Goal: Task Accomplishment & Management: Manage account settings

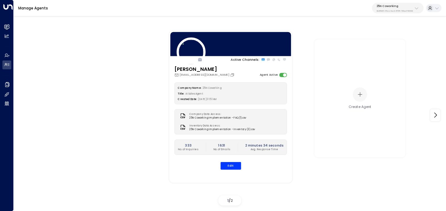
click at [410, 5] on p "25N Coworking" at bounding box center [395, 6] width 36 height 4
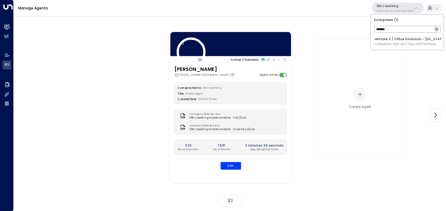
type input "*******"
click at [374, 42] on li "Venture X / Office Evolution - Colorado ID: 55add3b1-1b83-41a7-91ae-b657300f4a1a" at bounding box center [407, 41] width 69 height 13
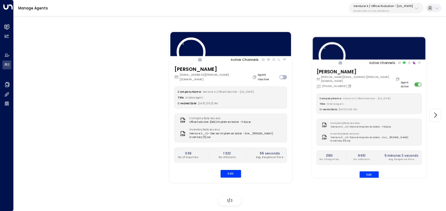
click at [371, 172] on div "Ollie Grant ollie.grant@venturex.com +1 (719) 437-7875 Agent Active Company Nam…" at bounding box center [369, 125] width 115 height 115
click at [371, 171] on button "Edit" at bounding box center [369, 174] width 19 height 7
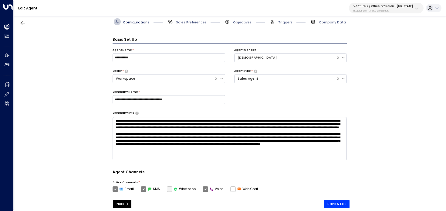
scroll to position [7, 0]
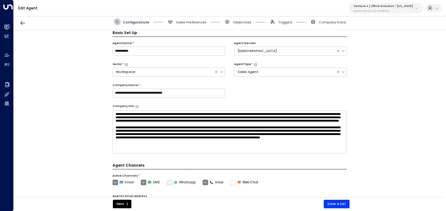
click at [194, 18] on div "Configurations Sales Preferences Objectives Triggers Company Data" at bounding box center [230, 22] width 432 height 16
click at [193, 24] on span "Sales Preferences" at bounding box center [191, 22] width 31 height 5
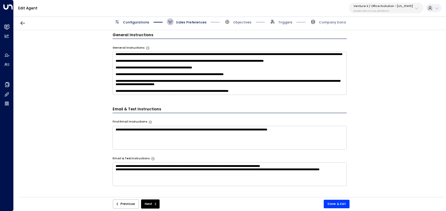
scroll to position [69, 0]
click at [282, 89] on textarea at bounding box center [230, 73] width 235 height 43
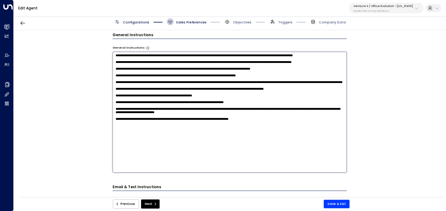
drag, startPoint x: 298, startPoint y: 80, endPoint x: 108, endPoint y: 80, distance: 189.7
click at [108, 80] on div "**********" at bounding box center [230, 115] width 432 height 170
paste textarea
drag, startPoint x: 271, startPoint y: 90, endPoint x: 50, endPoint y: 86, distance: 220.7
click at [50, 86] on div "**********" at bounding box center [230, 115] width 432 height 170
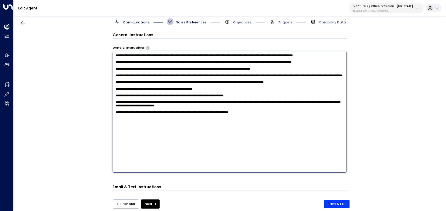
click at [210, 78] on textarea at bounding box center [230, 112] width 235 height 121
paste textarea "******"
click at [307, 75] on textarea at bounding box center [230, 112] width 235 height 121
click at [307, 77] on textarea at bounding box center [230, 112] width 235 height 121
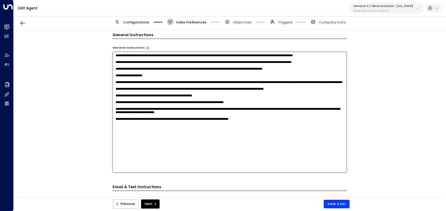
paste textarea "**********"
drag, startPoint x: 174, startPoint y: 87, endPoint x: 97, endPoint y: 80, distance: 77.1
click at [97, 80] on div "**********" at bounding box center [230, 115] width 432 height 170
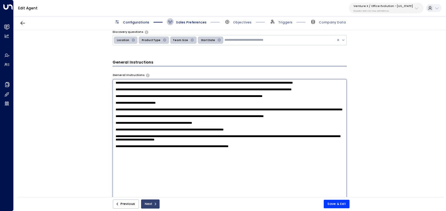
type textarea "**********"
click at [151, 205] on button "Next" at bounding box center [150, 203] width 19 height 9
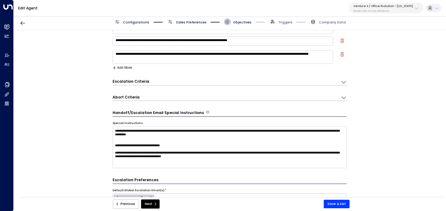
scroll to position [71, 0]
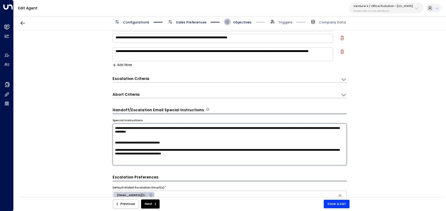
drag, startPoint x: 219, startPoint y: 141, endPoint x: 102, endPoint y: 124, distance: 118.0
click at [102, 124] on div "**********" at bounding box center [230, 115] width 432 height 170
paste textarea
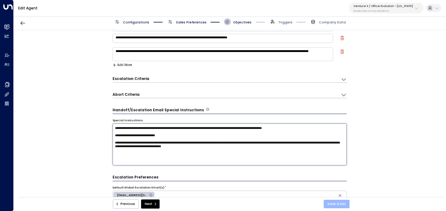
type textarea "**********"
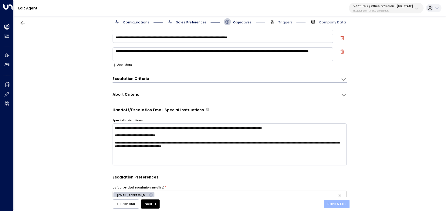
click at [342, 202] on button "Save & Exit" at bounding box center [337, 203] width 26 height 8
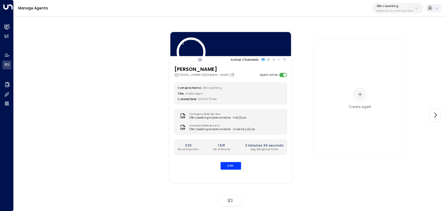
click at [399, 4] on p "25N Coworking" at bounding box center [395, 6] width 36 height 4
type input "*****"
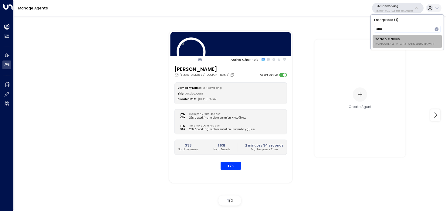
click at [378, 45] on span "ID: 7b1ceed7-40fa-4014-bd85-aaf588512a38" at bounding box center [404, 44] width 61 height 4
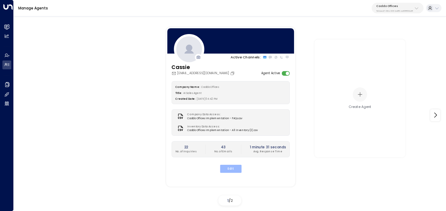
click at [233, 170] on button "Edit" at bounding box center [231, 168] width 22 height 8
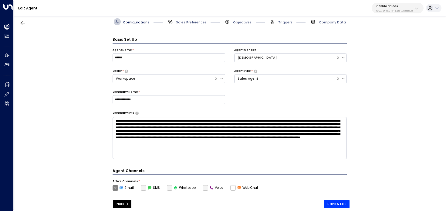
scroll to position [7, 0]
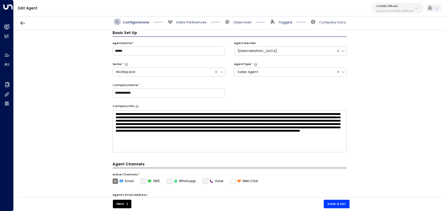
click at [286, 24] on span "Triggers" at bounding box center [285, 22] width 14 height 5
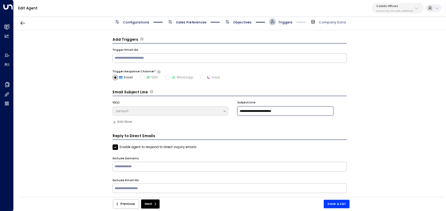
drag, startPoint x: 248, startPoint y: 112, endPoint x: 206, endPoint y: 112, distance: 42.2
click at [206, 112] on div "**********" at bounding box center [230, 108] width 235 height 16
type input "**********"
click at [336, 205] on button "Save & Exit" at bounding box center [337, 203] width 26 height 8
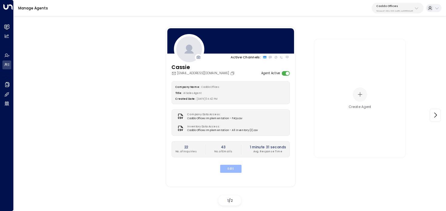
click at [233, 169] on button "Edit" at bounding box center [231, 168] width 22 height 8
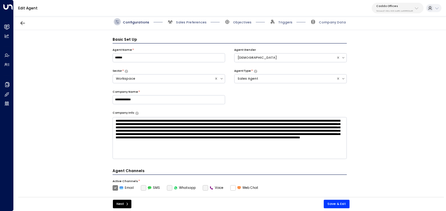
scroll to position [7, 0]
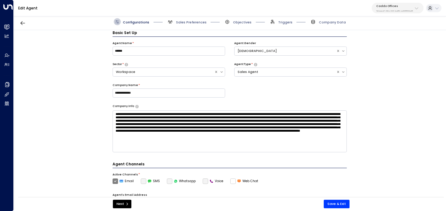
click at [183, 12] on div "Edit Agent Caddo Offices 7b1ceed7-40fa-4014-bd85-aaf588512a38" at bounding box center [230, 8] width 432 height 16
click at [183, 23] on span "Sales Preferences" at bounding box center [191, 22] width 31 height 5
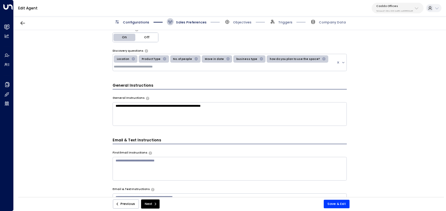
scroll to position [148, 0]
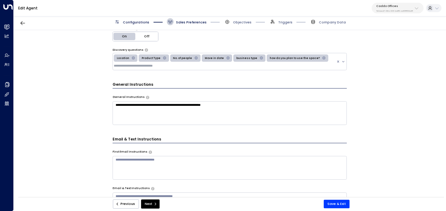
click at [239, 120] on textarea "**********" at bounding box center [230, 113] width 235 height 24
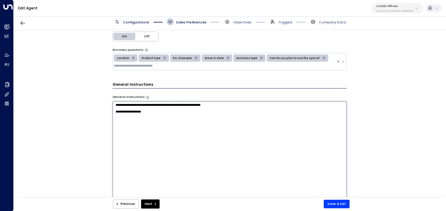
click at [235, 127] on textarea "**********" at bounding box center [230, 161] width 235 height 121
drag, startPoint x: 235, startPoint y: 127, endPoint x: 45, endPoint y: 122, distance: 190.4
click at [44, 122] on div "**********" at bounding box center [230, 115] width 432 height 170
click at [150, 116] on textarea "**********" at bounding box center [230, 161] width 235 height 121
drag, startPoint x: 156, startPoint y: 115, endPoint x: 73, endPoint y: 114, distance: 82.5
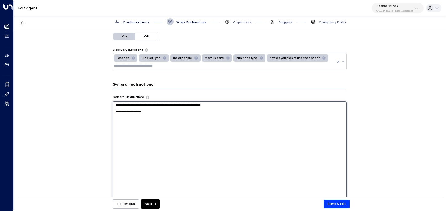
click at [73, 114] on div "**********" at bounding box center [230, 115] width 432 height 170
paste textarea "**********"
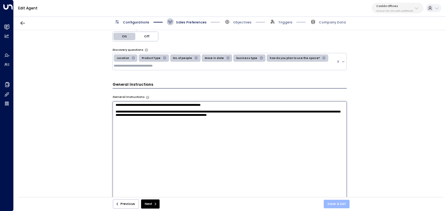
type textarea "**********"
click at [344, 201] on button "Save & Exit" at bounding box center [337, 203] width 26 height 8
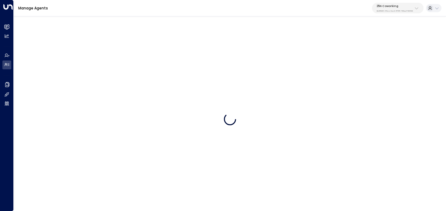
click at [411, 5] on p "25N Coworking" at bounding box center [395, 6] width 36 height 4
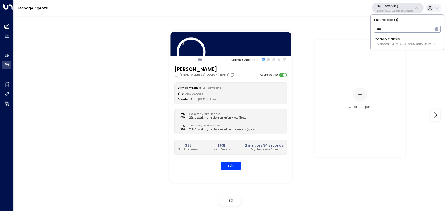
type input "****"
click at [383, 41] on div "Caddo Offices ID: 7b1ceed7-40fa-4014-bd85-aaf588512a38" at bounding box center [404, 41] width 61 height 9
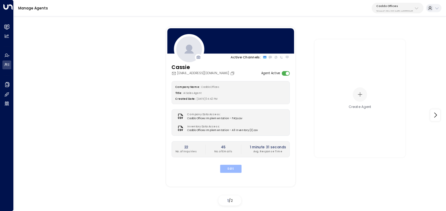
click at [232, 170] on button "Edit" at bounding box center [231, 168] width 22 height 8
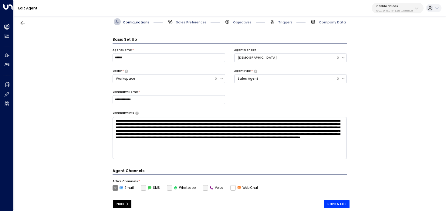
scroll to position [7, 0]
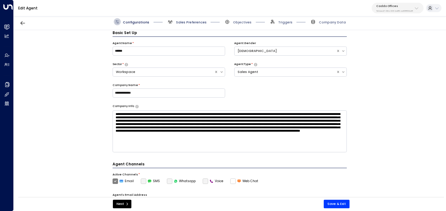
click at [194, 24] on span "Sales Preferences" at bounding box center [191, 22] width 31 height 5
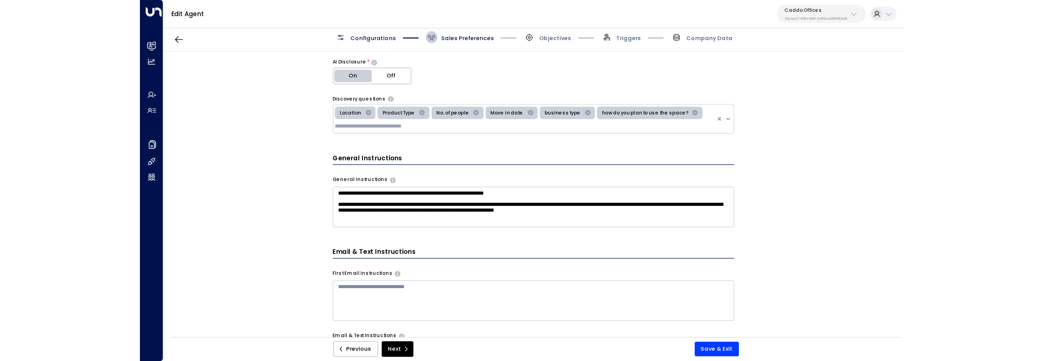
scroll to position [145, 0]
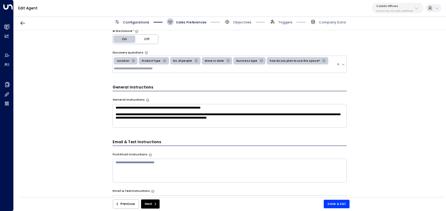
click at [301, 122] on textarea "**********" at bounding box center [230, 116] width 235 height 24
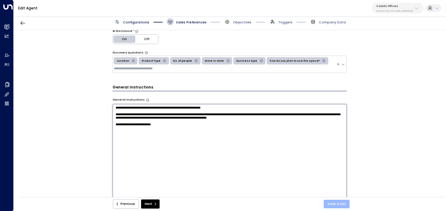
type textarea "**********"
click at [339, 203] on button "Save & Exit" at bounding box center [337, 203] width 26 height 8
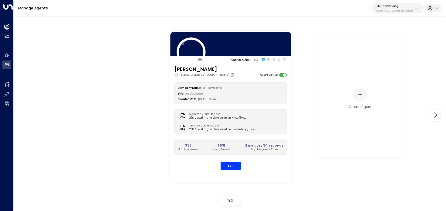
click at [412, 4] on p "25N Coworking" at bounding box center [395, 6] width 36 height 4
type input "*****"
click at [394, 39] on div "Caddo Offices ID: 7b1ceed7-40fa-4014-bd85-aaf588512a38" at bounding box center [404, 41] width 61 height 9
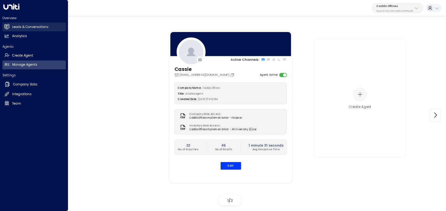
click at [16, 26] on h2 "Leads & Conversations" at bounding box center [30, 27] width 36 height 5
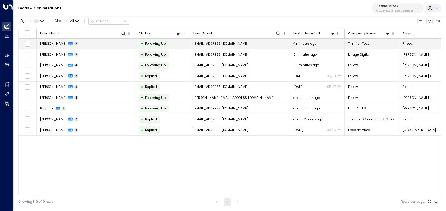
click at [112, 44] on td "Erin Leonhard 3" at bounding box center [86, 44] width 99 height 11
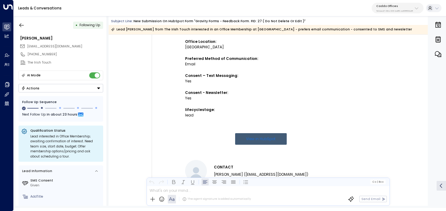
scroll to position [201, 0]
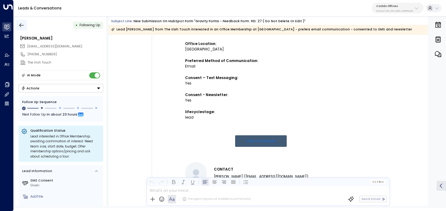
click at [24, 23] on icon "button" at bounding box center [22, 25] width 6 height 6
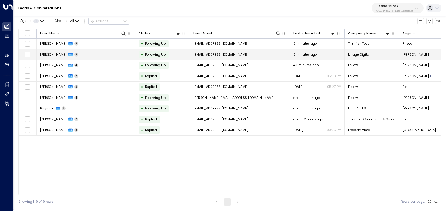
click at [84, 56] on td "Smith Caulson 3" at bounding box center [86, 54] width 99 height 11
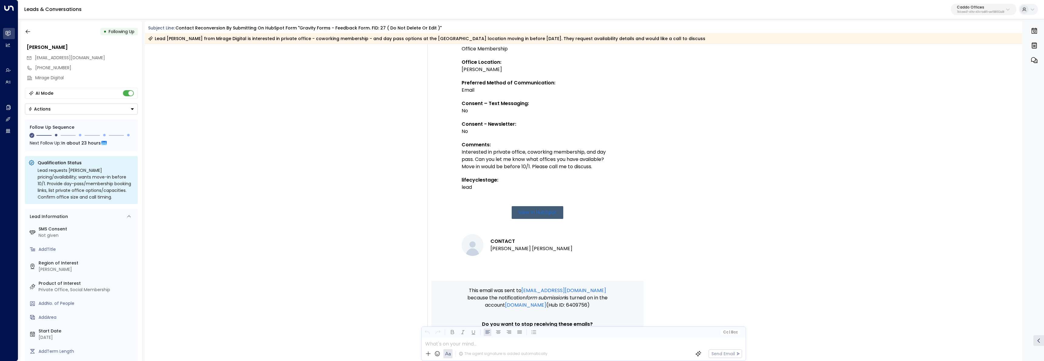
scroll to position [303, 0]
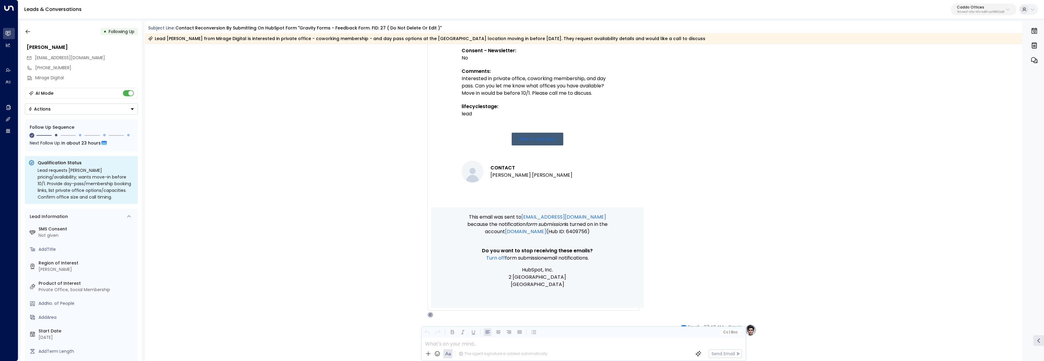
click at [349, 128] on div "HF HubSpot Forms • 07:39 AM • Email Contact reconversion by submitting on HubSp…" at bounding box center [583, 43] width 877 height 550
drag, startPoint x: 20, startPoint y: 106, endPoint x: 9, endPoint y: 109, distance: 12.1
click at [17, 107] on div "Overview Leads & Conversations Leads & Conversations Analytics Analytics Agents…" at bounding box center [522, 182] width 1044 height 364
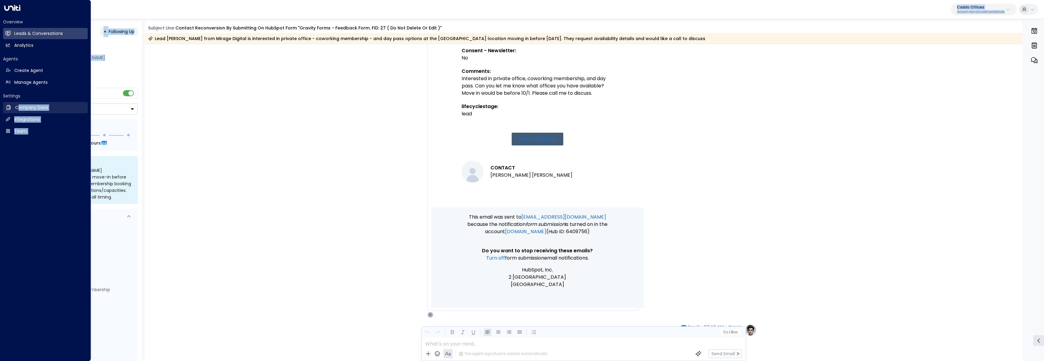
click at [9, 109] on icon at bounding box center [8, 107] width 6 height 6
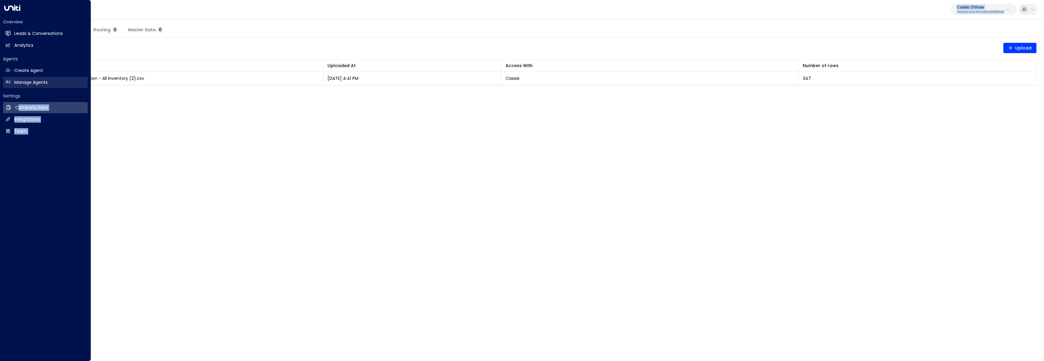
click at [21, 80] on h2 "Manage Agents" at bounding box center [30, 82] width 33 height 6
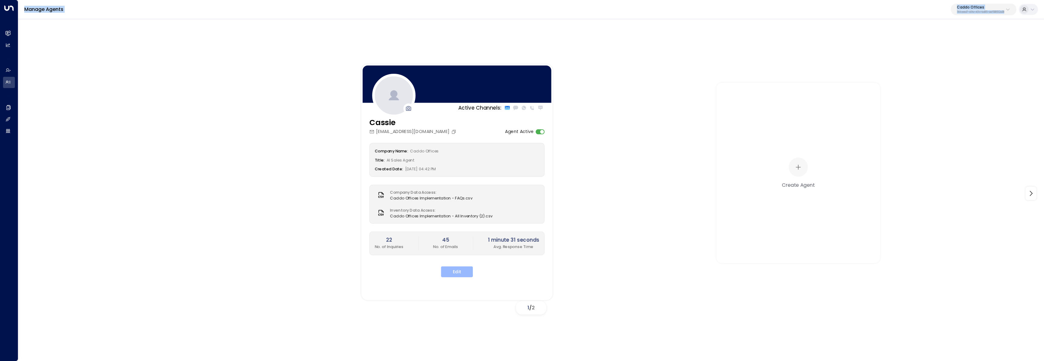
click at [446, 210] on button "Edit" at bounding box center [457, 271] width 32 height 11
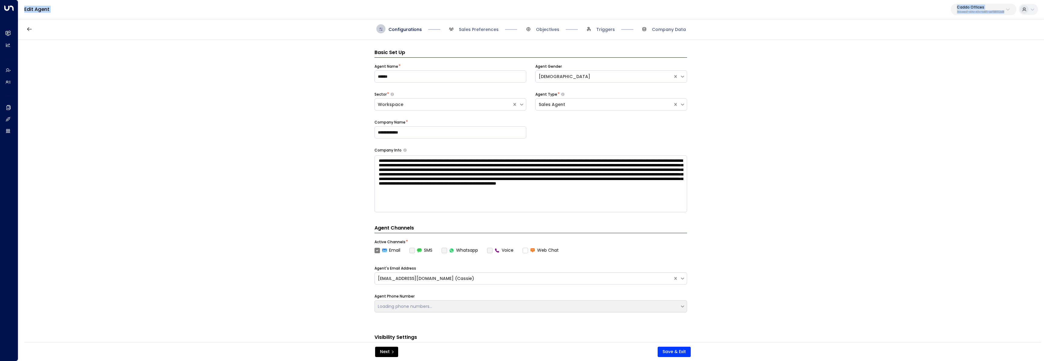
scroll to position [9, 0]
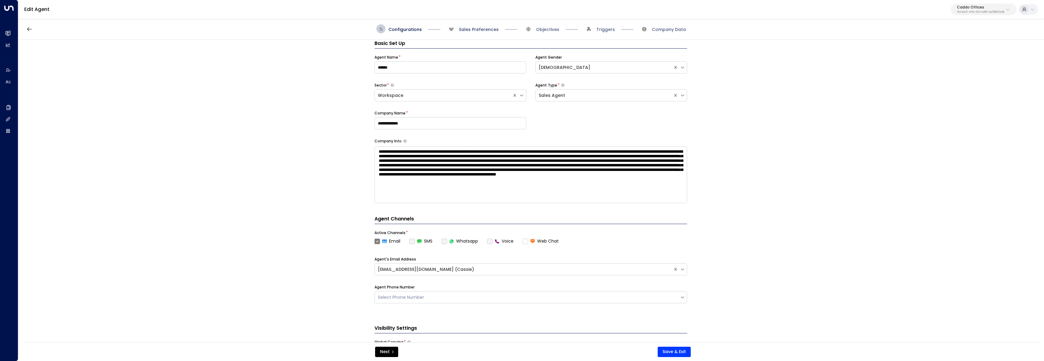
click at [446, 29] on span "Sales Preferences" at bounding box center [479, 29] width 40 height 6
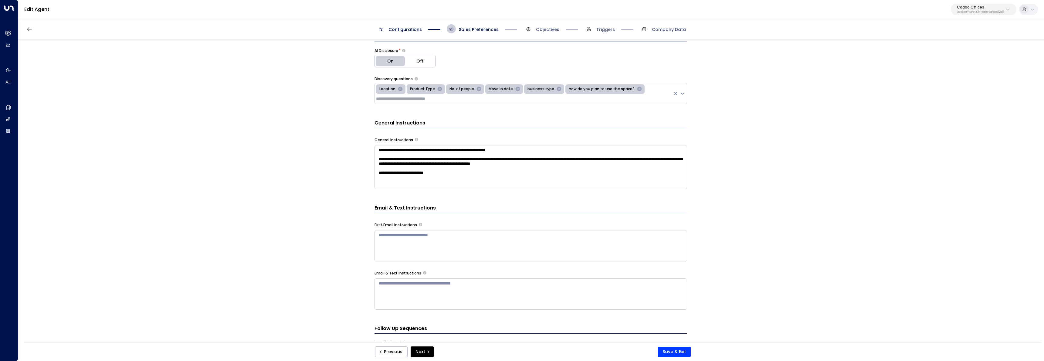
scroll to position [212, 0]
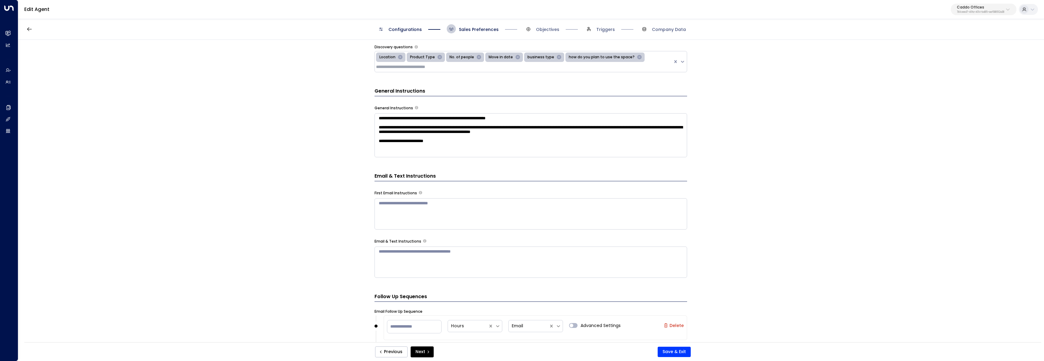
click at [446, 68] on div at bounding box center [524, 67] width 296 height 8
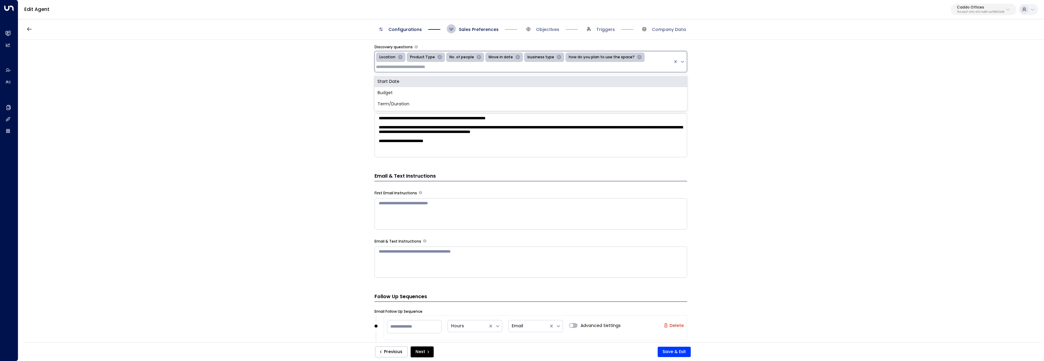
click at [328, 98] on div "**********" at bounding box center [530, 193] width 1025 height 306
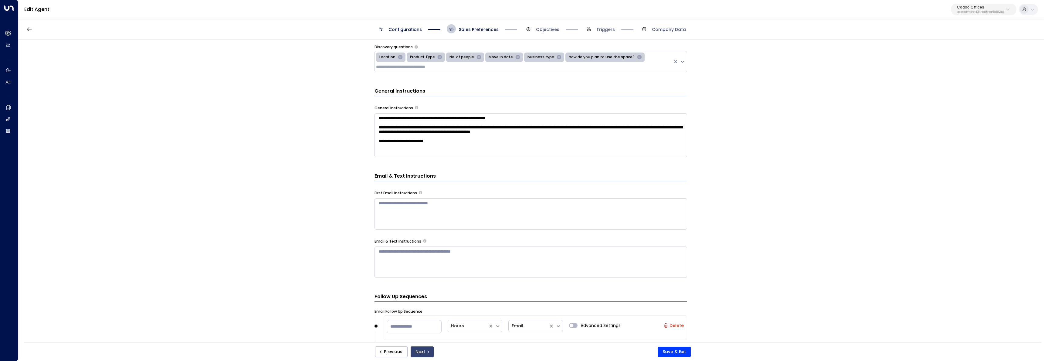
click at [423, 210] on button "Next" at bounding box center [422, 351] width 23 height 11
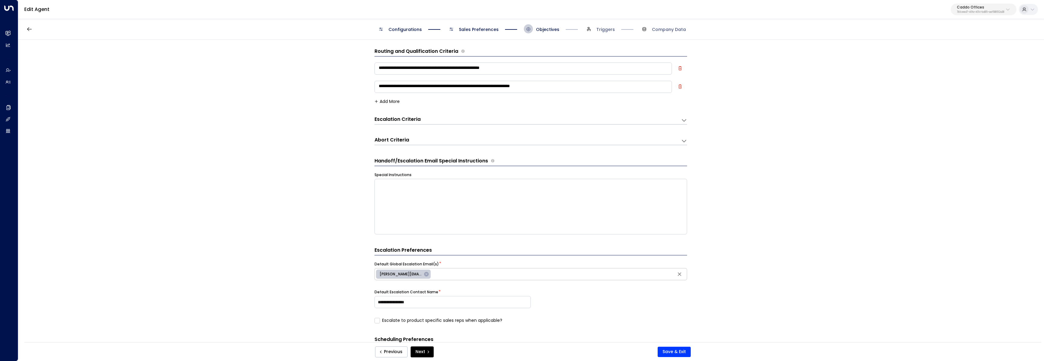
scroll to position [0, 0]
click at [428, 120] on div "Escalation Criteria Reset" at bounding box center [524, 120] width 300 height 7
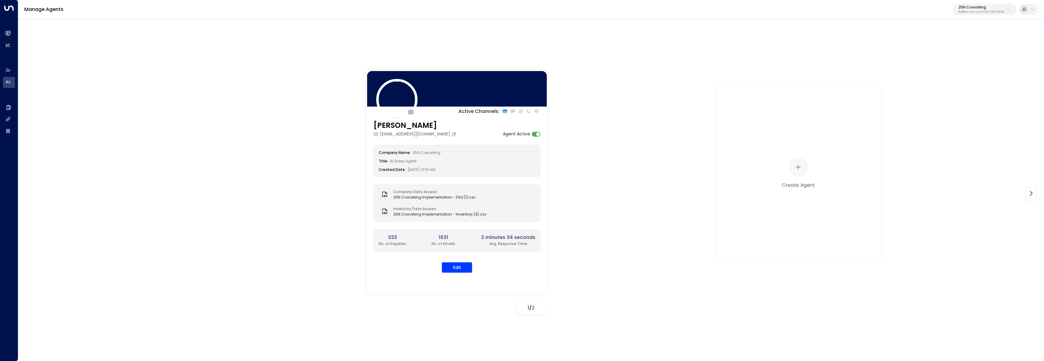
click at [974, 7] on p "25N Coworking" at bounding box center [981, 7] width 46 height 4
type input "**********"
click at [930, 49] on span "ID: bc340fee-f559-48fc-84eb-70f3f6817ad8" at bounding box center [965, 51] width 82 height 5
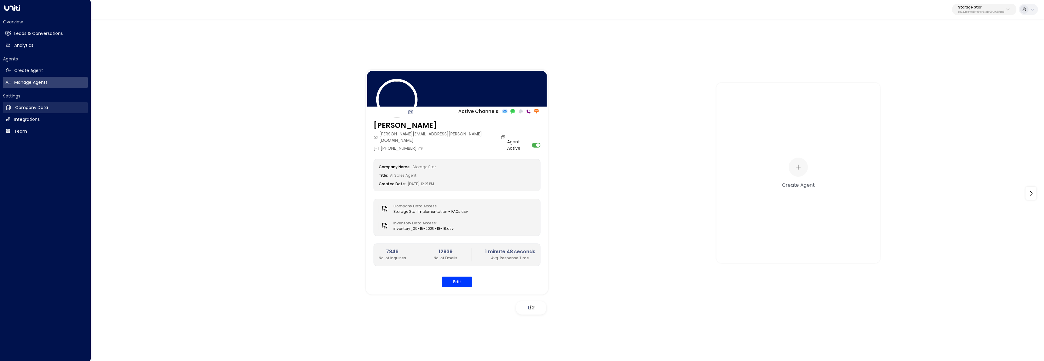
click at [23, 102] on link "Company Data Company Data" at bounding box center [45, 107] width 85 height 11
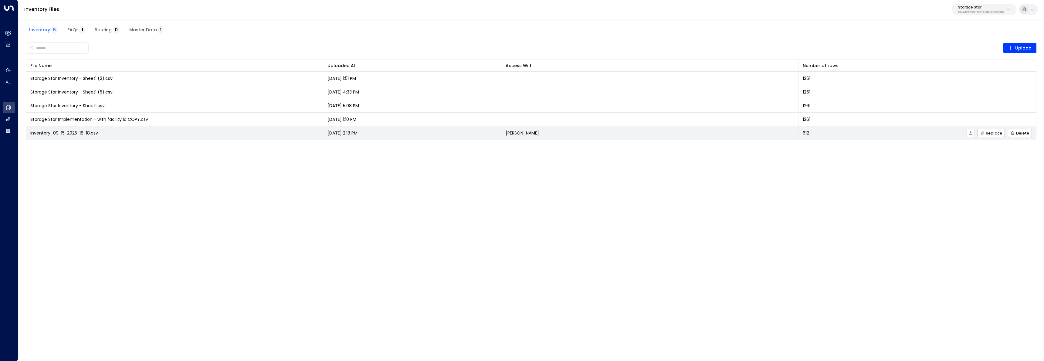
click at [971, 132] on icon at bounding box center [970, 132] width 3 height 3
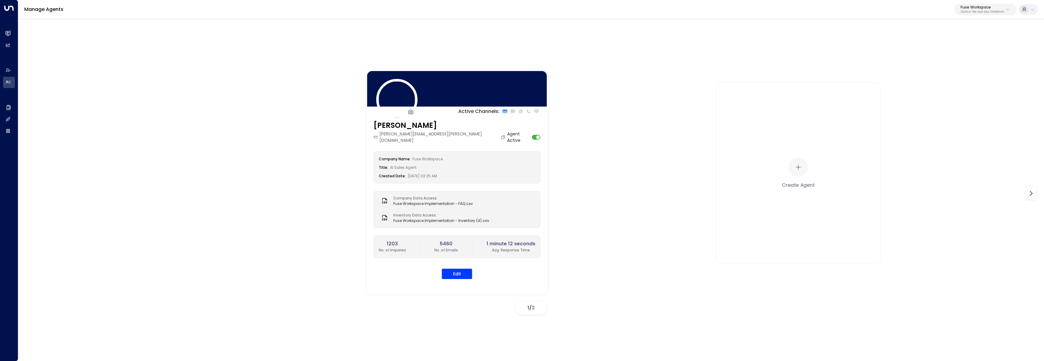
click at [993, 15] on button "Fuse Workspace 193491c8-7188-48a0-93e5-0181686f9510" at bounding box center [985, 10] width 62 height 12
drag, startPoint x: 962, startPoint y: 35, endPoint x: 963, endPoint y: 58, distance: 22.5
click at [963, 40] on div "Enterprises ( 1 ) ******* ​ Pacific Workplaces ID: a0687ae6-caf7-4c35-8de3-5d0d…" at bounding box center [967, 38] width 97 height 42
type input "*******"
click at [965, 53] on span "ID: a0687ae6-caf7-4c35-8de3-5d0dae502acf" at bounding box center [968, 51] width 88 height 5
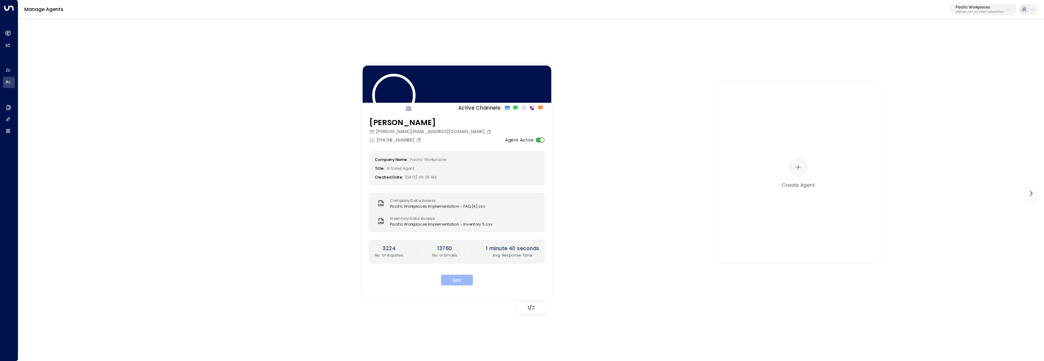
click at [458, 276] on button "Edit" at bounding box center [457, 280] width 32 height 11
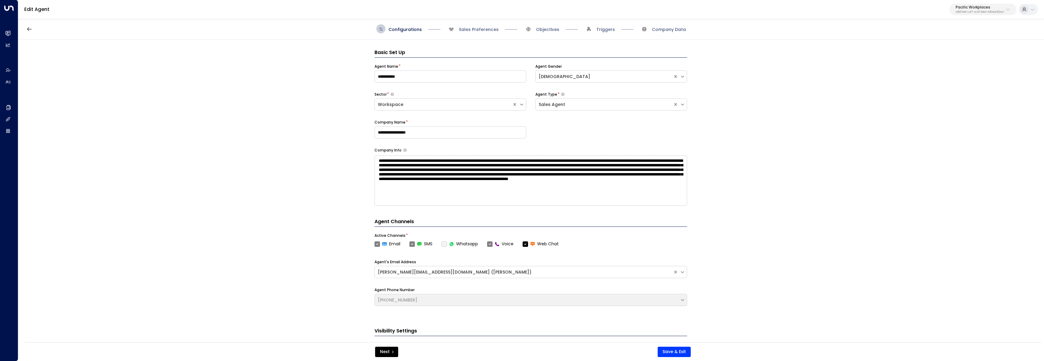
scroll to position [9, 0]
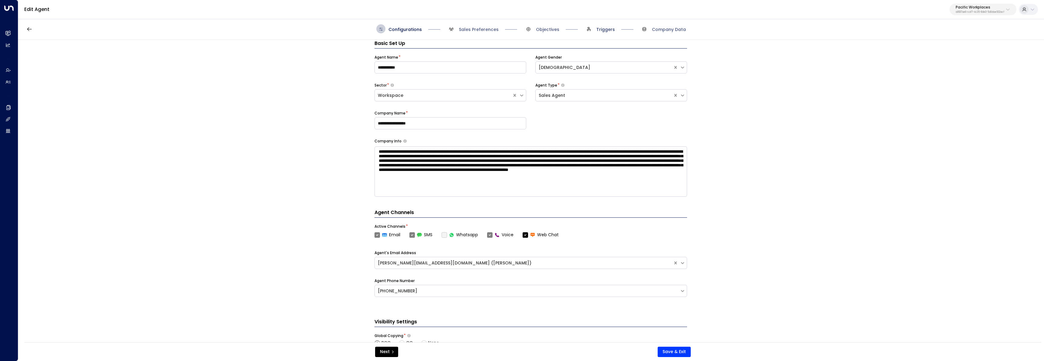
click at [602, 27] on span "Triggers" at bounding box center [605, 29] width 19 height 6
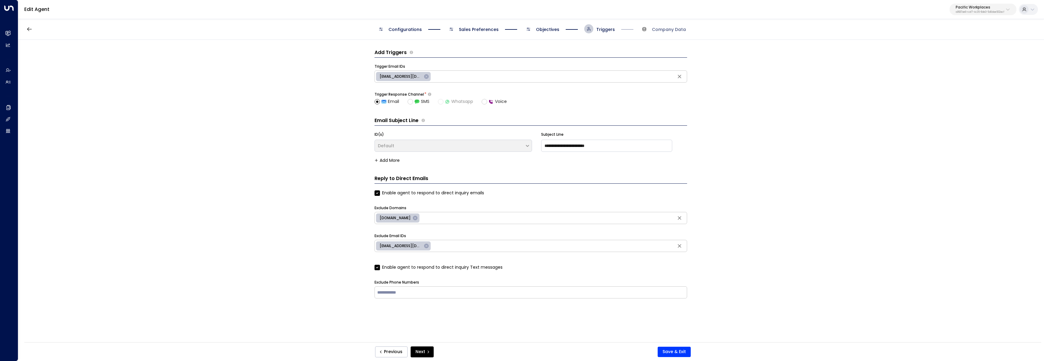
scroll to position [0, 0]
click at [559, 29] on div "Configurations Sales Preferences Objectives Triggers Company Data" at bounding box center [531, 28] width 310 height 9
click at [540, 25] on span "Objectives" at bounding box center [542, 28] width 36 height 9
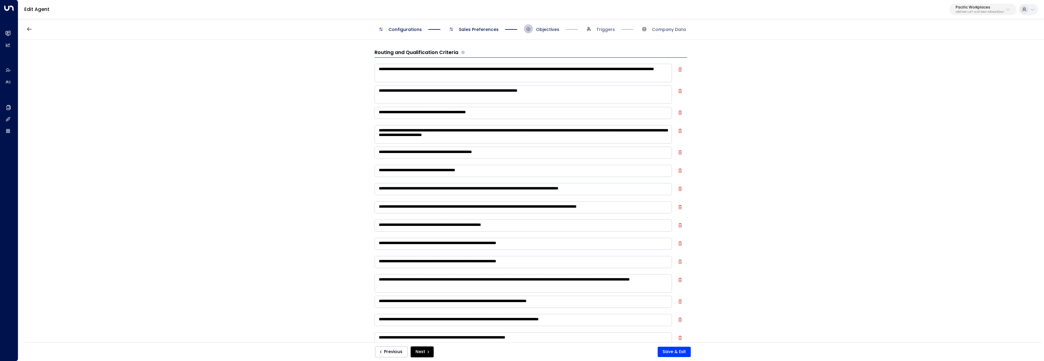
scroll to position [9, 0]
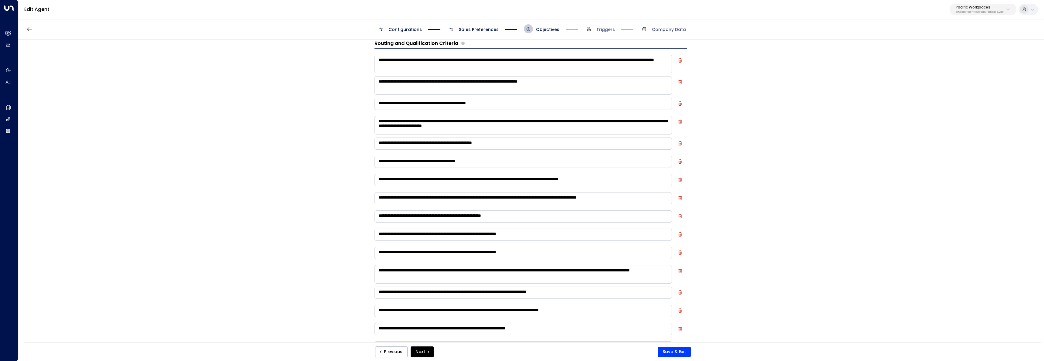
click at [679, 161] on icon "button" at bounding box center [680, 161] width 4 height 4
type textarea "**********"
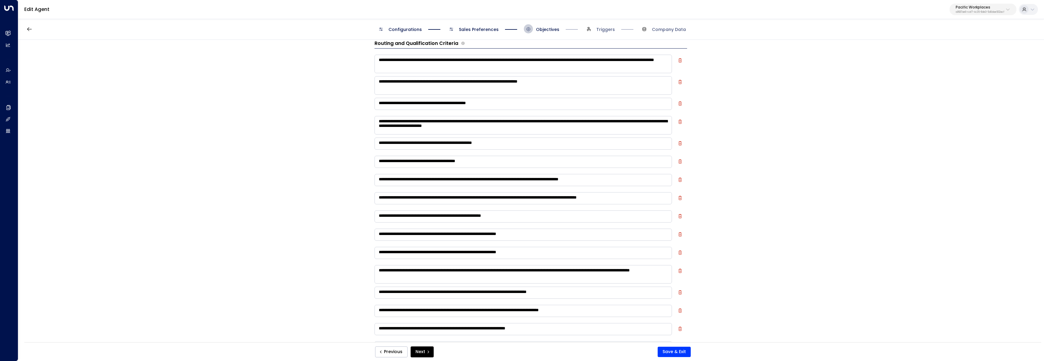
type textarea "**********"
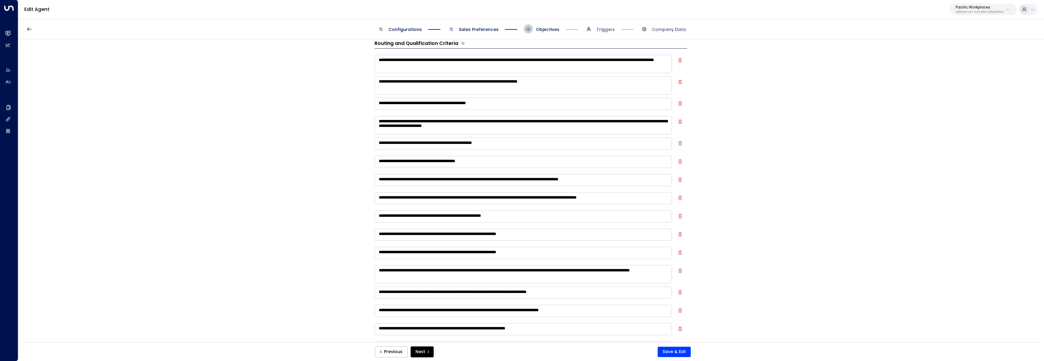
type textarea "**********"
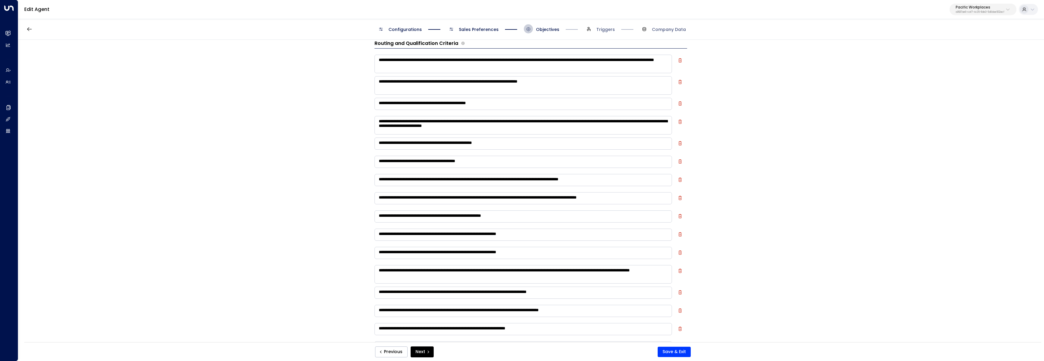
type textarea "**********"
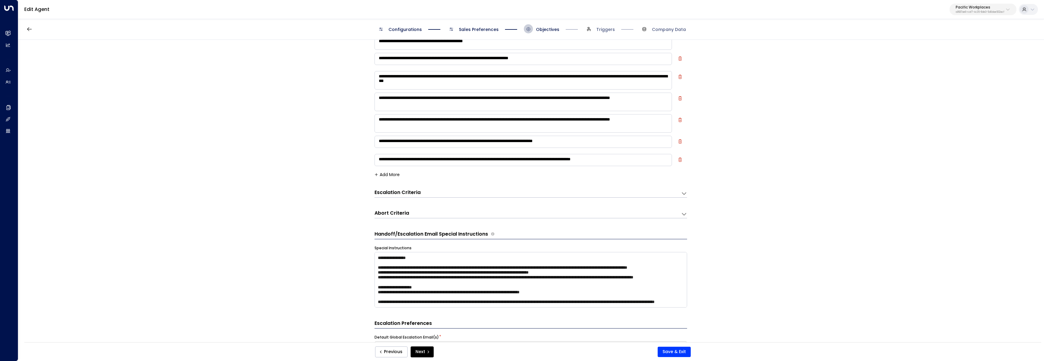
scroll to position [355, 0]
click at [680, 120] on icon "button" at bounding box center [680, 120] width 3 height 4
type textarea "**********"
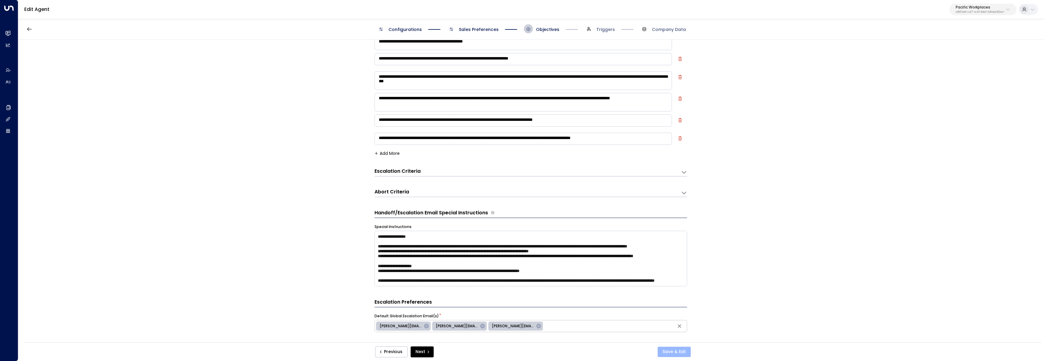
click at [680, 355] on button "Save & Exit" at bounding box center [674, 352] width 33 height 10
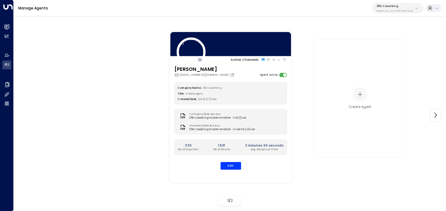
click at [389, 10] on p "3b9800f4-81ca-4ec0-8758-72fbe4763f36" at bounding box center [395, 11] width 36 height 2
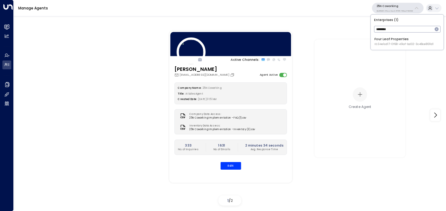
type input "********"
click at [379, 37] on div "Four Leaf Properties ID: 34e1cd17-0f68-49af-bd32-3c48ce8611d1" at bounding box center [403, 41] width 59 height 9
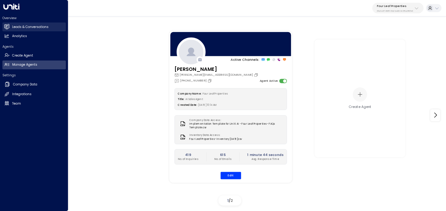
click at [35, 28] on h2 "Leads & Conversations" at bounding box center [30, 27] width 36 height 5
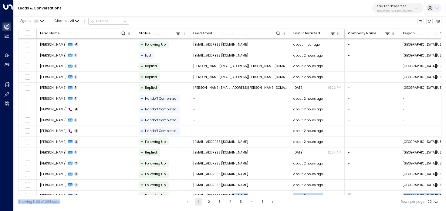
drag, startPoint x: 203, startPoint y: 195, endPoint x: 240, endPoint y: 193, distance: 36.5
click at [281, 192] on div "Agents 1 Channel: All Actions Lead Name Status Lead Email Last Interacted Compa…" at bounding box center [229, 111] width 423 height 195
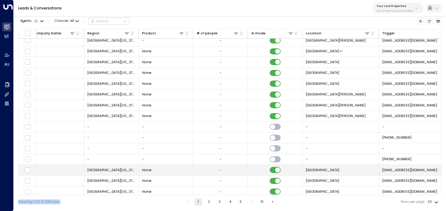
scroll to position [0, 315]
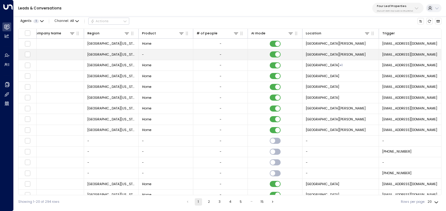
click at [402, 56] on span "[EMAIL_ADDRESS][DOMAIN_NAME]" at bounding box center [409, 54] width 55 height 5
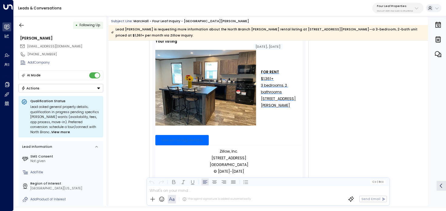
scroll to position [106, 0]
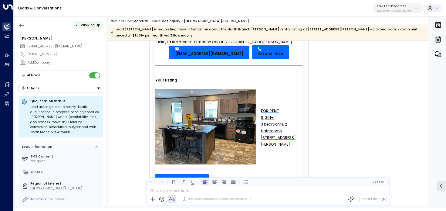
click at [266, 122] on div "3 bedrooms, 2 bathrooms" at bounding box center [282, 127] width 42 height 13
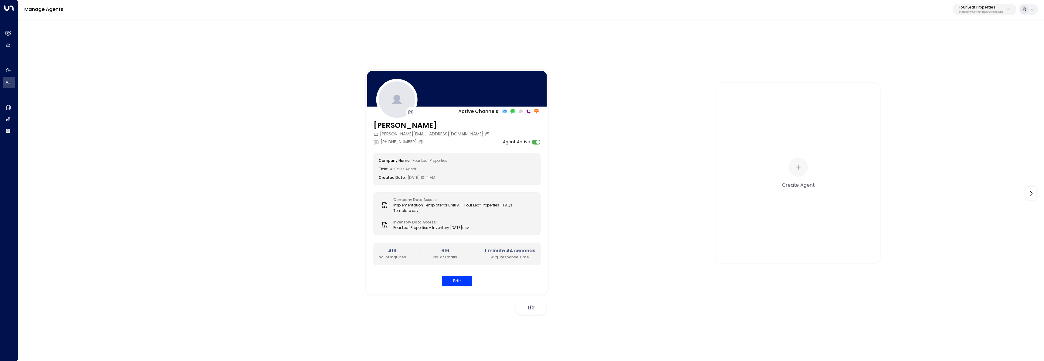
click at [1008, 17] on div "Manage Agents Four Leaf Properties 34e1cd17-0f68-49af-bd32-3c48ce8611d1" at bounding box center [531, 9] width 1026 height 19
click at [1002, 9] on div "Four Leaf Properties 34e1cd17-0f68-49af-bd32-3c48ce8611d1" at bounding box center [982, 9] width 46 height 8
type input "******"
click at [934, 52] on span "ID: 638ec7b5-66cb-467c-be2f-f19c05816232" at bounding box center [965, 51] width 83 height 5
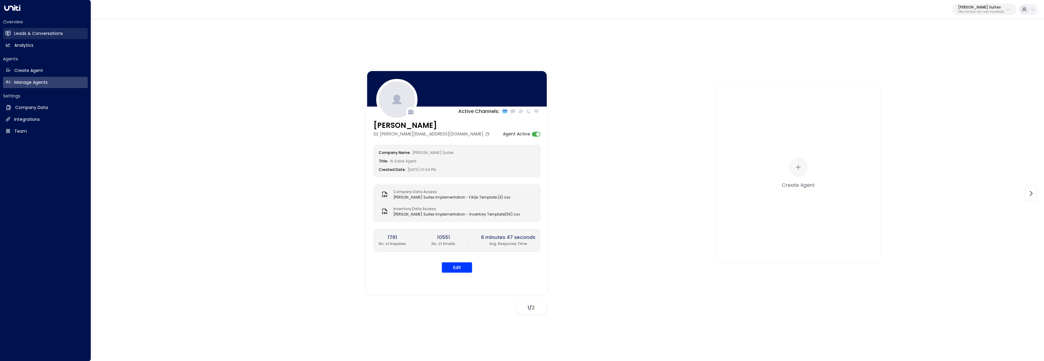
click at [14, 36] on h2 "Leads & Conversations" at bounding box center [38, 33] width 49 height 6
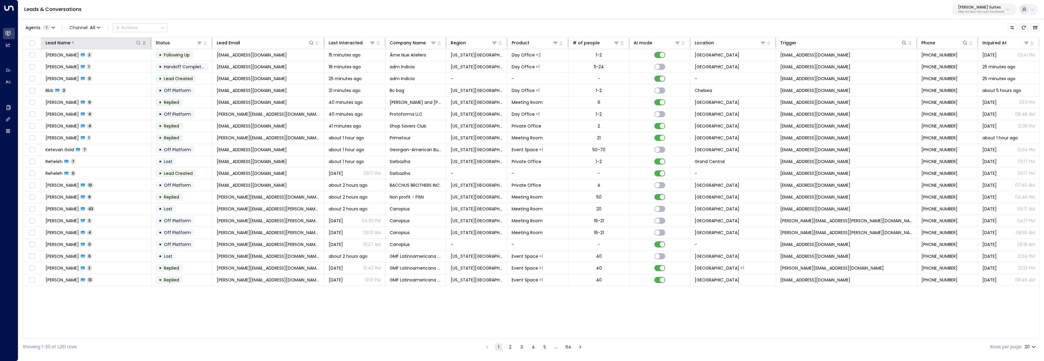
click at [140, 42] on icon at bounding box center [139, 43] width 4 height 4
type input "*****"
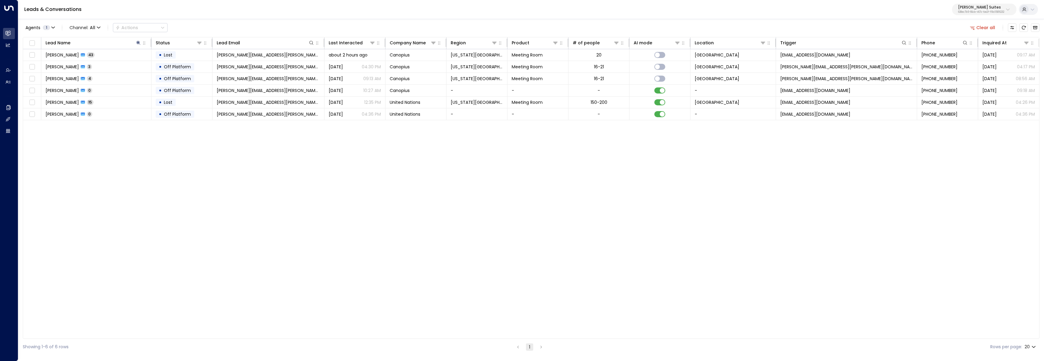
click at [117, 175] on div "Lead Name Status Lead Email Last Interacted Company Name Region Product # of pe…" at bounding box center [531, 188] width 1017 height 302
click at [166, 77] on span "Off Platform" at bounding box center [177, 79] width 27 height 6
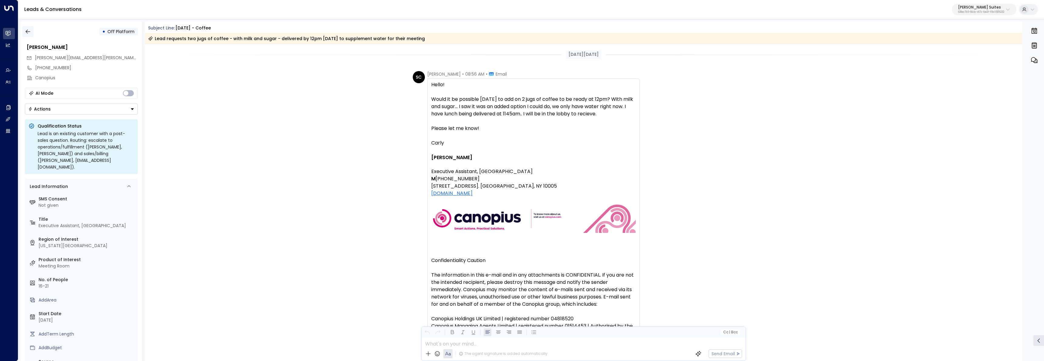
click at [28, 28] on button "button" at bounding box center [27, 31] width 11 height 11
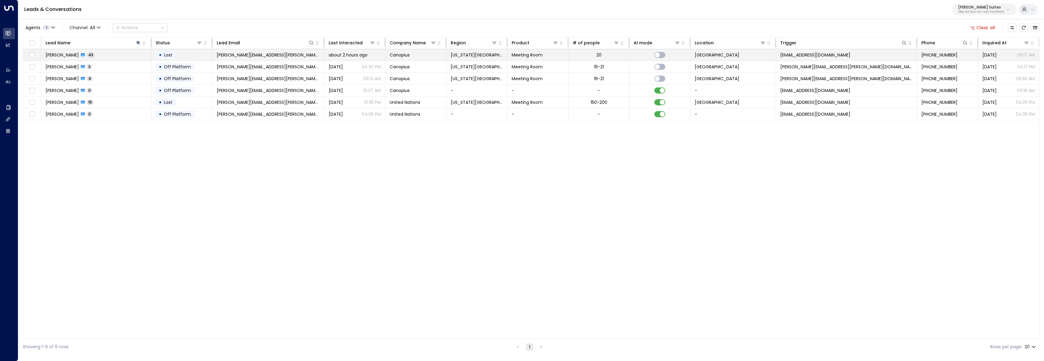
click at [102, 55] on td "Carly Saltzman 43" at bounding box center [96, 55] width 110 height 12
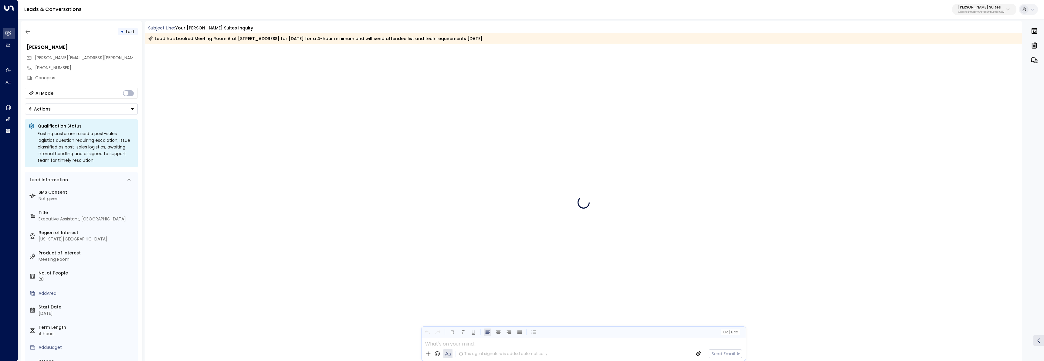
click at [488, 226] on div at bounding box center [583, 202] width 877 height 317
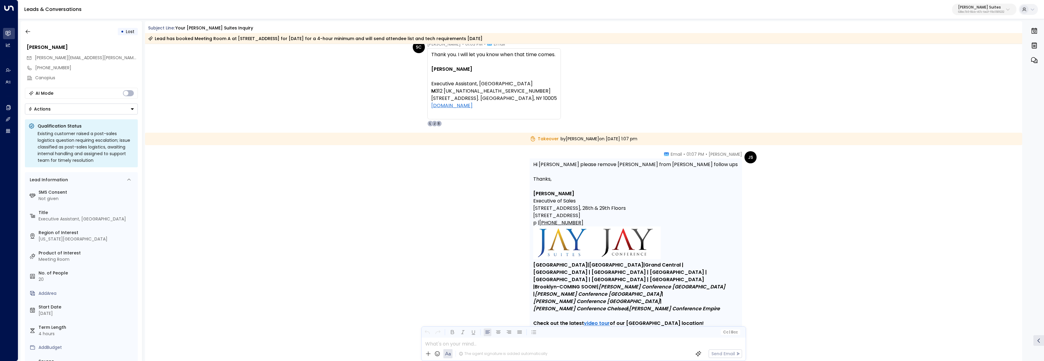
click at [394, 89] on div "SC Saltzman, Carly • 01:03 PM • Email Thank you. I will let you know when that …" at bounding box center [583, 84] width 877 height 86
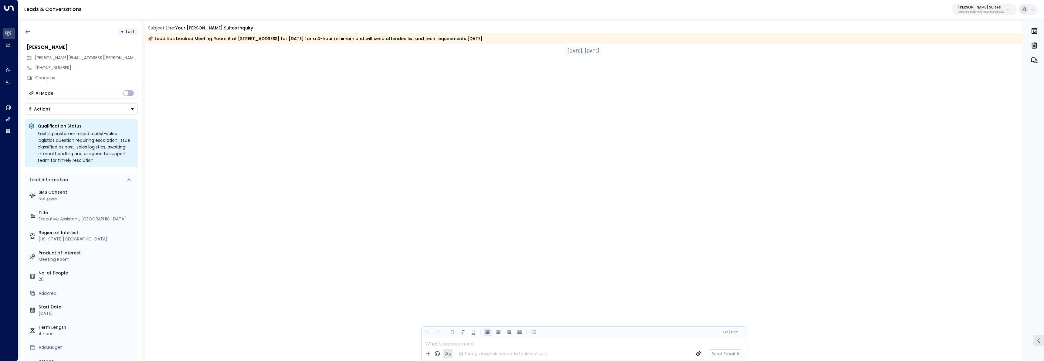
scroll to position [9491, 0]
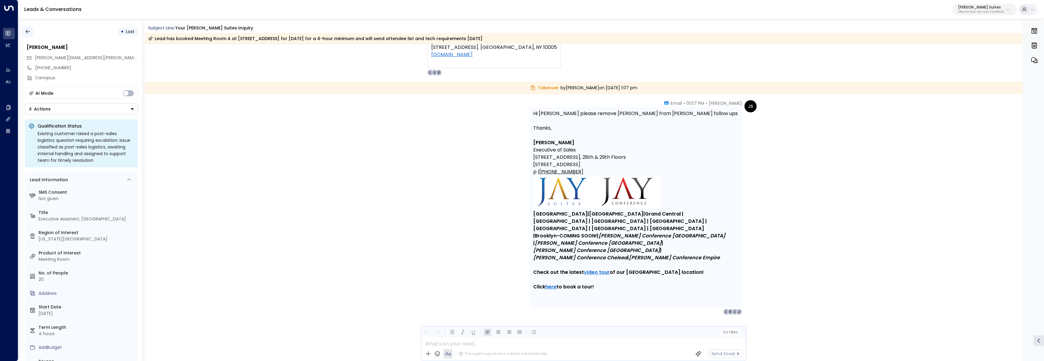
click at [32, 34] on button "button" at bounding box center [27, 31] width 11 height 11
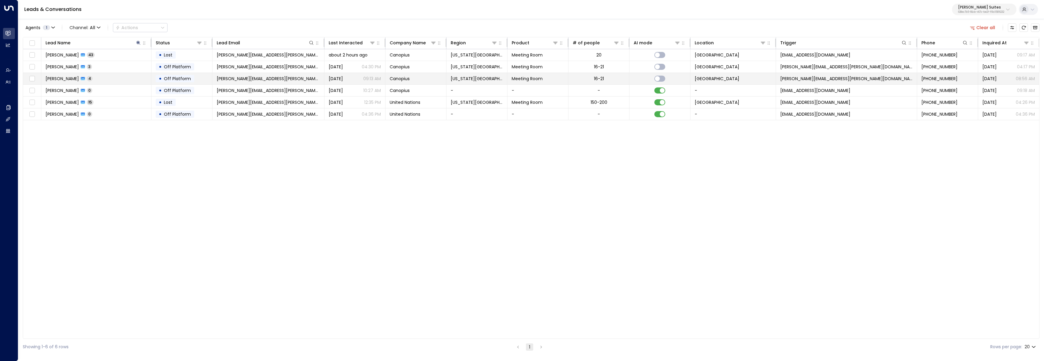
click at [128, 81] on td "Carly Saltzman 4" at bounding box center [96, 79] width 110 height 12
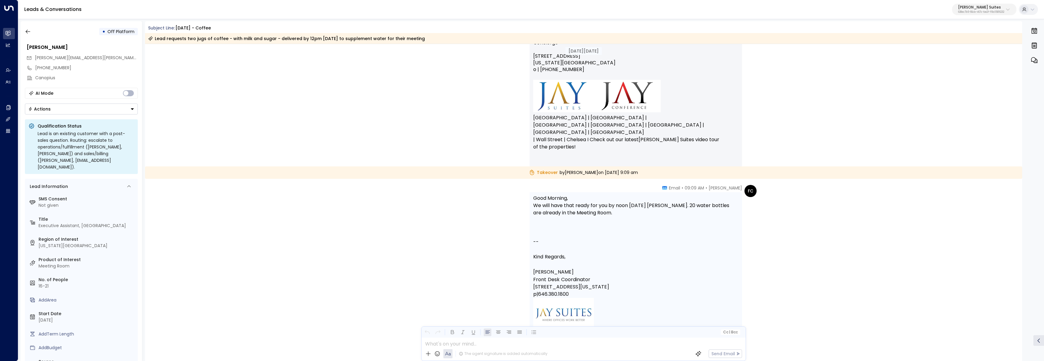
scroll to position [618, 0]
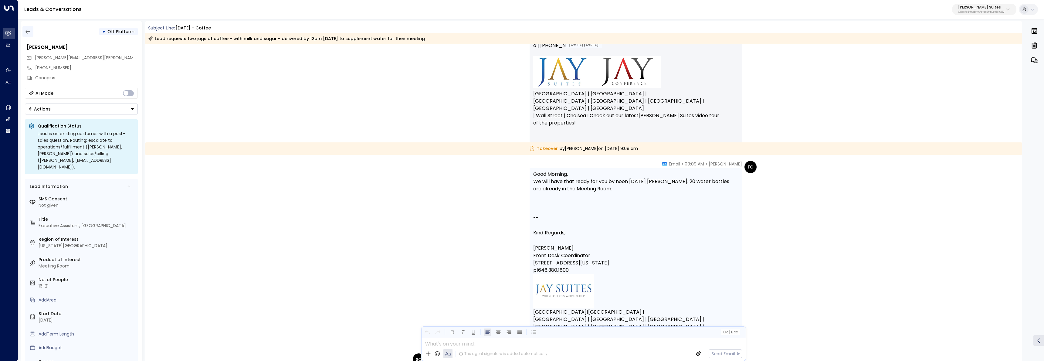
click at [25, 33] on icon "button" at bounding box center [28, 32] width 6 height 6
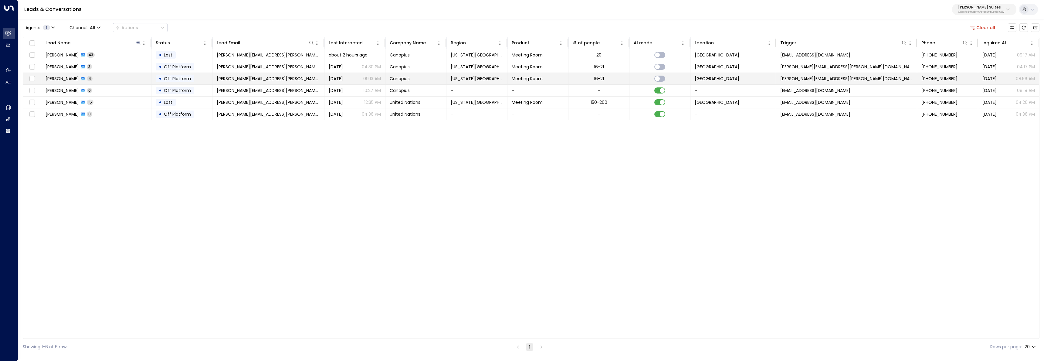
click at [62, 80] on span "Carly Saltzman" at bounding box center [62, 79] width 33 height 6
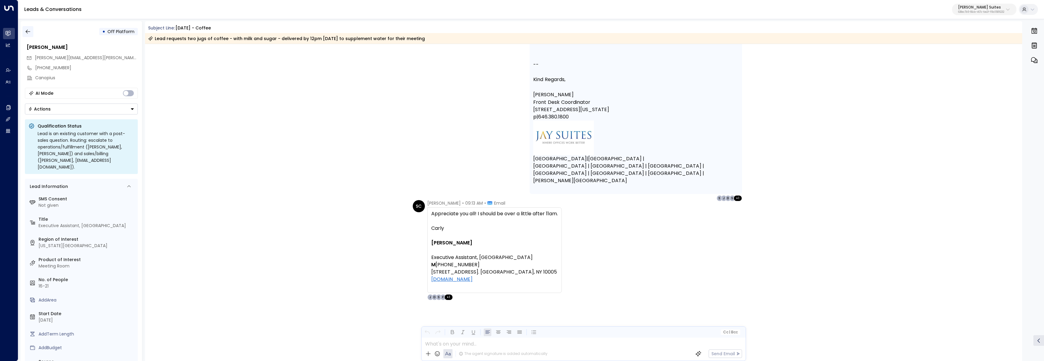
click at [24, 30] on button "button" at bounding box center [27, 31] width 11 height 11
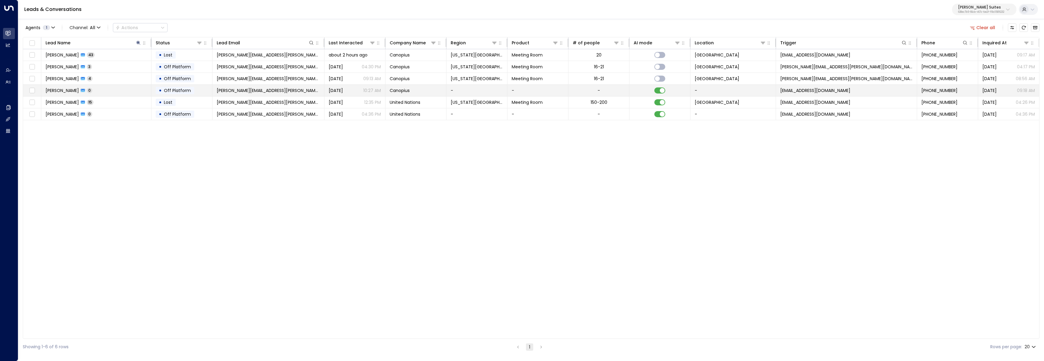
click at [112, 86] on td "Carly Saltzman 0" at bounding box center [96, 91] width 110 height 12
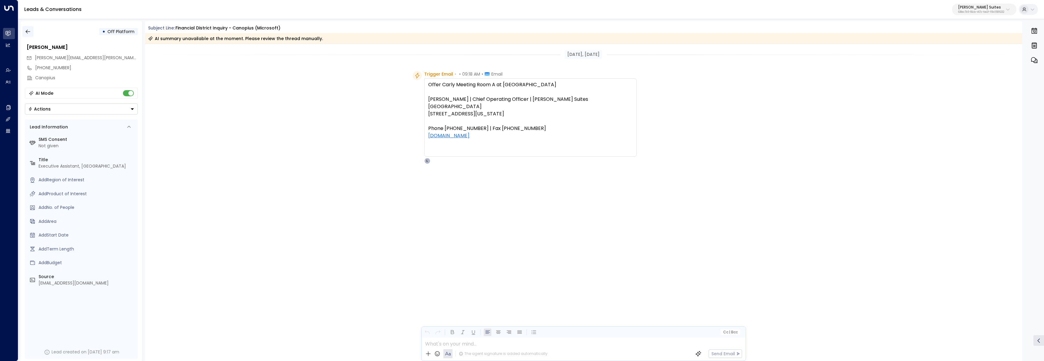
click at [31, 31] on button "button" at bounding box center [27, 31] width 11 height 11
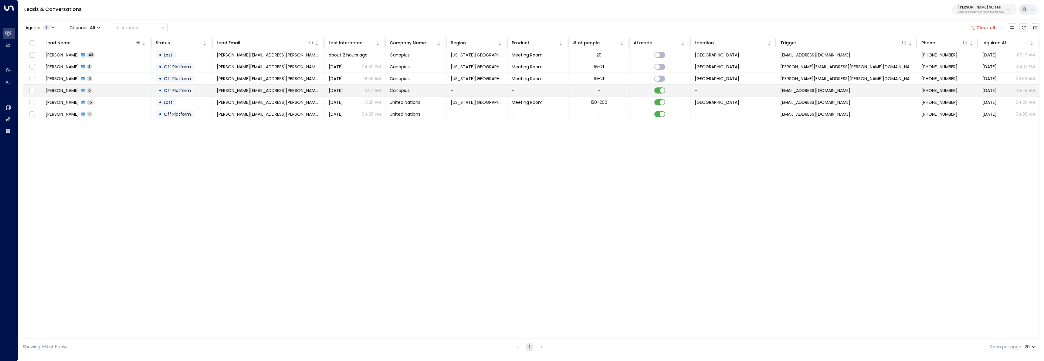
click at [126, 93] on td "Carly Saltzman 0" at bounding box center [96, 91] width 110 height 12
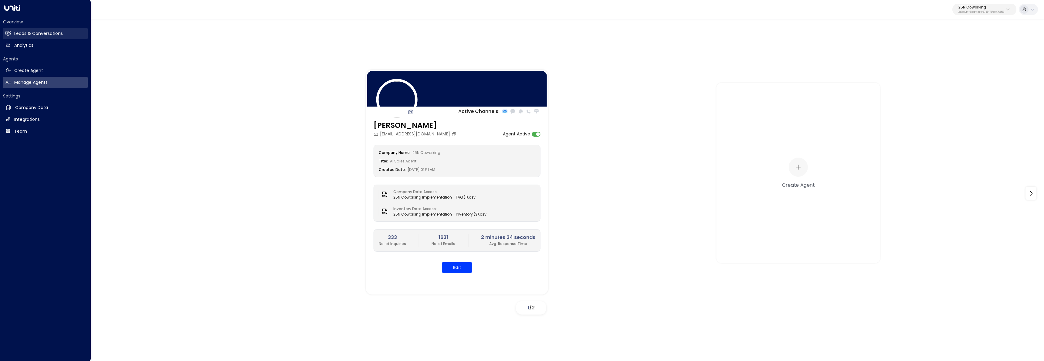
drag, startPoint x: 10, startPoint y: 31, endPoint x: 79, endPoint y: 38, distance: 69.9
click at [10, 31] on icon at bounding box center [9, 33] width 4 height 5
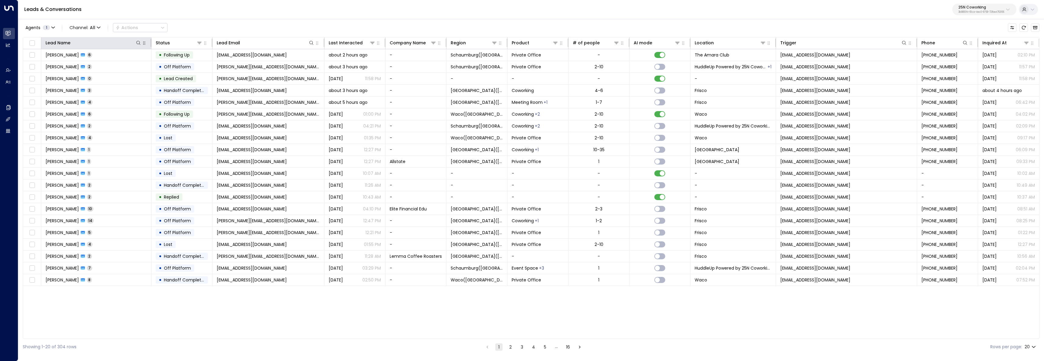
click at [142, 43] on icon "button" at bounding box center [144, 43] width 5 height 5
click at [130, 45] on div at bounding box center [105, 43] width 71 height 6
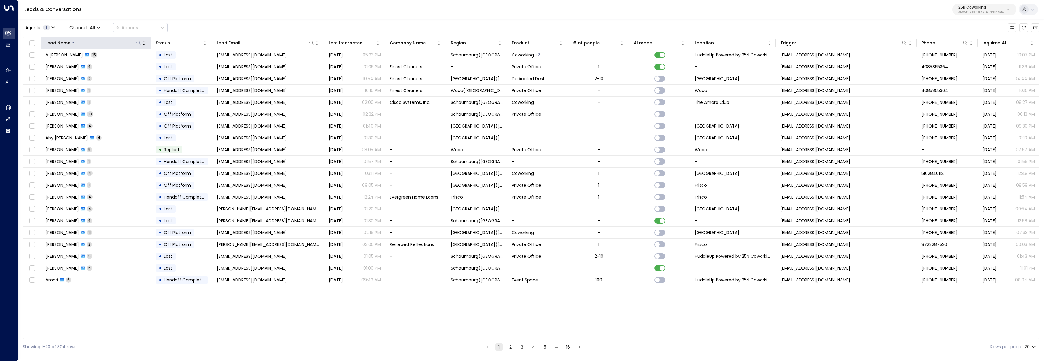
click at [139, 41] on icon at bounding box center [139, 43] width 4 height 4
type input "*******"
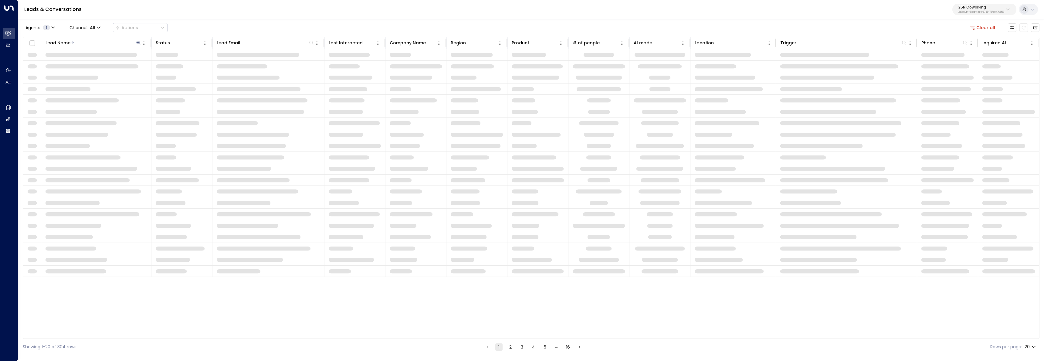
click at [230, 16] on div "Leads & Conversations 25N Coworking 3b9800f4-81ca-4ec0-8758-72fbe4763f36" at bounding box center [531, 9] width 1026 height 19
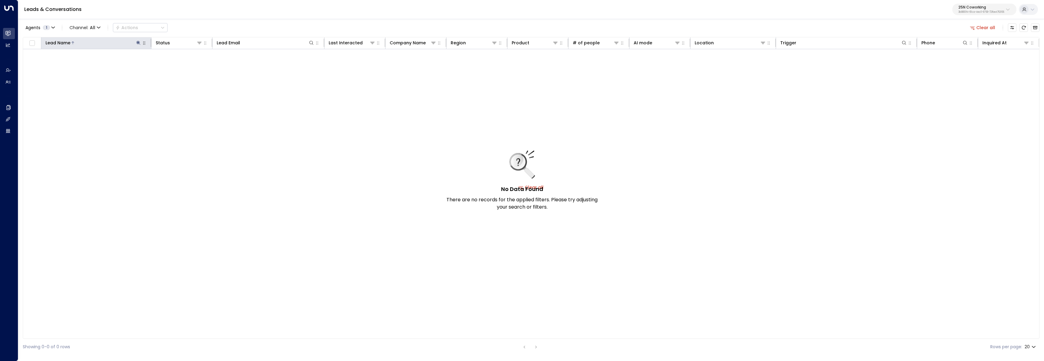
click at [144, 44] on icon "button" at bounding box center [144, 43] width 5 height 5
click at [999, 6] on p "25N Coworking" at bounding box center [981, 7] width 46 height 4
type input "*****"
click at [966, 58] on div "Enterprises ( 1 ) ***** ​ Patch ID: e5119684-7cbb-4469-af7e-e9f84628bb31" at bounding box center [967, 38] width 97 height 42
click at [967, 53] on span "ID: e5119684-7cbb-4469-af7e-e9f84628bb31" at bounding box center [965, 51] width 83 height 5
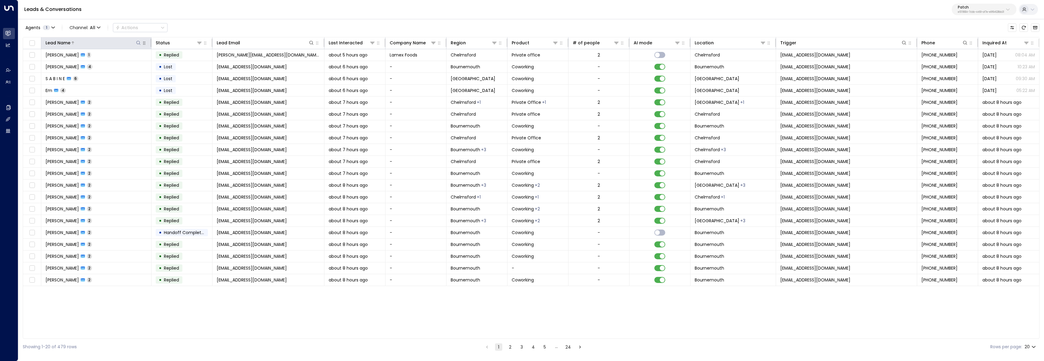
click at [136, 43] on icon at bounding box center [138, 42] width 5 height 5
type input "*******"
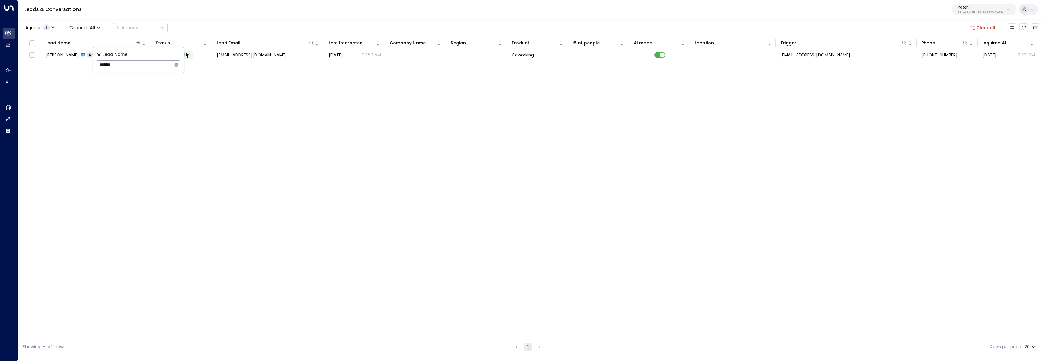
drag, startPoint x: 329, startPoint y: 25, endPoint x: 291, endPoint y: 35, distance: 39.6
click at [329, 25] on div "Agents 1 Channel: All Actions Clear all" at bounding box center [531, 27] width 1017 height 13
click at [167, 53] on span "Following Up" at bounding box center [177, 55] width 26 height 6
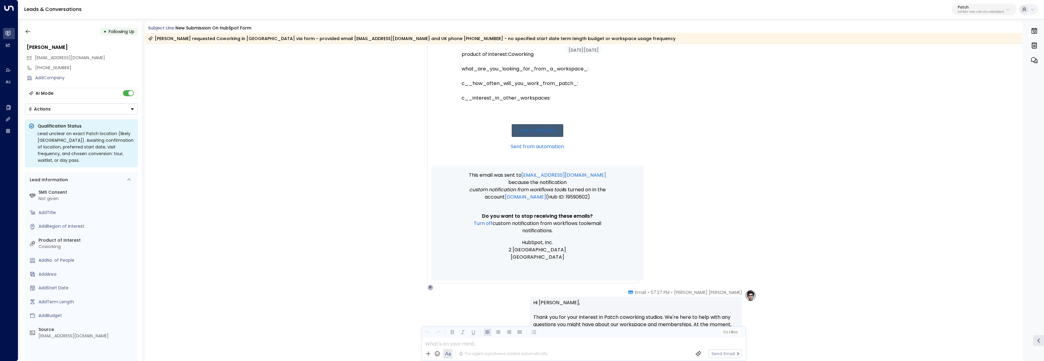
scroll to position [282, 0]
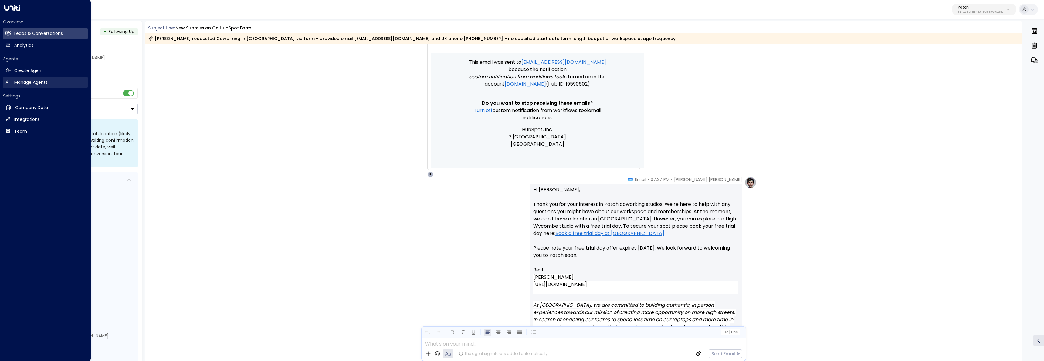
click at [11, 79] on link "Manage Agents Manage Agents" at bounding box center [45, 82] width 85 height 11
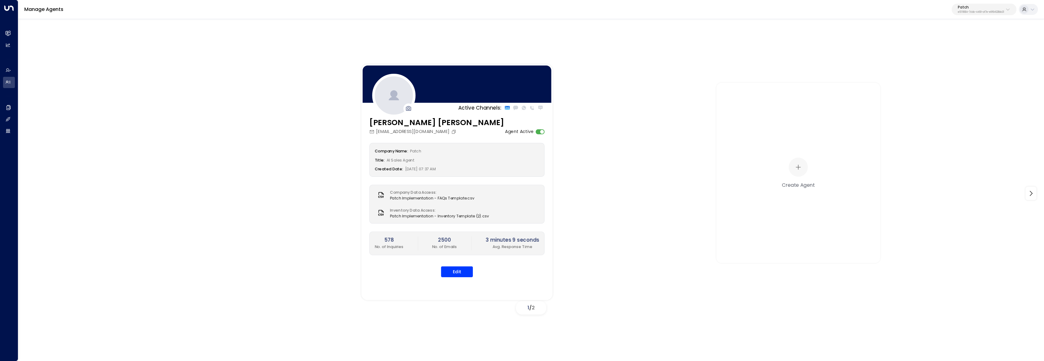
click at [456, 264] on div "Company Name: Patch Title: AI Sales Agent Created Date: 07/02/2025, 07:37 AM Co…" at bounding box center [456, 210] width 175 height 134
click at [457, 269] on button "Edit" at bounding box center [457, 271] width 32 height 11
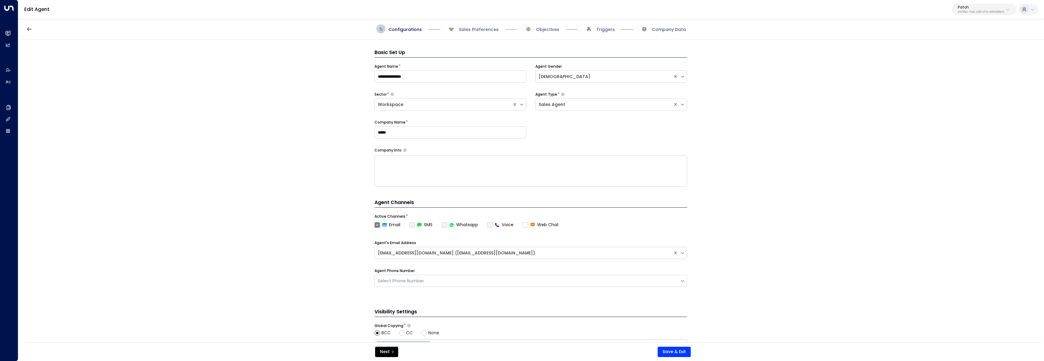
scroll to position [9, 0]
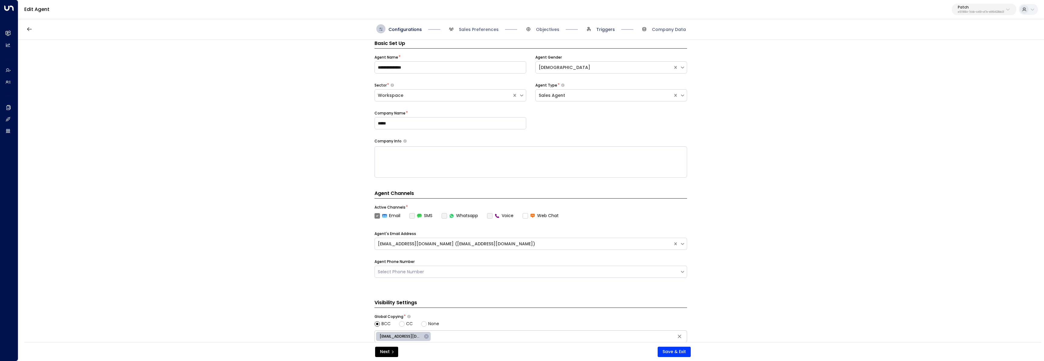
click at [608, 29] on span "Triggers" at bounding box center [605, 29] width 19 height 6
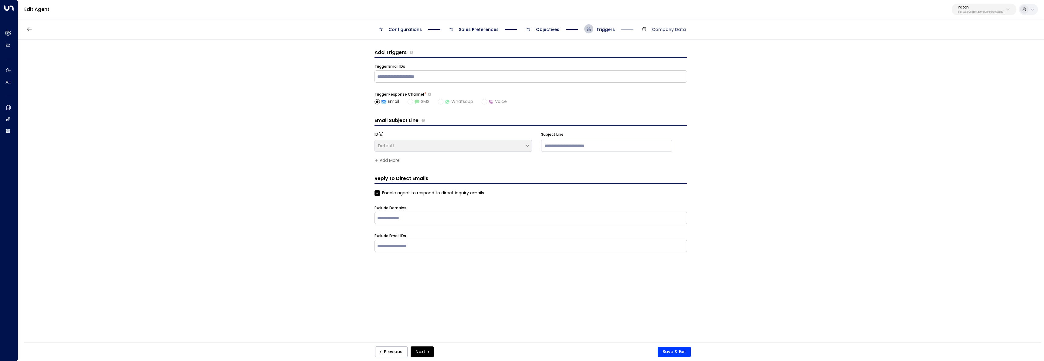
scroll to position [0, 0]
click at [545, 31] on span "Objectives" at bounding box center [547, 29] width 23 height 6
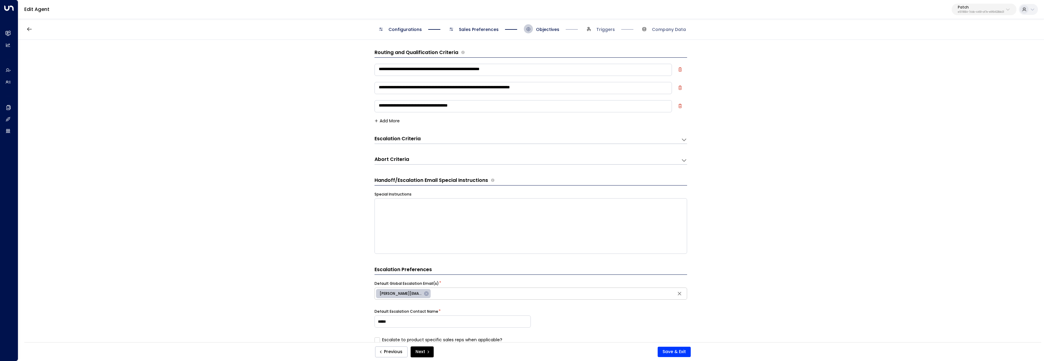
scroll to position [9, 0]
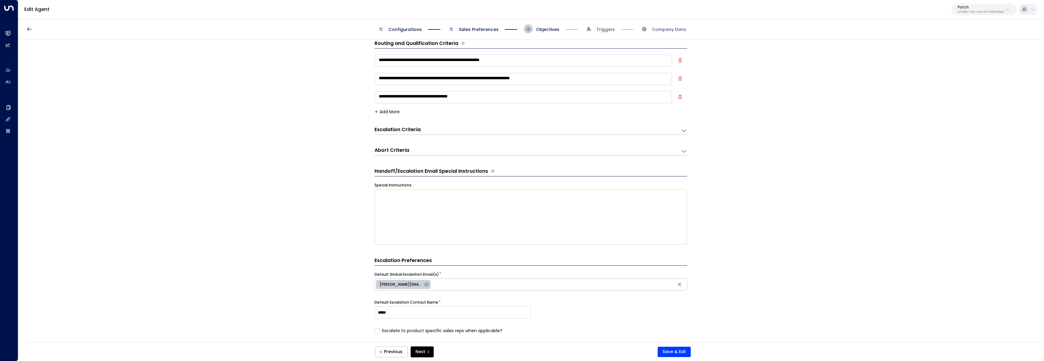
click at [466, 32] on span "Sales Preferences" at bounding box center [473, 28] width 52 height 9
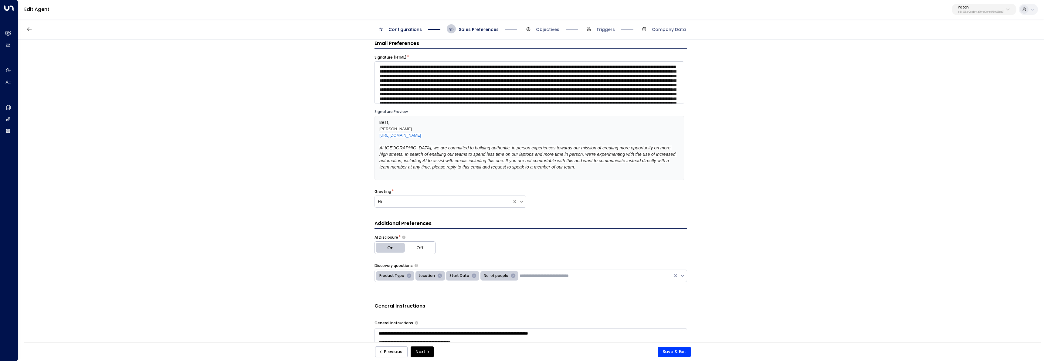
click at [535, 32] on span "Objectives" at bounding box center [542, 28] width 36 height 9
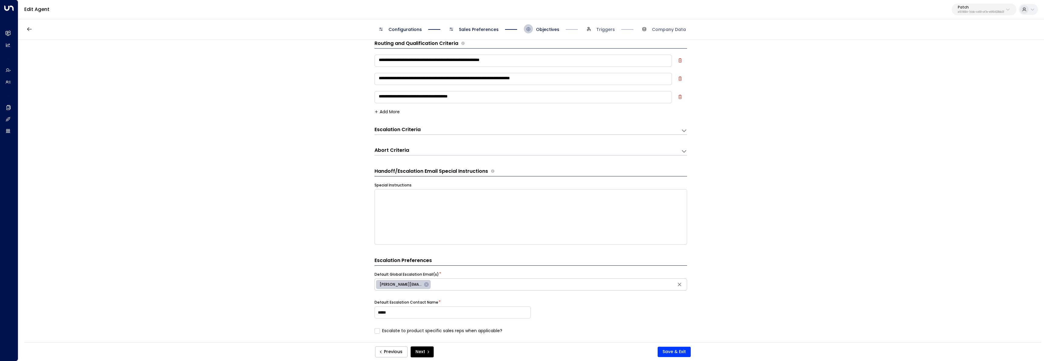
drag, startPoint x: 433, startPoint y: 144, endPoint x: 433, endPoint y: 150, distance: 5.5
click at [433, 145] on div "**********" at bounding box center [530, 150] width 313 height 12
click at [433, 150] on div "Abort Criteria" at bounding box center [527, 151] width 307 height 8
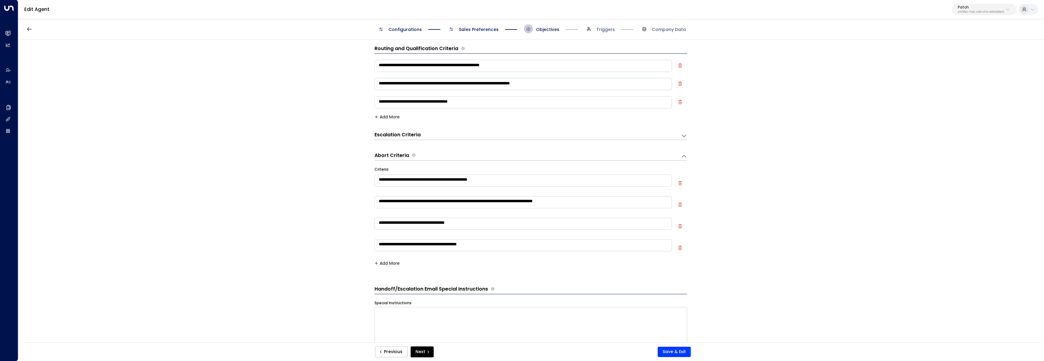
scroll to position [0, 0]
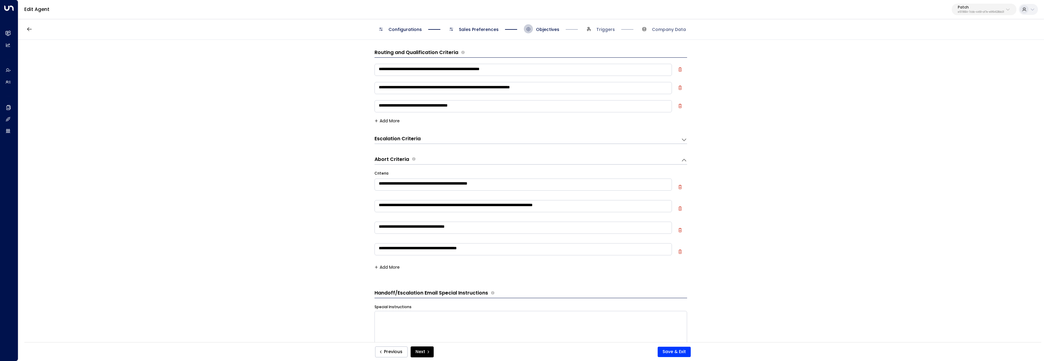
click at [385, 358] on div "Previous Next Save & Exit" at bounding box center [532, 351] width 1017 height 19
click at [689, 350] on button "Save & Exit" at bounding box center [674, 352] width 33 height 10
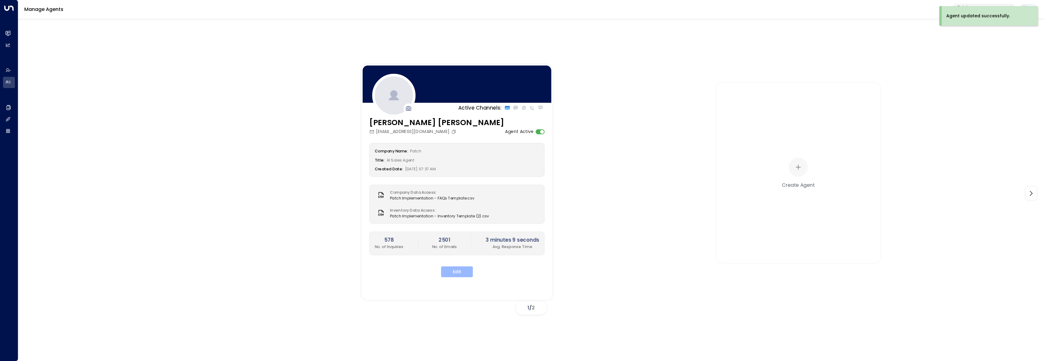
click at [460, 276] on button "Edit" at bounding box center [457, 271] width 32 height 11
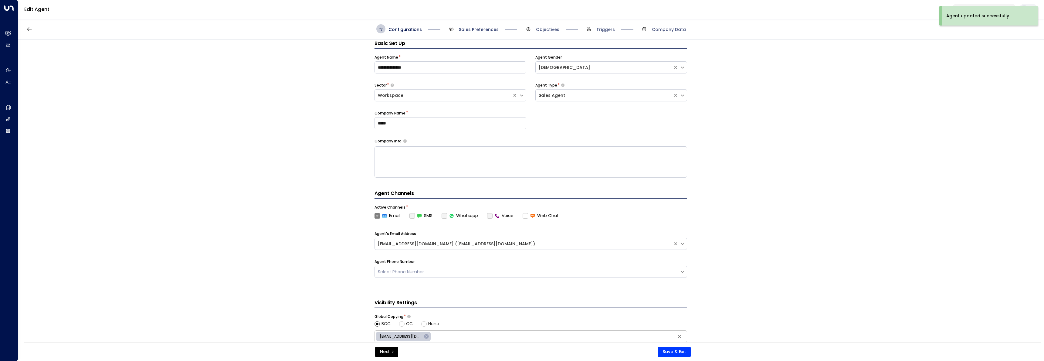
click at [469, 29] on span "Sales Preferences" at bounding box center [479, 29] width 40 height 6
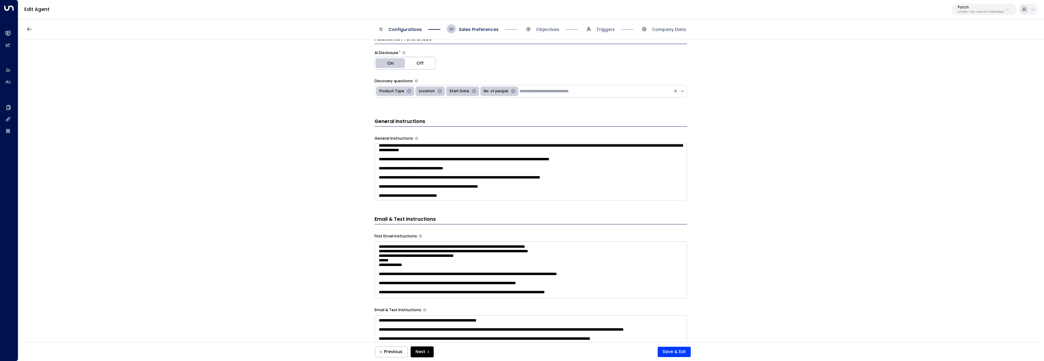
scroll to position [172, 0]
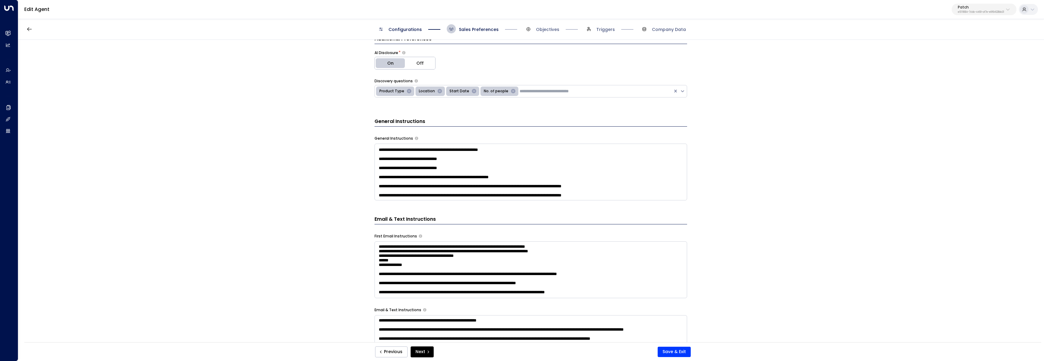
click at [658, 200] on div "**********" at bounding box center [530, 197] width 313 height 324
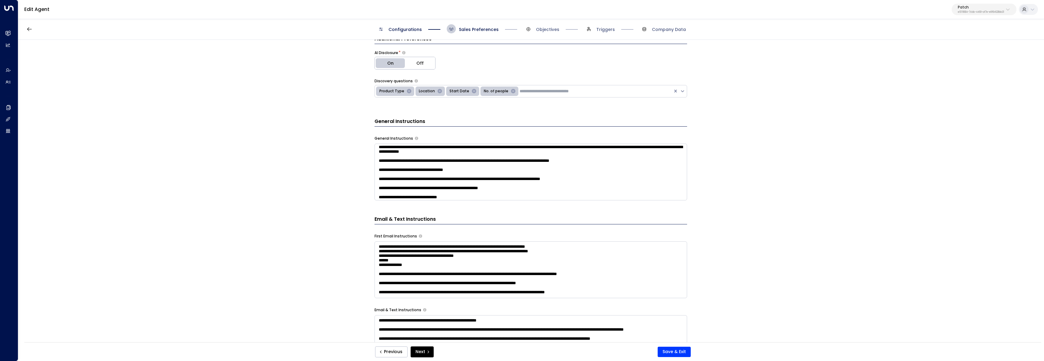
click at [657, 197] on textarea at bounding box center [530, 172] width 313 height 57
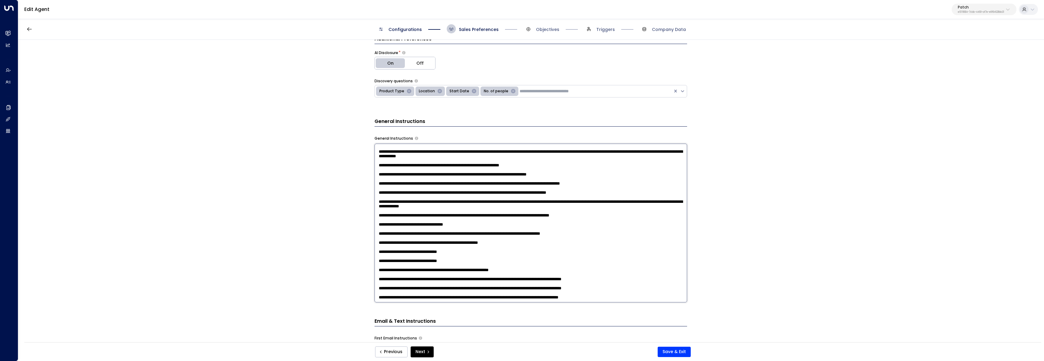
scroll to position [93, 0]
type textarea "**********"
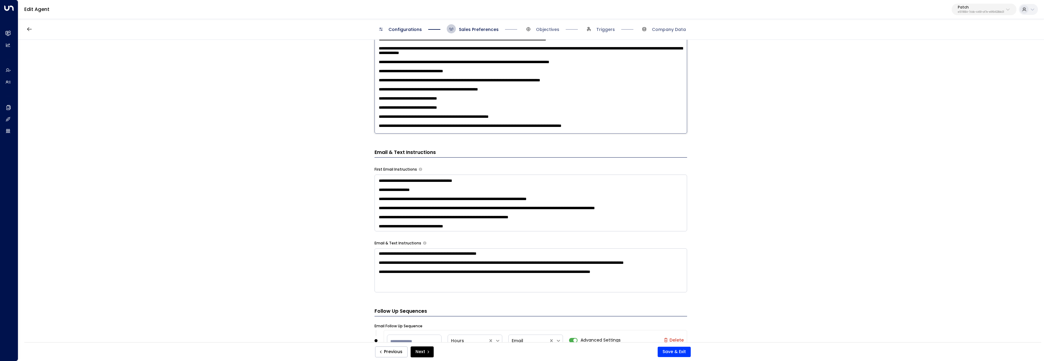
scroll to position [76, 0]
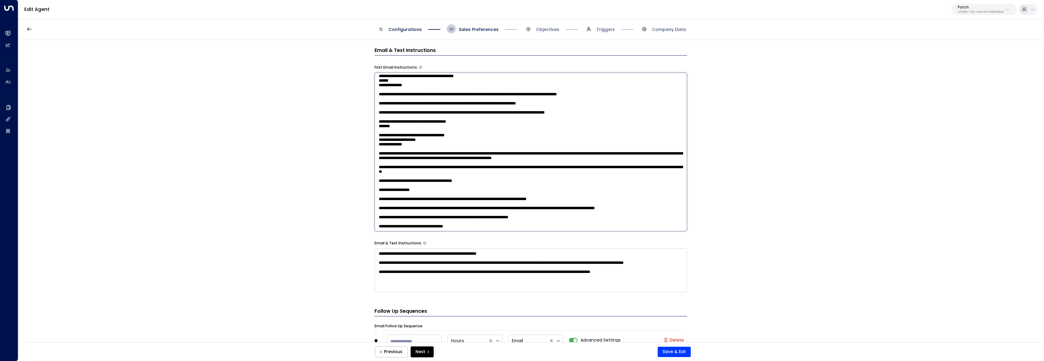
drag, startPoint x: 411, startPoint y: 190, endPoint x: 371, endPoint y: 182, distance: 40.8
click at [371, 182] on div "Email Preferences Signature (HTML) * Signature Preview Best, Pat Cooper-Hart ht…" at bounding box center [530, 193] width 1025 height 306
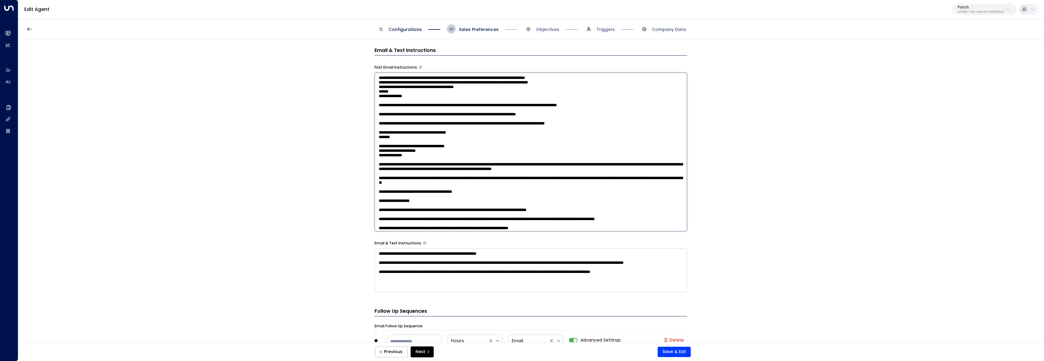
drag, startPoint x: 436, startPoint y: 176, endPoint x: 344, endPoint y: 81, distance: 132.9
click at [344, 81] on div "Email Preferences Signature (HTML) * Signature Preview Best, Pat Cooper-Hart ht…" at bounding box center [530, 193] width 1025 height 306
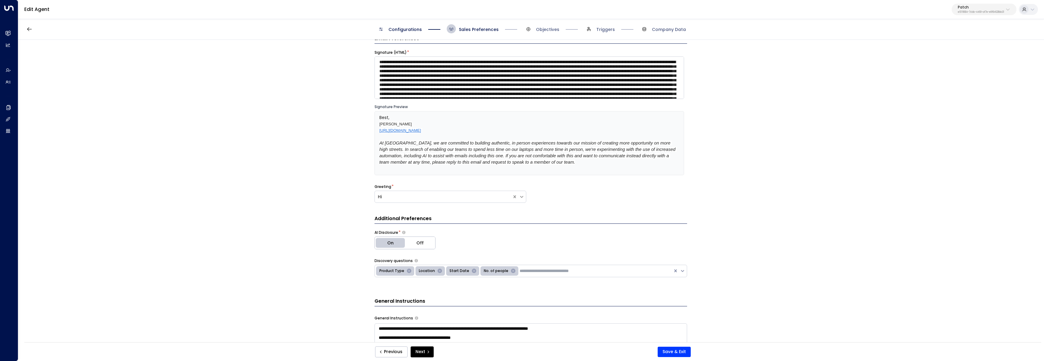
scroll to position [22, 0]
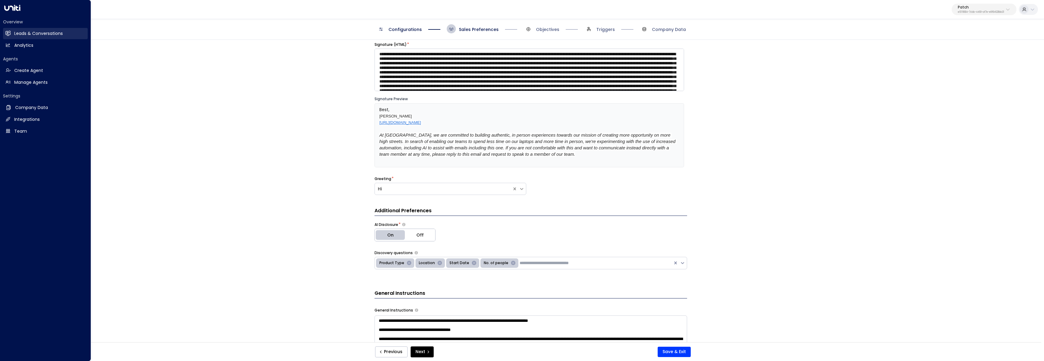
drag, startPoint x: 14, startPoint y: 33, endPoint x: 80, endPoint y: 34, distance: 66.5
click at [14, 33] on h2 "Leads & Conversations" at bounding box center [38, 33] width 49 height 6
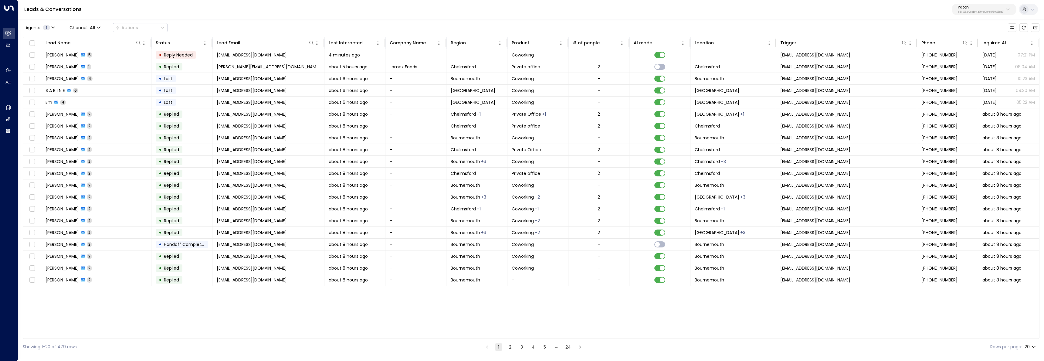
click at [974, 11] on p "e5119684-7cbb-4469-af7e-e9f84628bb31" at bounding box center [981, 12] width 46 height 2
type input "**********"
click at [975, 50] on span "ID: 638ec7b5-66cb-467c-be2f-f19c05816232" at bounding box center [965, 51] width 83 height 5
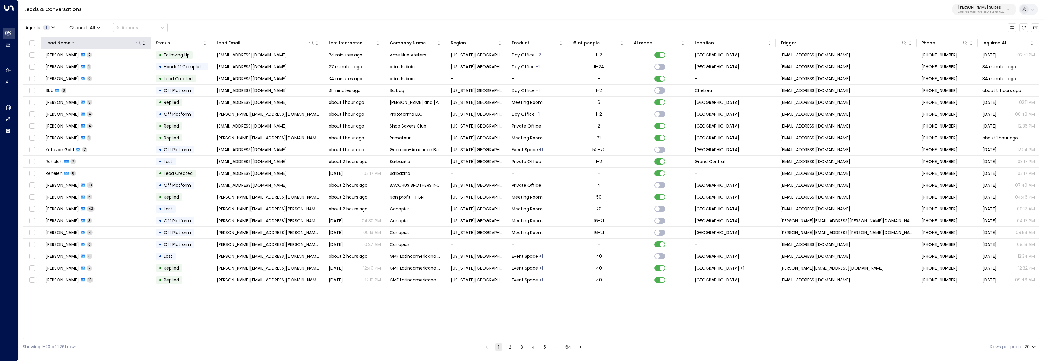
click at [138, 43] on icon at bounding box center [138, 42] width 5 height 5
type input "**********"
type input "*****"
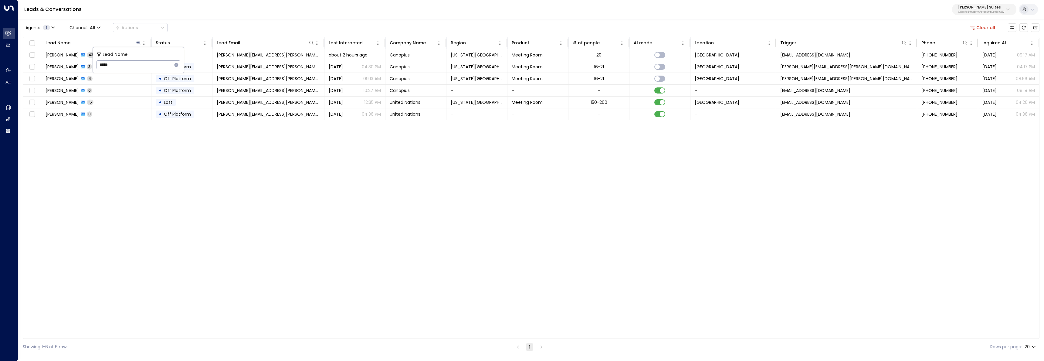
click at [232, 28] on div "Agents 1 Channel: All Actions Clear all" at bounding box center [531, 27] width 1017 height 13
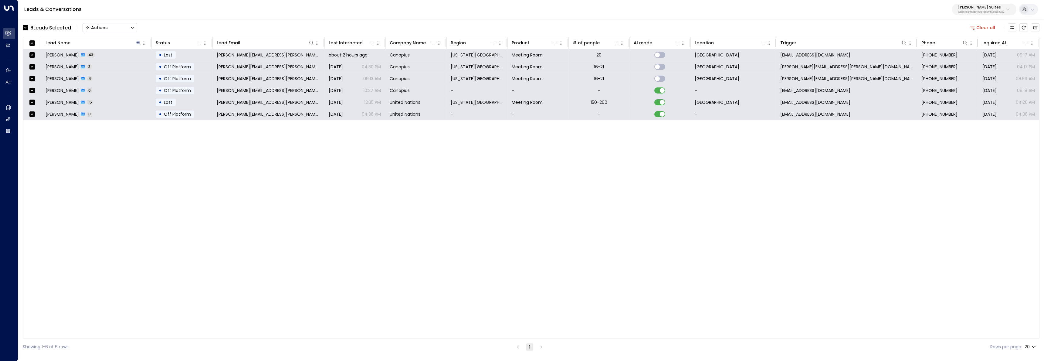
click at [125, 25] on button "Actions" at bounding box center [110, 27] width 55 height 9
click at [115, 71] on li "Archive Lead" at bounding box center [110, 68] width 54 height 10
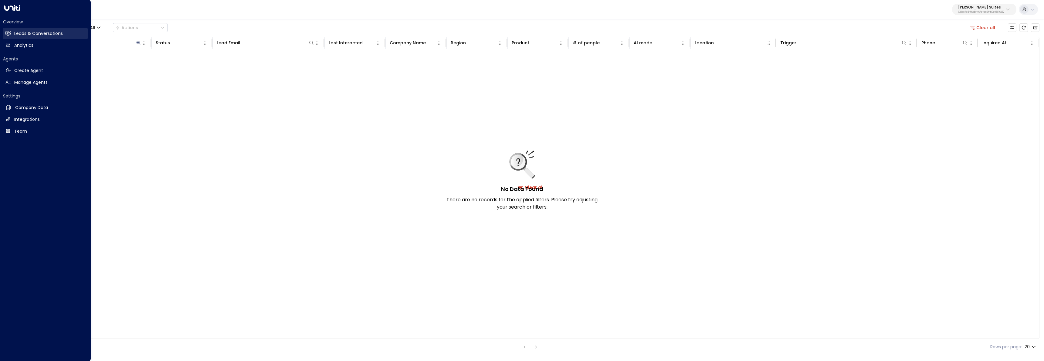
click at [3, 30] on link "Leads & Conversations Leads & Conversations" at bounding box center [45, 33] width 85 height 11
click at [4, 31] on link "Leads & Conversations Leads & Conversations" at bounding box center [45, 33] width 85 height 11
drag, startPoint x: 13, startPoint y: 35, endPoint x: 72, endPoint y: 29, distance: 59.5
click at [13, 35] on link "Leads & Conversations Leads & Conversations" at bounding box center [45, 33] width 85 height 11
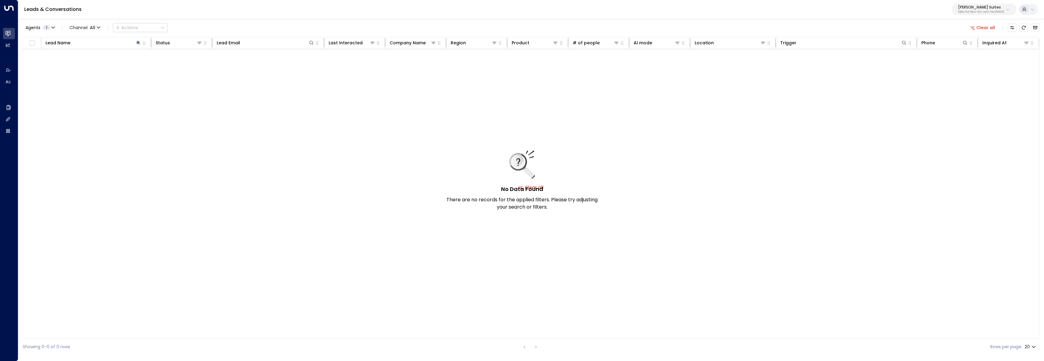
click at [975, 12] on p "638ec7b5-66cb-467c-be2f-f19c05816232" at bounding box center [981, 12] width 46 height 2
type input "******"
click at [965, 52] on span "ID: 17248963-7bae-4f68-a6e0-04e589c1c15e" at bounding box center [966, 51] width 84 height 5
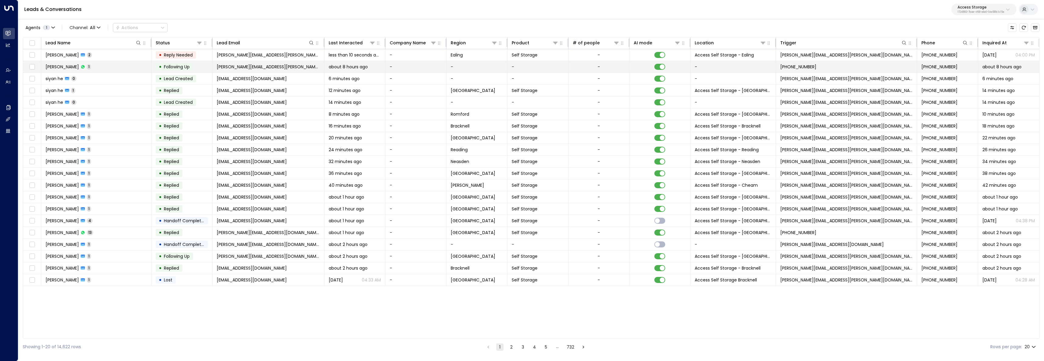
click at [118, 68] on td "Michelle Rosa 1" at bounding box center [96, 67] width 110 height 12
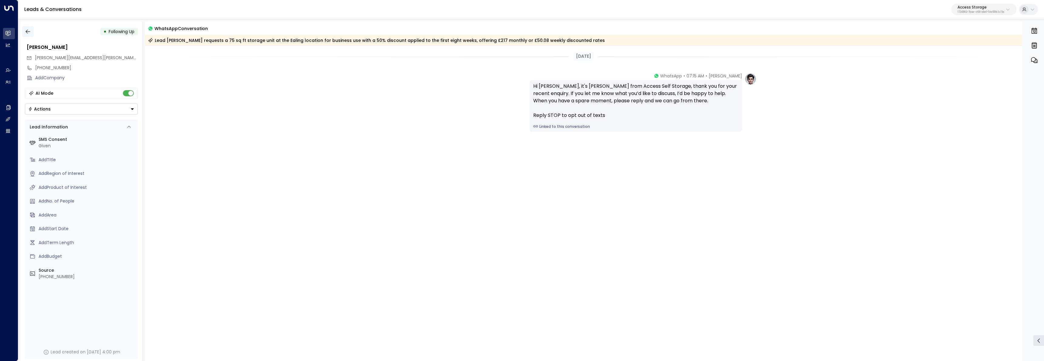
click at [25, 31] on icon "button" at bounding box center [28, 32] width 6 height 6
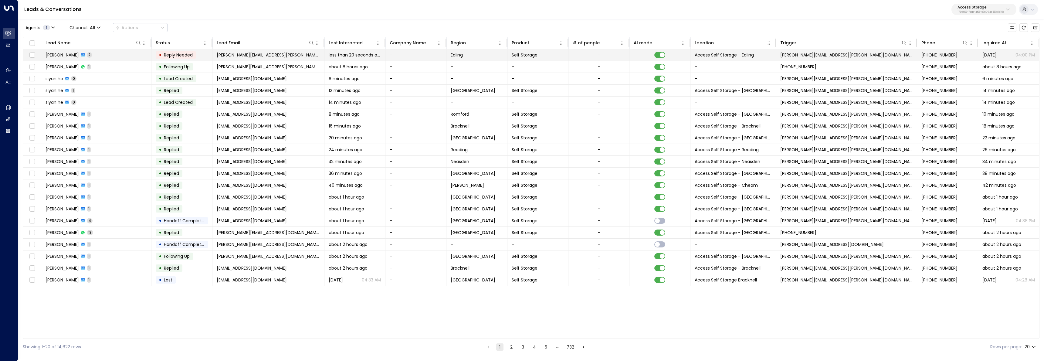
click at [86, 49] on td "Michelle Rosa 2" at bounding box center [96, 55] width 110 height 12
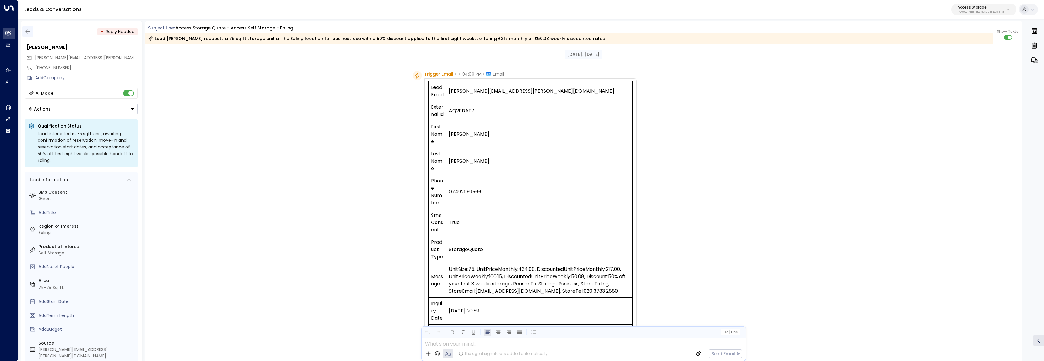
click at [25, 32] on icon "button" at bounding box center [28, 32] width 6 height 6
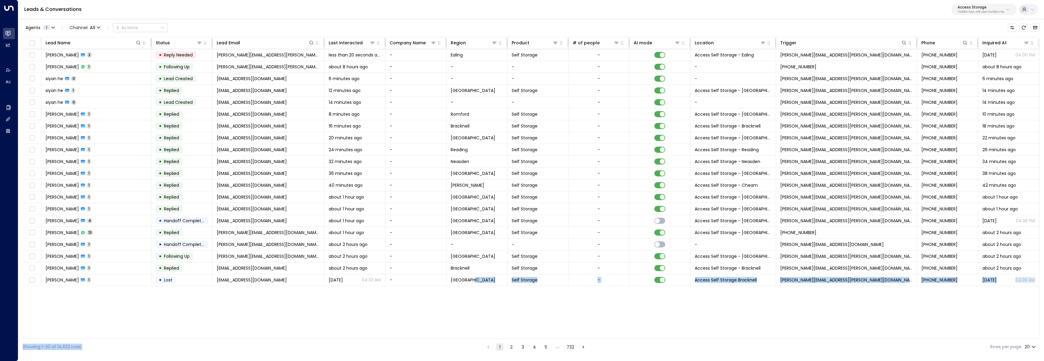
drag, startPoint x: 457, startPoint y: 339, endPoint x: 470, endPoint y: 336, distance: 13.2
click at [471, 336] on div "Agents 1 Channel: All Actions Lead Name Status Lead Email Last Interacted Compa…" at bounding box center [531, 186] width 1017 height 337
drag, startPoint x: 469, startPoint y: 336, endPoint x: 815, endPoint y: 165, distance: 386.3
click at [546, 329] on div "Lead Name Status Lead Email Last Interacted Company Name Region Product # of pe…" at bounding box center [531, 188] width 1017 height 302
click at [993, 40] on div "Inquired At" at bounding box center [994, 42] width 24 height 7
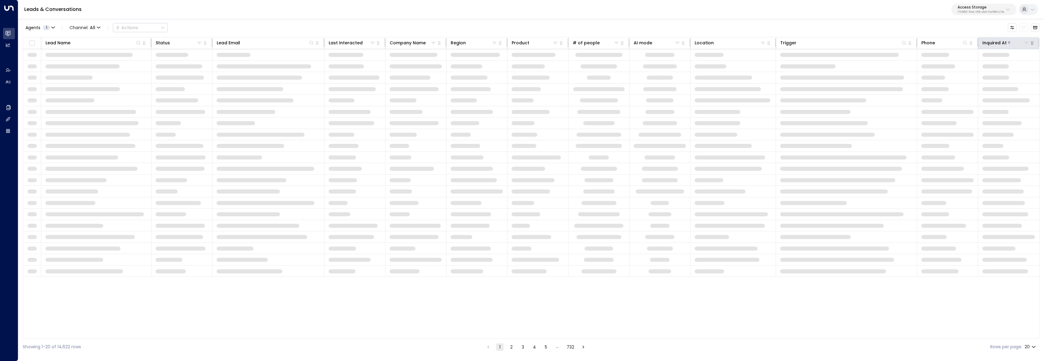
click at [993, 40] on div "Inquired At" at bounding box center [994, 42] width 24 height 7
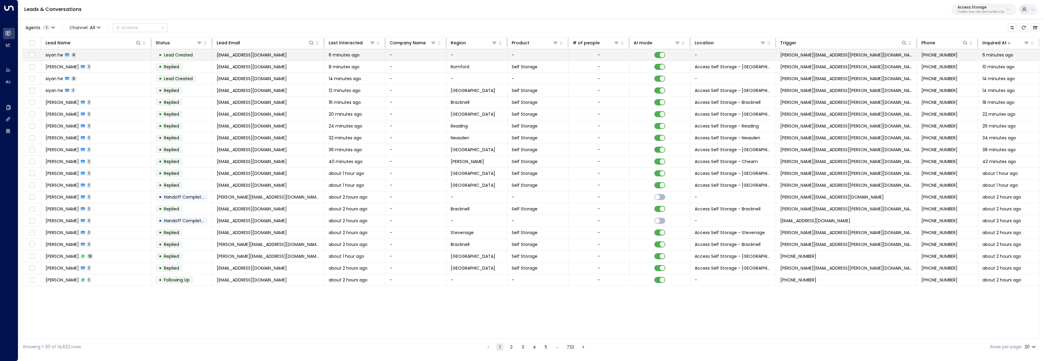
click at [937, 54] on span "+447731663430" at bounding box center [939, 55] width 36 height 6
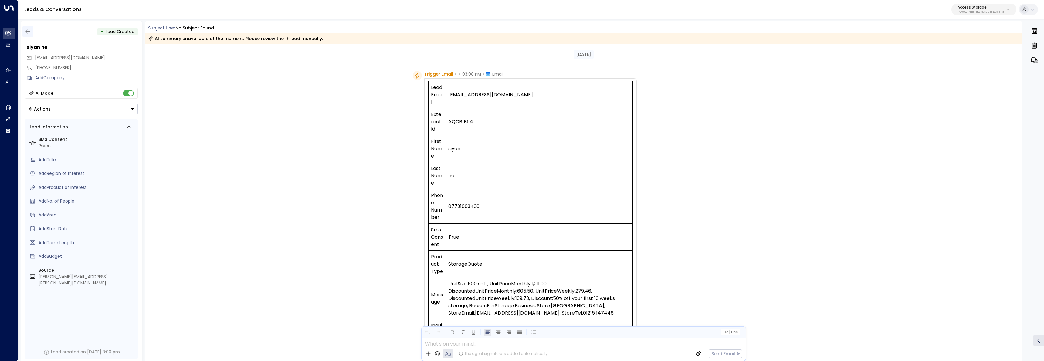
click at [27, 32] on icon "button" at bounding box center [28, 32] width 6 height 6
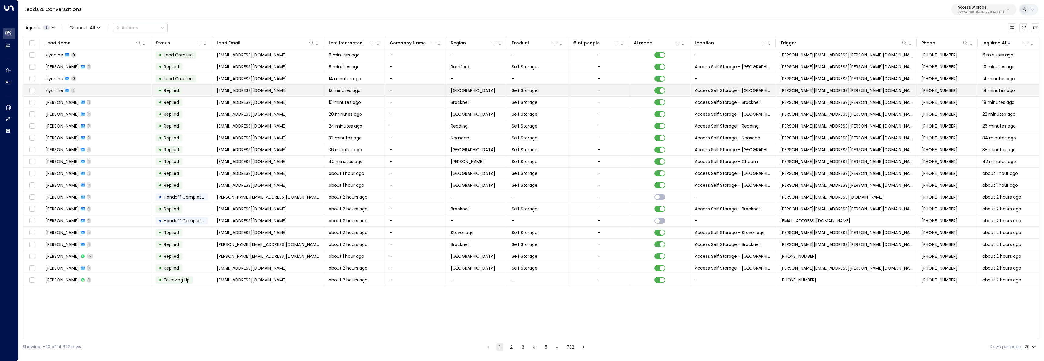
click at [110, 91] on td "siyan he 1" at bounding box center [96, 91] width 110 height 12
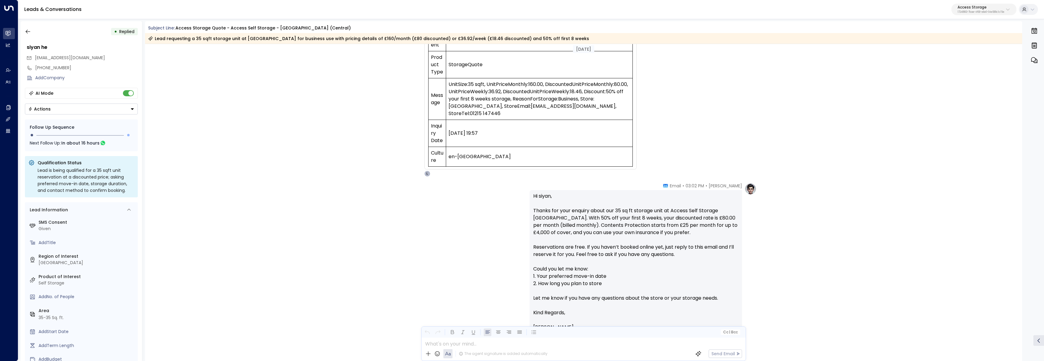
scroll to position [247, 0]
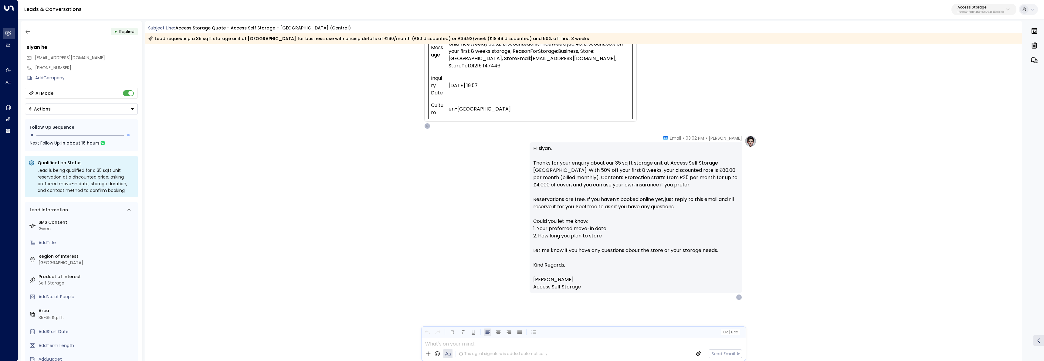
click at [976, 8] on p "Access Storage" at bounding box center [980, 7] width 47 height 4
type input "****"
click at [943, 52] on span "ID: b7af8320-f128-4349-a726-f388528d82b5" at bounding box center [965, 51] width 83 height 5
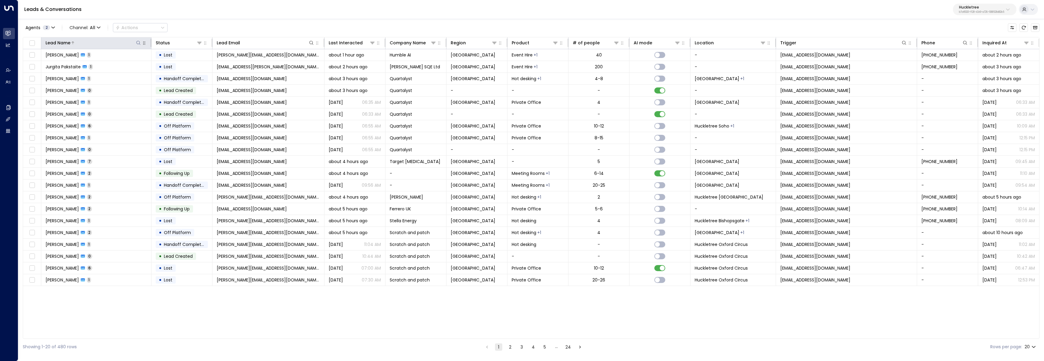
click at [137, 42] on icon at bounding box center [138, 42] width 5 height 5
type input "*******"
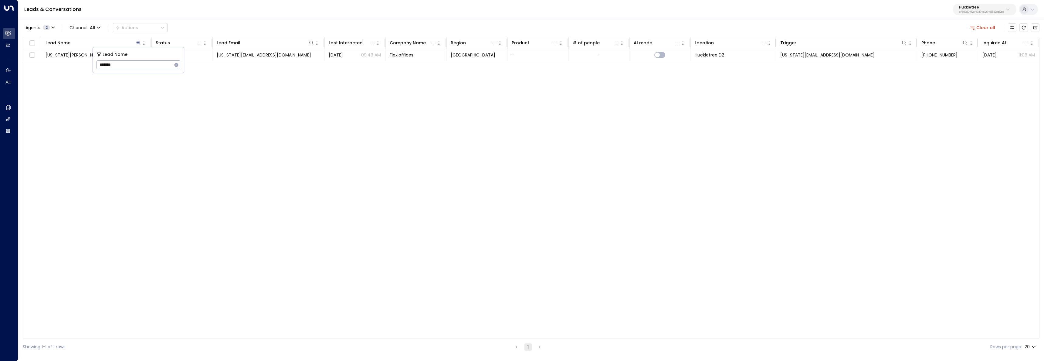
click at [114, 215] on div "Lead Name Status Lead Email Last Interacted Company Name Region Product # of pe…" at bounding box center [531, 188] width 1017 height 302
click at [113, 53] on td "Georgia Brown 5" at bounding box center [96, 55] width 110 height 12
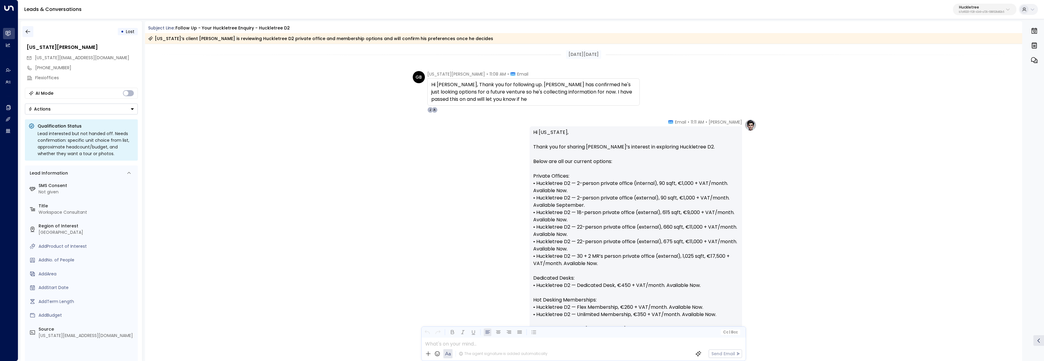
click at [27, 33] on icon "button" at bounding box center [28, 32] width 6 height 6
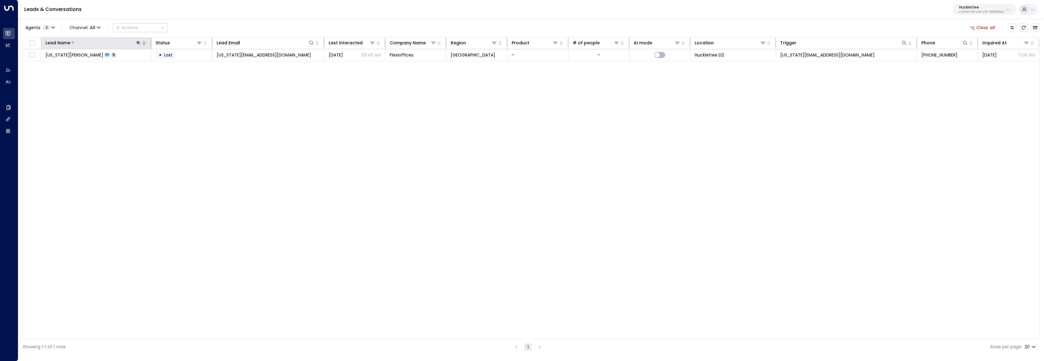
click at [138, 43] on icon at bounding box center [139, 43] width 4 height 4
click at [177, 66] on icon "button" at bounding box center [177, 65] width 4 height 4
click at [165, 66] on input "text" at bounding box center [139, 64] width 84 height 11
paste input "***"
type input "***"
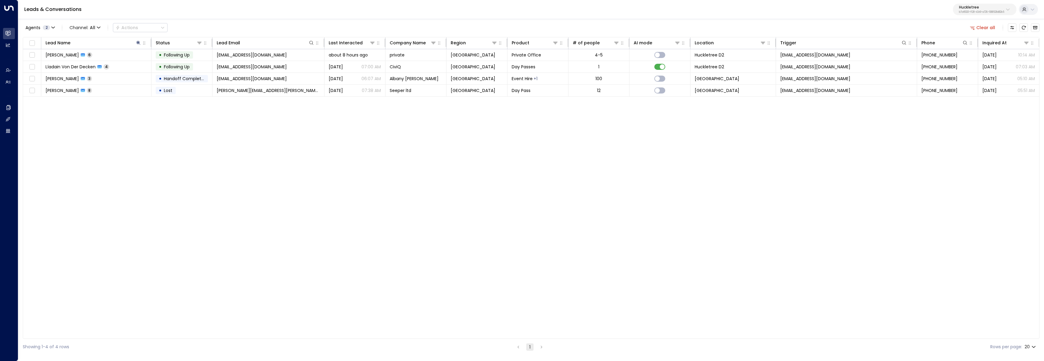
click at [208, 163] on div "Lead Name Status Lead Email Last Interacted Company Name Region Product # of pe…" at bounding box center [531, 188] width 1017 height 302
click at [112, 55] on td "Ken Krampton 6" at bounding box center [96, 55] width 110 height 12
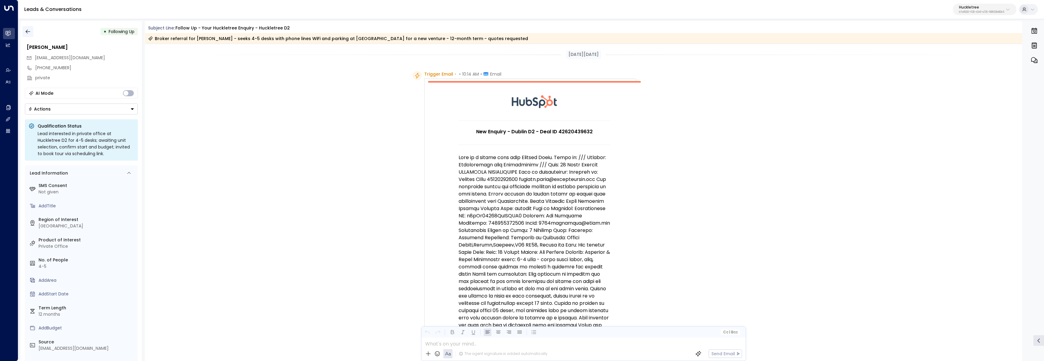
click at [26, 31] on icon "button" at bounding box center [28, 32] width 6 height 6
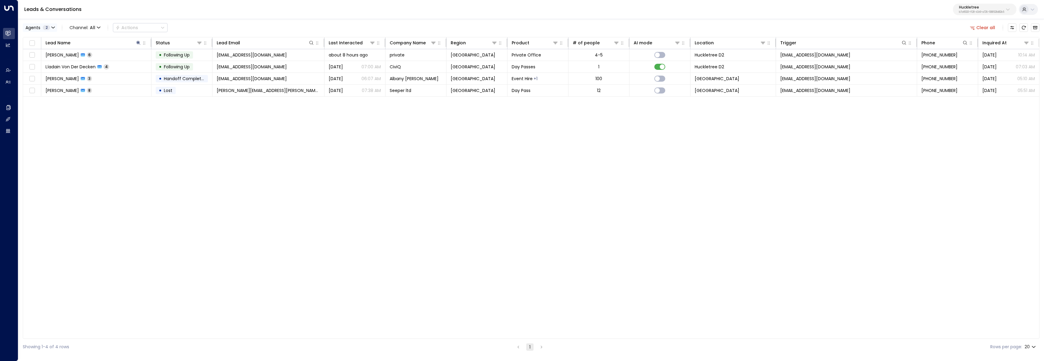
click at [51, 26] on button "Agents 2" at bounding box center [40, 27] width 34 height 8
click at [39, 37] on div "Alice" at bounding box center [49, 39] width 33 height 6
click at [101, 64] on button "Apply" at bounding box center [103, 64] width 18 height 8
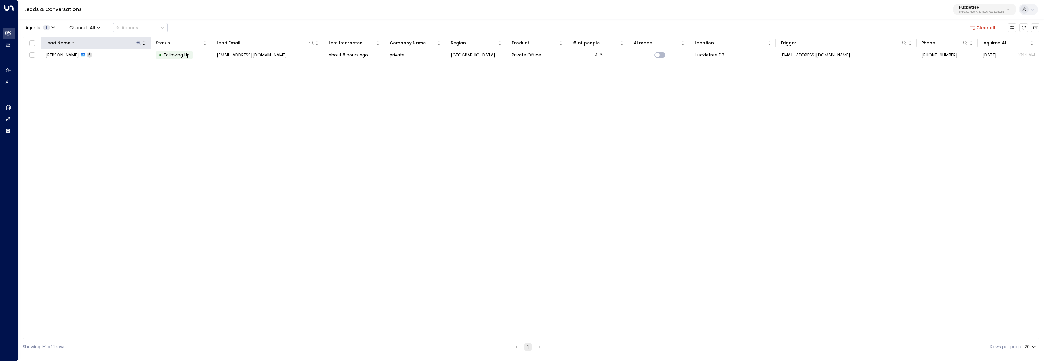
click at [138, 43] on icon at bounding box center [139, 43] width 4 height 4
click at [178, 65] on icon "button" at bounding box center [177, 65] width 4 height 4
click at [215, 31] on div "Agents 1 Channel: All Actions Clear all" at bounding box center [531, 27] width 1017 height 13
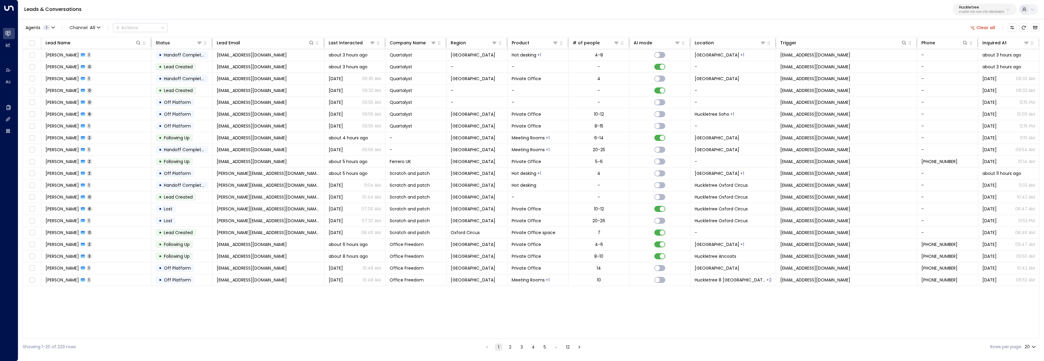
click at [217, 29] on div "Agents 1 Channel: All Actions Clear all" at bounding box center [531, 27] width 1017 height 13
click at [999, 42] on div "Inquired At" at bounding box center [994, 42] width 24 height 7
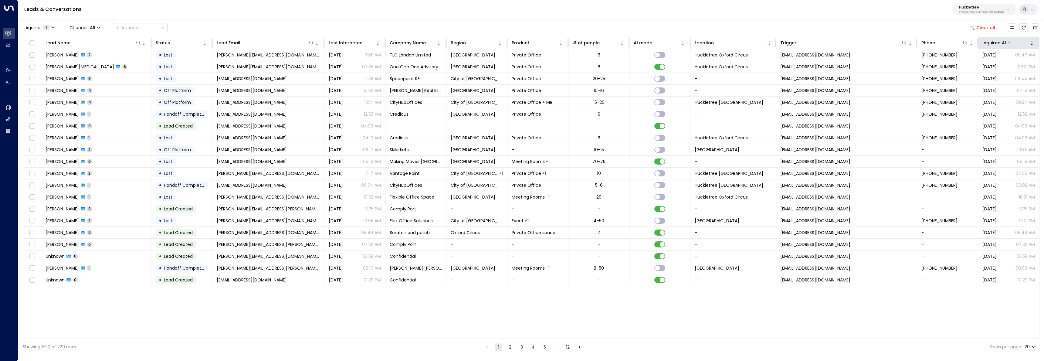
click at [998, 42] on div "Inquired At" at bounding box center [994, 42] width 24 height 7
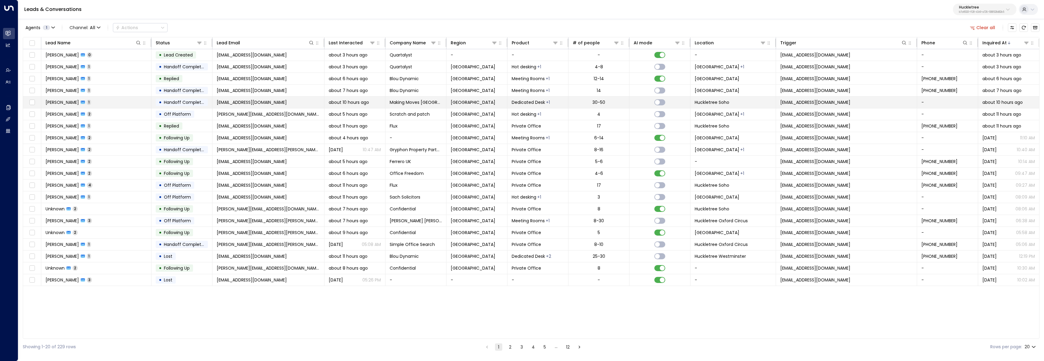
click at [98, 100] on td "George Marment 1" at bounding box center [96, 103] width 110 height 12
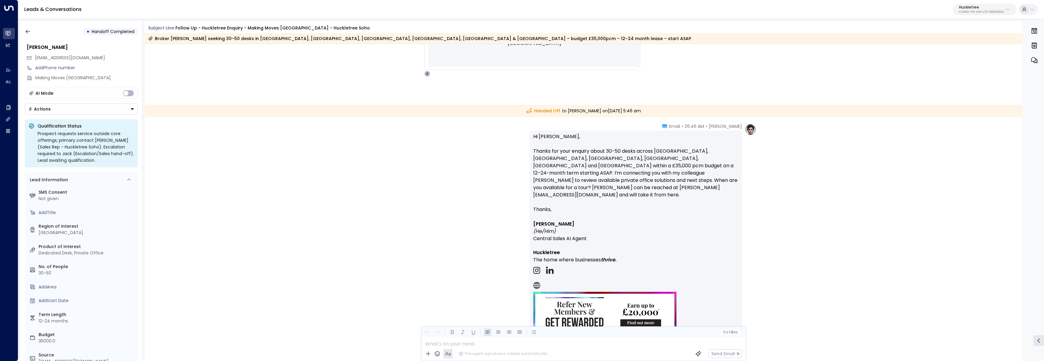
scroll to position [1127, 0]
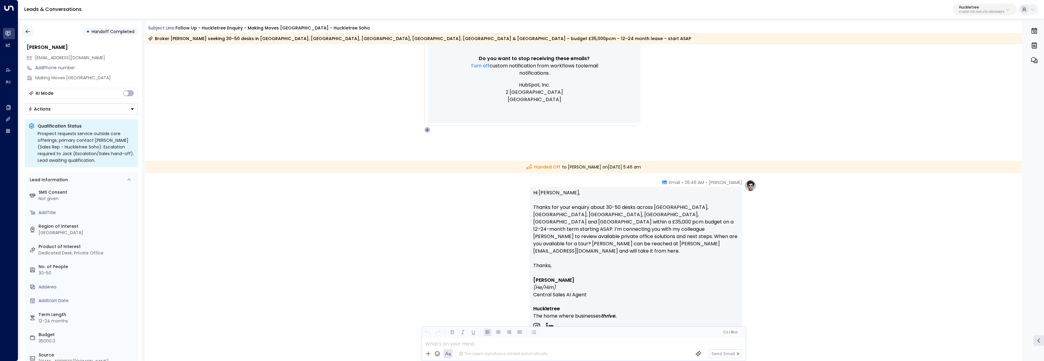
click at [29, 30] on icon "button" at bounding box center [28, 32] width 6 height 6
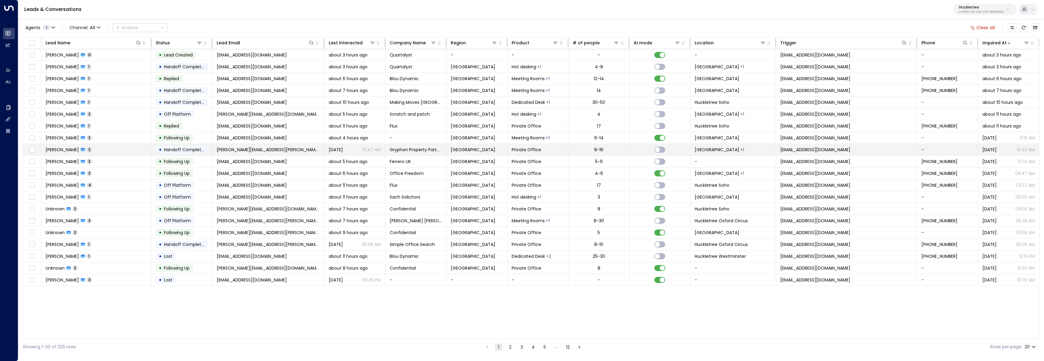
click at [117, 152] on td "Andrew McCallum 2" at bounding box center [96, 150] width 110 height 12
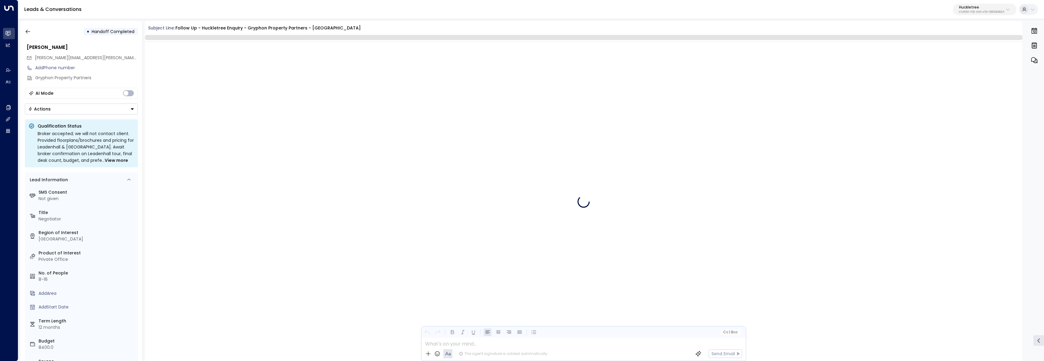
scroll to position [464, 0]
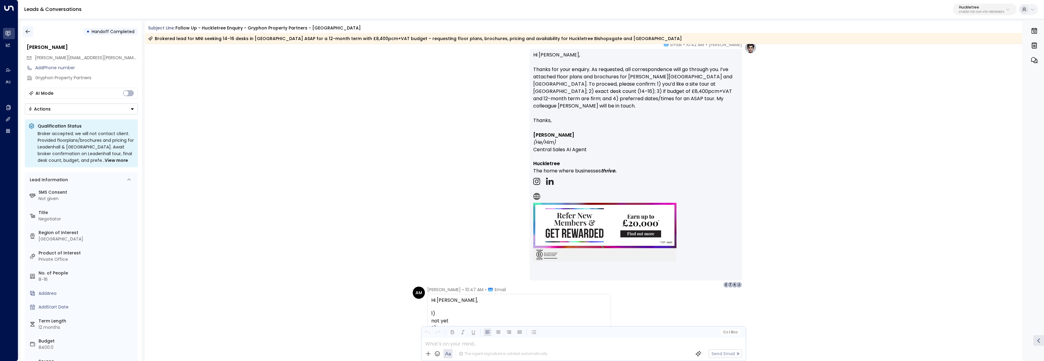
click at [28, 35] on button "button" at bounding box center [27, 31] width 11 height 11
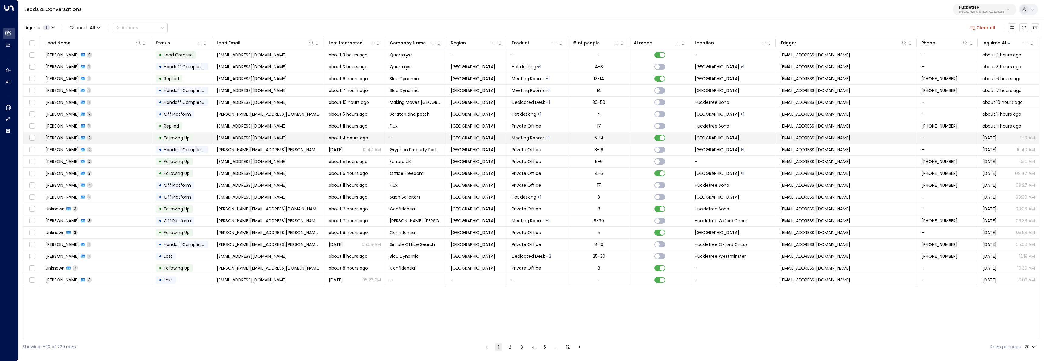
click at [110, 140] on td "Calum Taylor 2" at bounding box center [96, 138] width 110 height 12
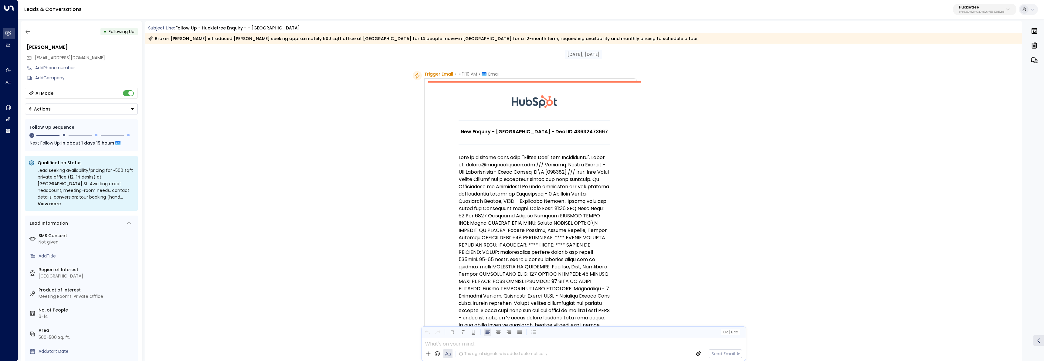
click at [753, 33] on div "Subject Line: Follow up - Huckletree Enquiry - - Huckletree Liverpool Street Br…" at bounding box center [583, 34] width 877 height 19
click at [974, 15] on button "Huckletree b7af8320-f128-4349-a726-f388528d82b5" at bounding box center [984, 10] width 63 height 12
type input "******"
click at [962, 46] on div "infinitSpace ID: 1ace8dbc-b47e-481f-aced-6b09b98b82d3" at bounding box center [967, 48] width 86 height 12
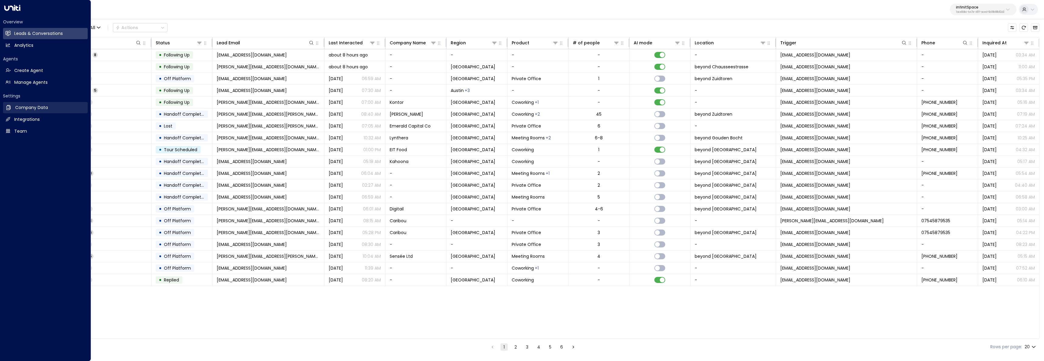
click at [10, 108] on icon at bounding box center [8, 107] width 4 height 5
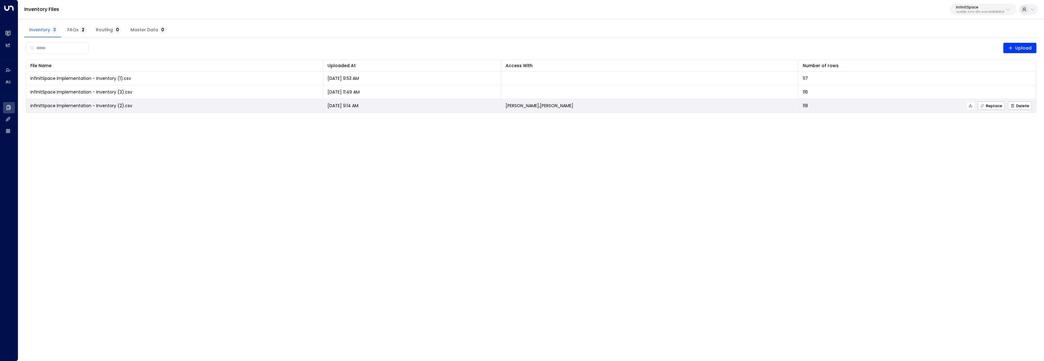
click at [969, 108] on button at bounding box center [970, 106] width 8 height 8
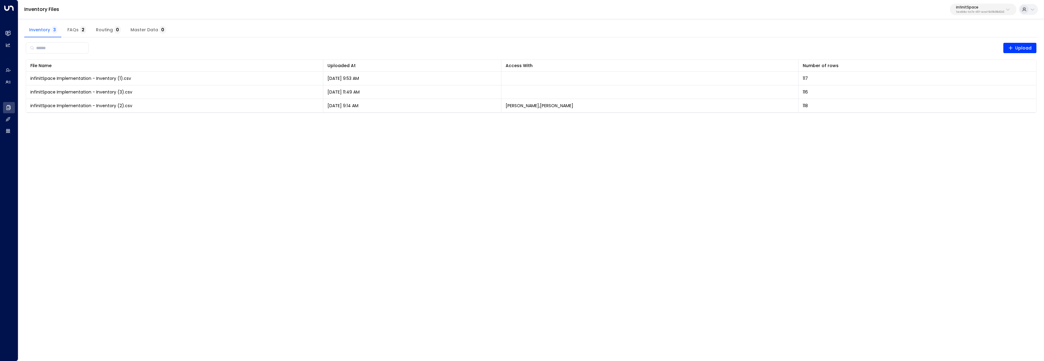
click at [67, 24] on button "FAQs 2" at bounding box center [77, 30] width 29 height 15
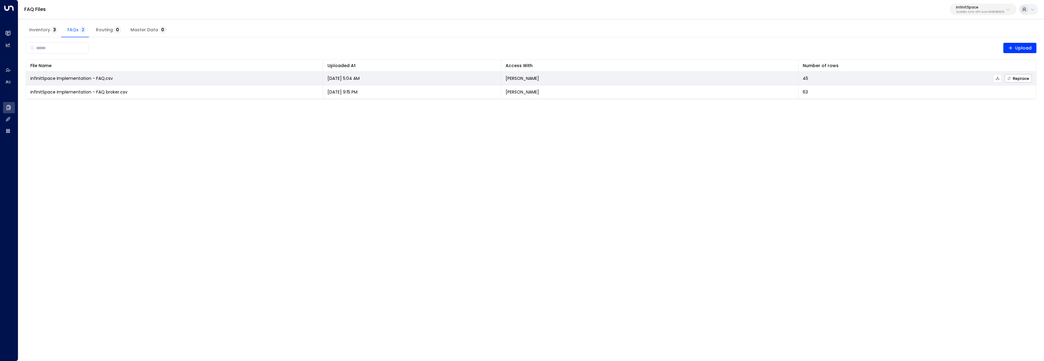
click at [1000, 80] on button at bounding box center [997, 78] width 8 height 8
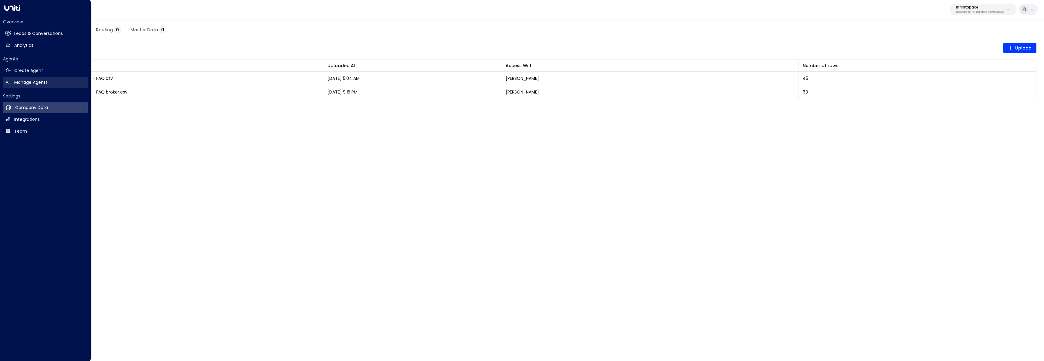
click at [3, 82] on link "Manage Agents Manage Agents" at bounding box center [45, 82] width 85 height 11
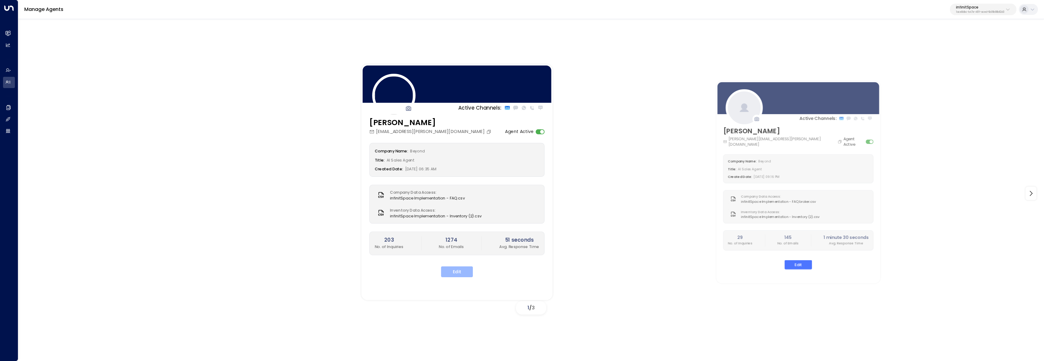
click at [451, 272] on button "Edit" at bounding box center [457, 271] width 32 height 11
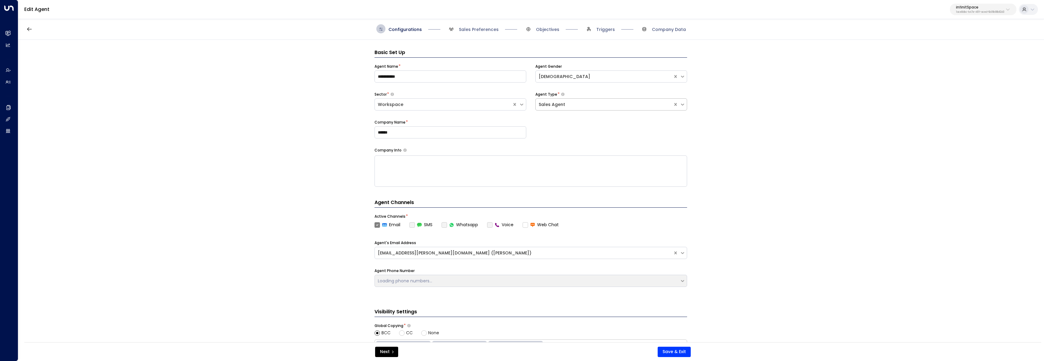
scroll to position [9, 0]
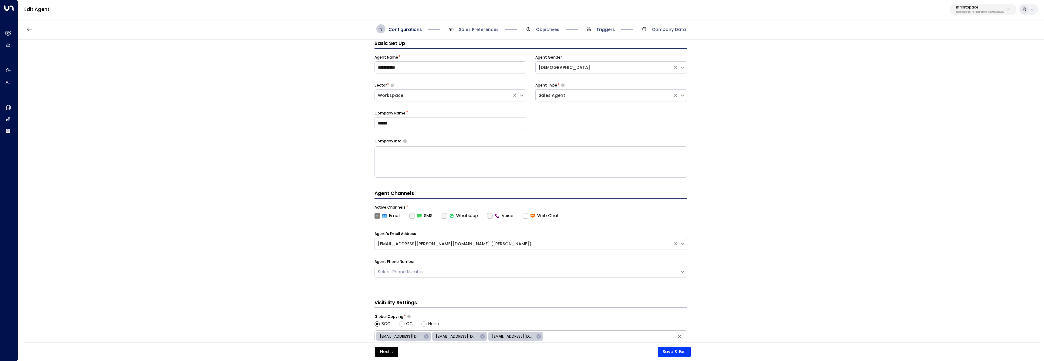
click at [601, 33] on span "Triggers" at bounding box center [599, 28] width 31 height 9
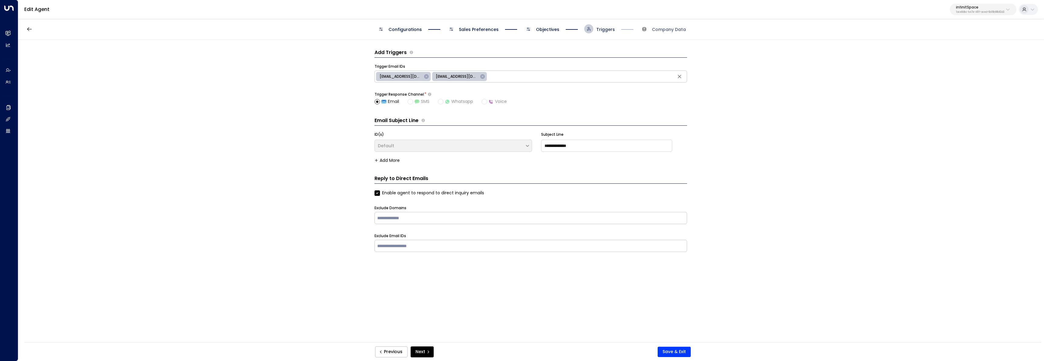
scroll to position [0, 0]
click at [547, 31] on span "Objectives" at bounding box center [547, 29] width 23 height 6
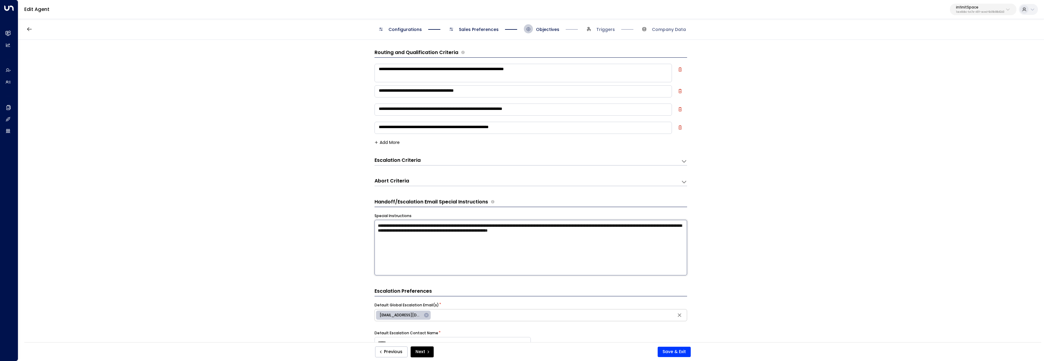
click at [654, 263] on textarea "**********" at bounding box center [530, 248] width 313 height 56
paste textarea "**********"
type textarea "**********"
click at [402, 317] on span "wilco.wijnbergen@infinitspace.com" at bounding box center [400, 314] width 49 height 5
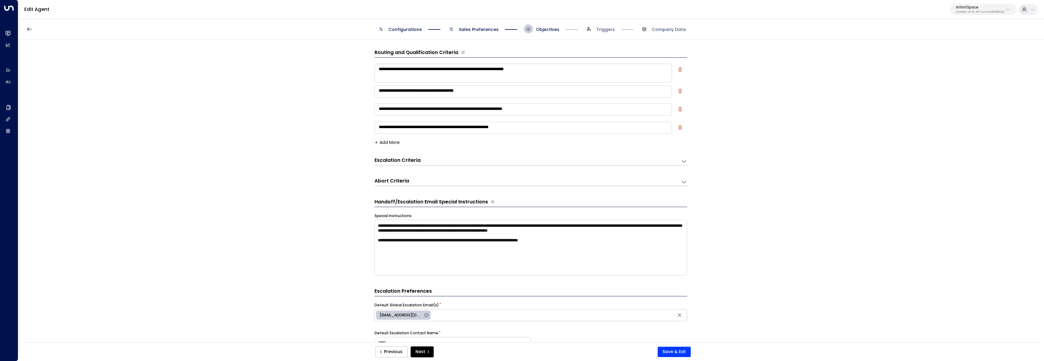
type input "**********"
drag, startPoint x: 519, startPoint y: 315, endPoint x: 428, endPoint y: 314, distance: 91.0
click at [428, 314] on div "**********" at bounding box center [530, 315] width 313 height 12
click at [302, 280] on div "**********" at bounding box center [530, 193] width 1025 height 306
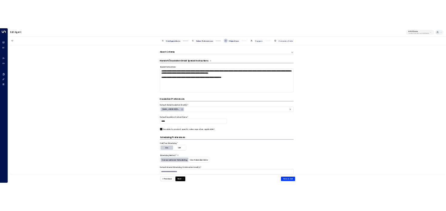
scroll to position [198, 0]
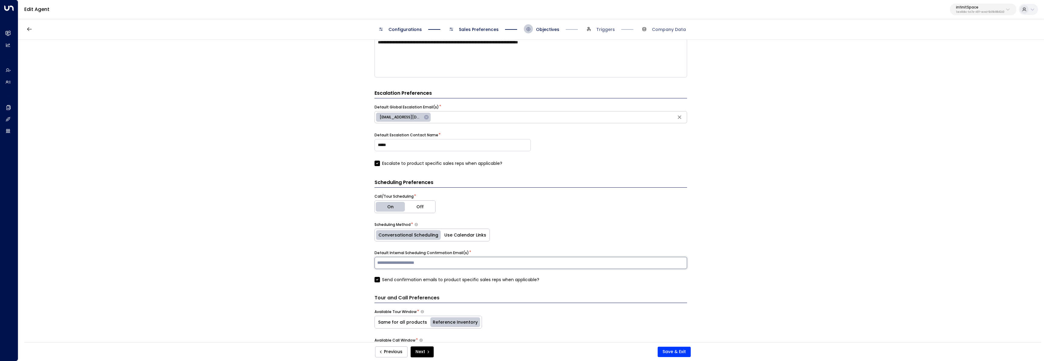
click at [441, 260] on input "text" at bounding box center [531, 262] width 310 height 9
paste input "**********"
type input "**********"
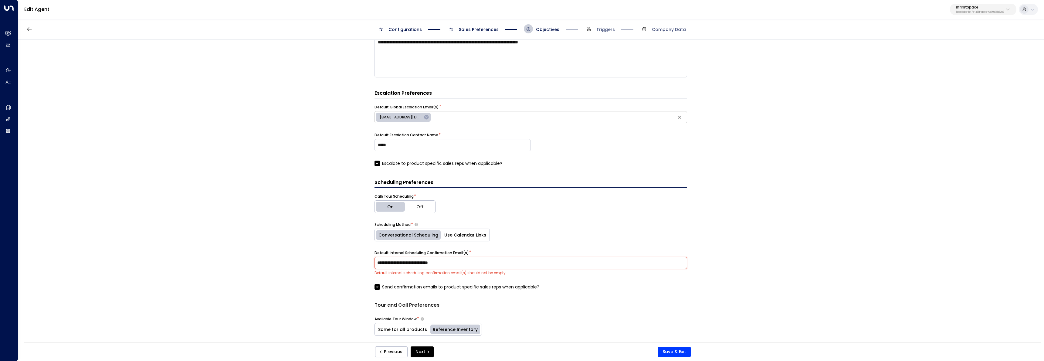
click at [268, 260] on div "**********" at bounding box center [530, 193] width 1025 height 306
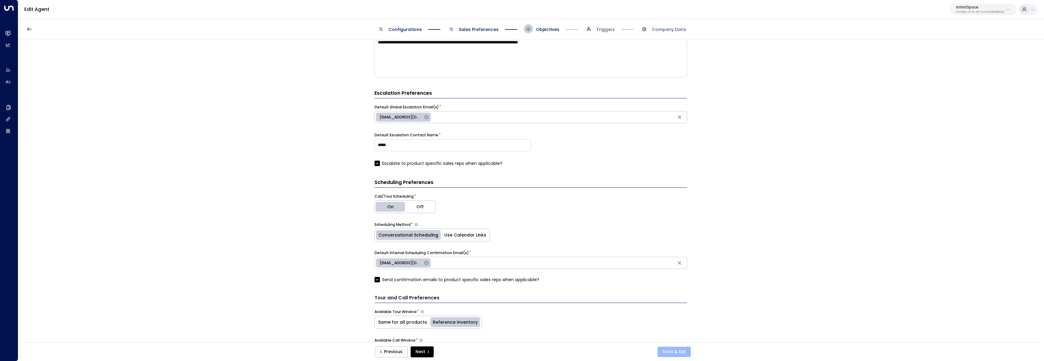
click at [680, 353] on button "Save & Exit" at bounding box center [674, 352] width 33 height 10
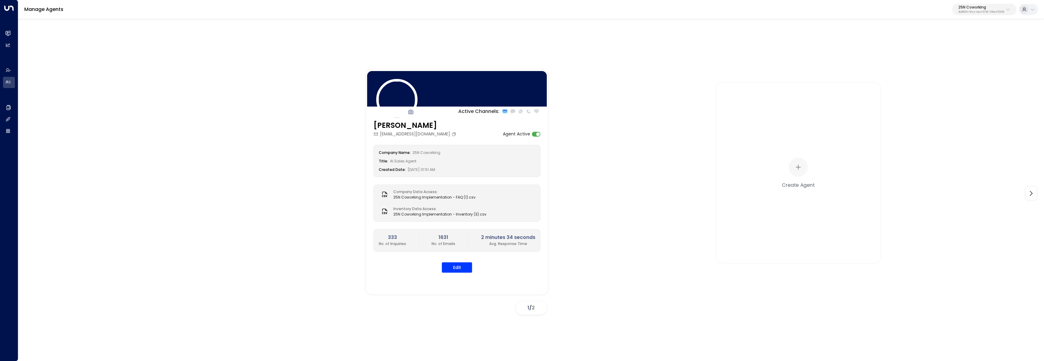
click at [986, 0] on div "Manage Agents 25N Coworking 3b9800f4-81ca-4ec0-8758-72fbe4763f36" at bounding box center [531, 9] width 1026 height 19
click at [991, 12] on p "3b9800f4-81ca-4ec0-8758-72fbe4763f36" at bounding box center [981, 12] width 46 height 2
type input "******"
click at [931, 52] on span "ID: 1ace8dbc-b47e-481f-aced-6b09b98b82d3" at bounding box center [967, 51] width 86 height 5
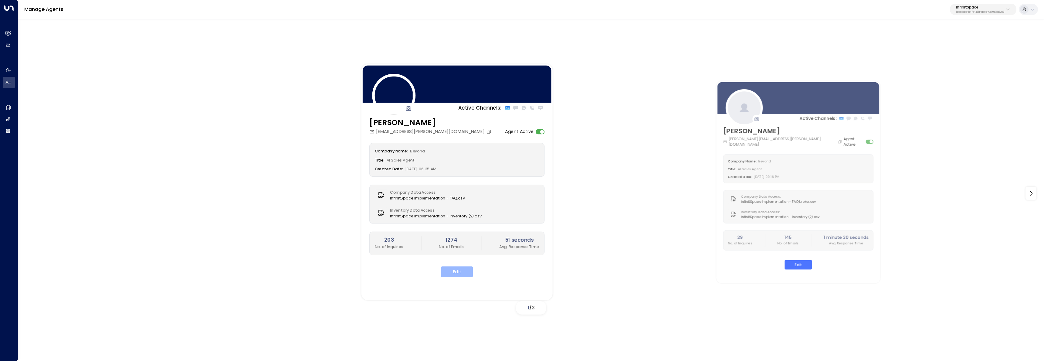
click at [465, 276] on button "Edit" at bounding box center [457, 271] width 32 height 11
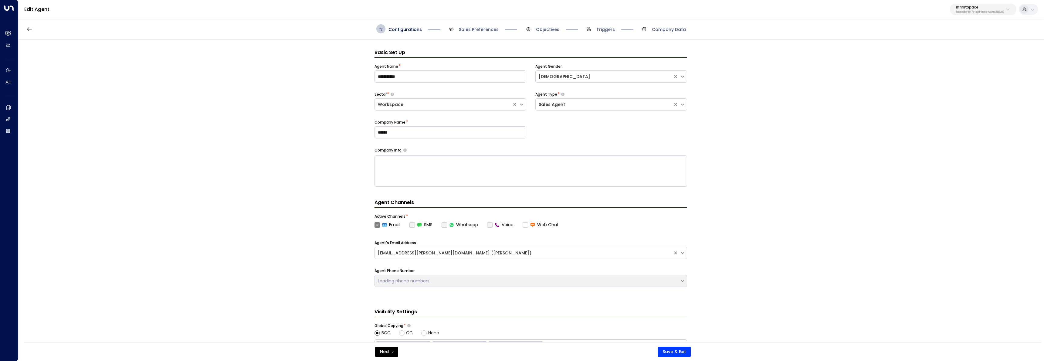
scroll to position [9, 0]
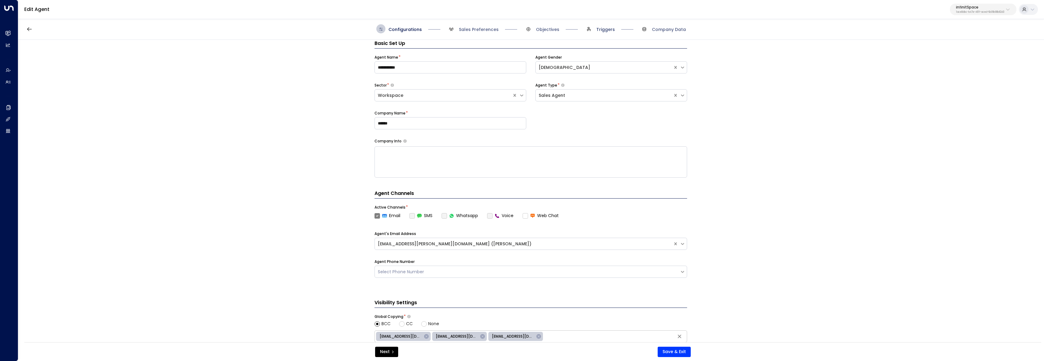
click at [603, 29] on span "Triggers" at bounding box center [605, 29] width 19 height 6
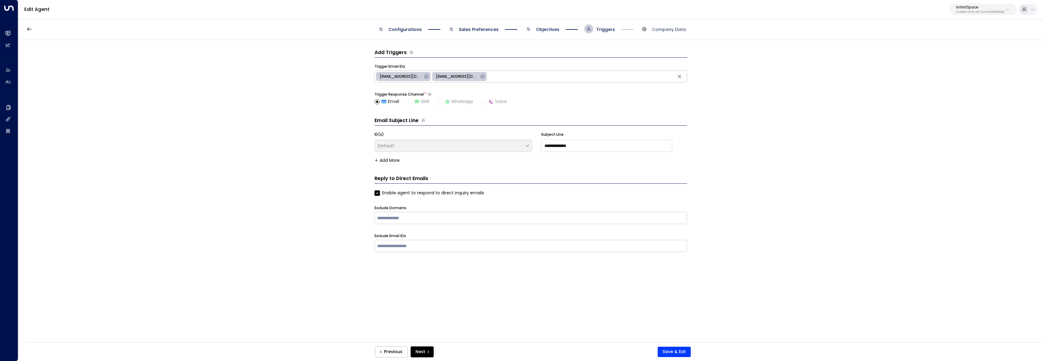
click at [554, 27] on span "Objectives" at bounding box center [547, 29] width 23 height 6
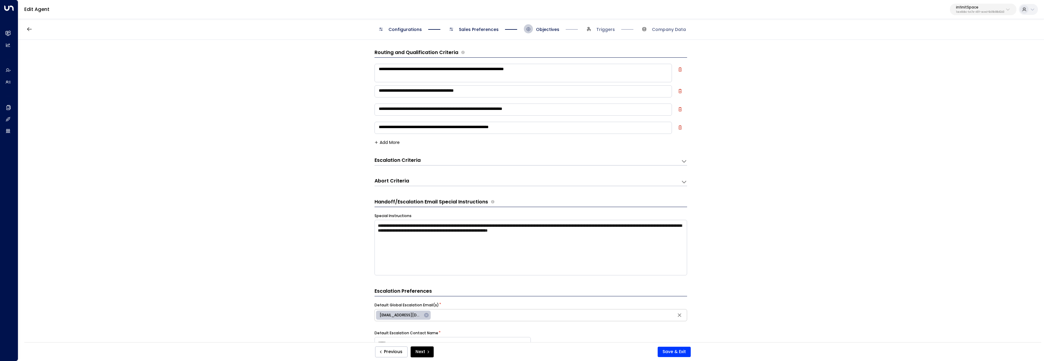
scroll to position [9, 0]
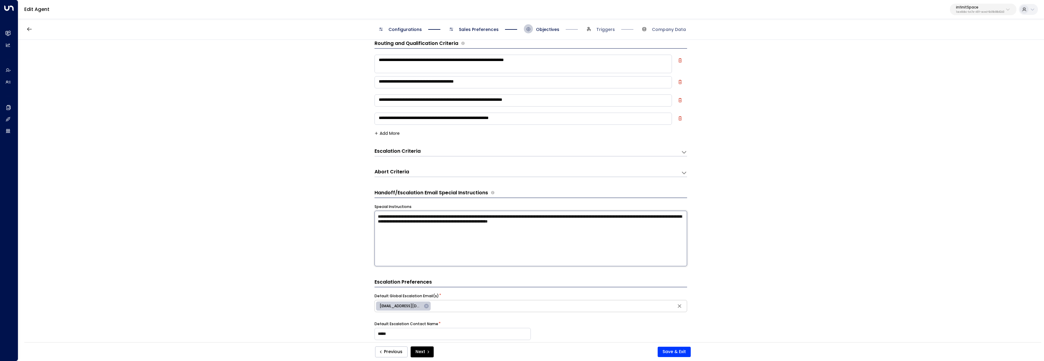
click at [651, 240] on textarea "**********" at bounding box center [530, 239] width 313 height 56
type textarea "**********"
click at [670, 347] on button "Save & Exit" at bounding box center [674, 352] width 33 height 10
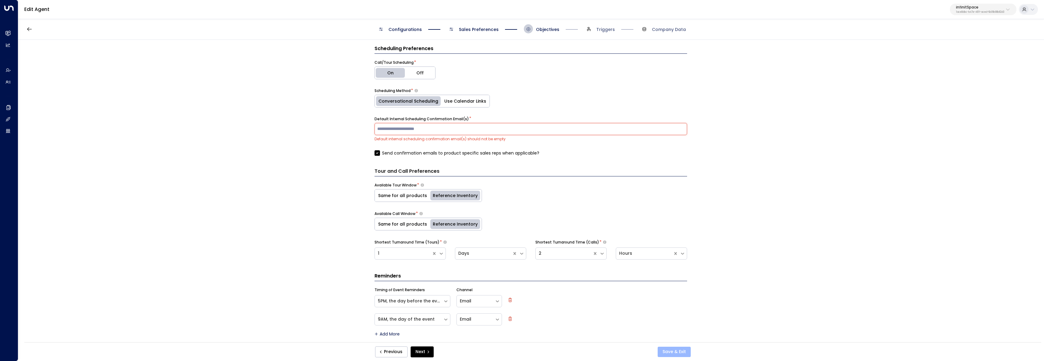
scroll to position [337, 0]
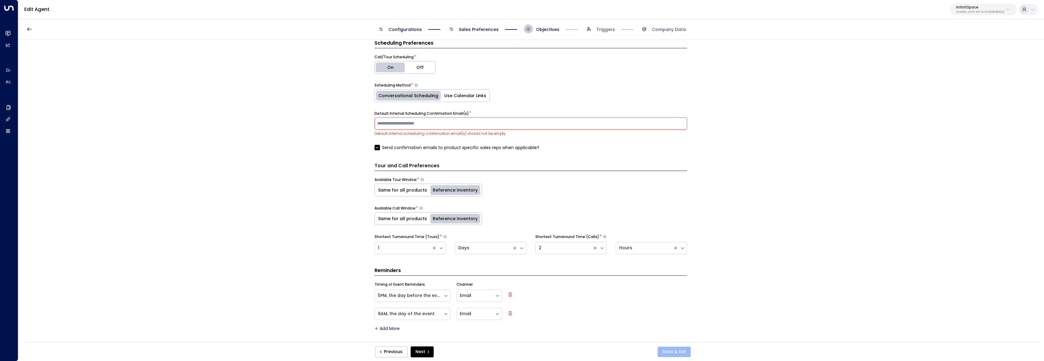
click at [678, 352] on button "Save & Exit" at bounding box center [674, 352] width 33 height 10
click at [753, 313] on div "**********" at bounding box center [530, 193] width 1025 height 306
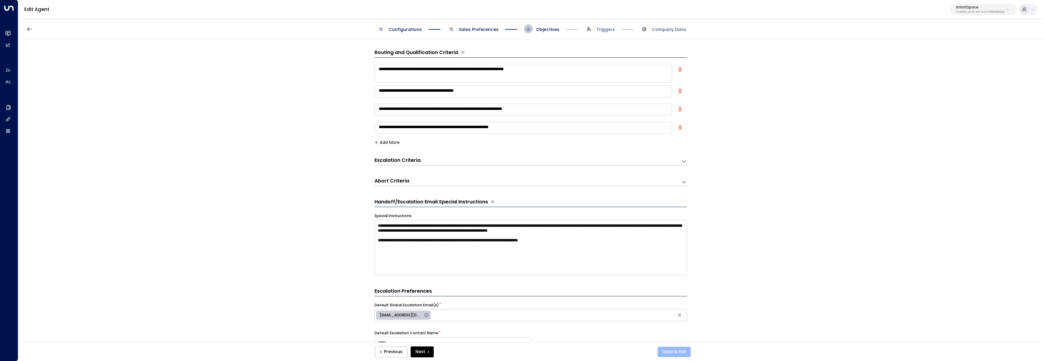
click at [682, 348] on button "Save & Exit" at bounding box center [674, 352] width 33 height 10
click at [698, 255] on div "**********" at bounding box center [530, 193] width 1025 height 306
drag, startPoint x: 584, startPoint y: 241, endPoint x: 355, endPoint y: 242, distance: 228.8
click at [355, 242] on div "**********" at bounding box center [530, 193] width 1025 height 306
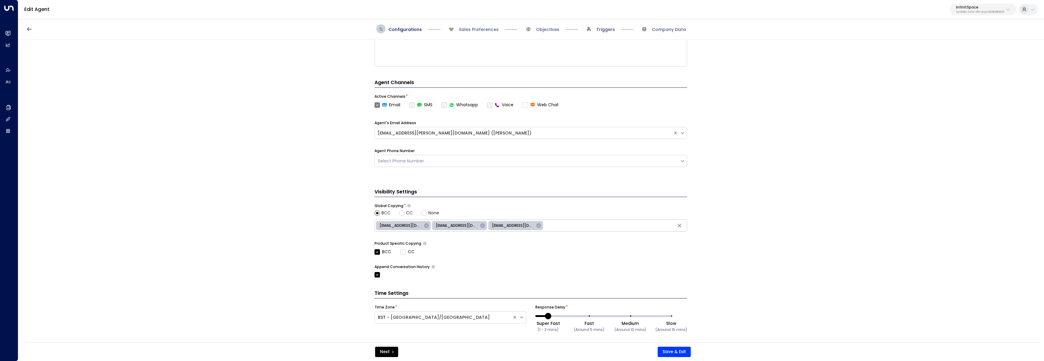
scroll to position [89, 0]
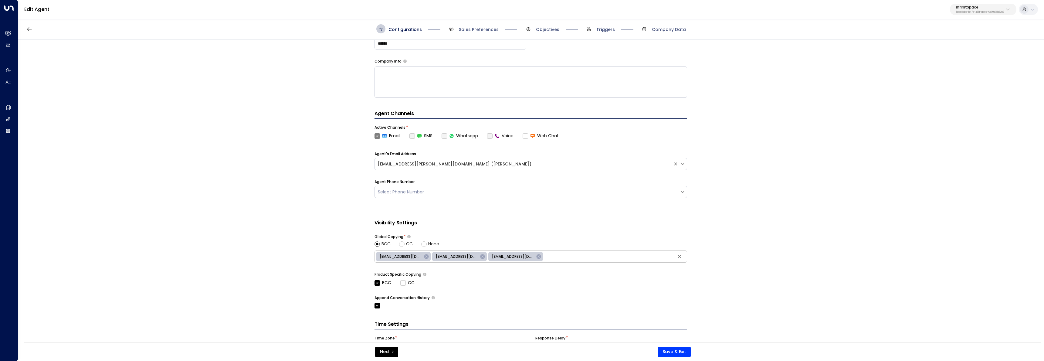
click at [601, 28] on span "Triggers" at bounding box center [605, 29] width 19 height 6
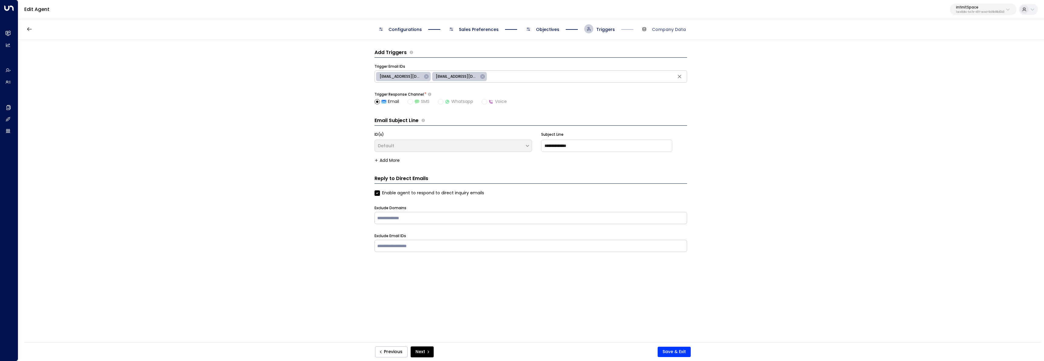
click at [555, 27] on span "Objectives" at bounding box center [547, 29] width 23 height 6
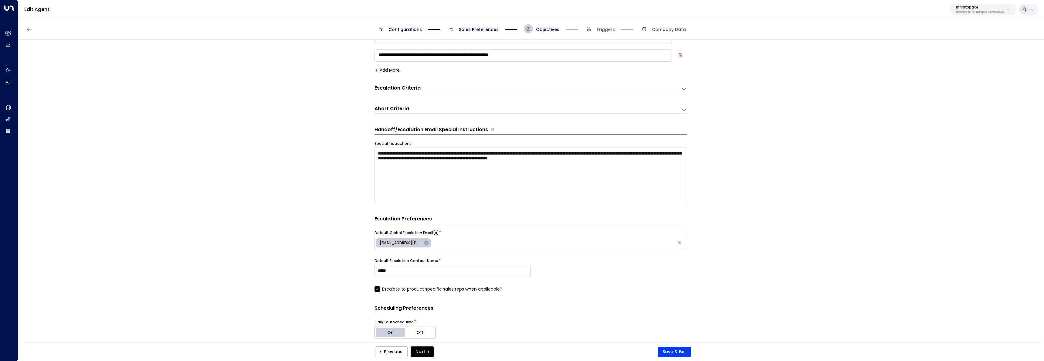
scroll to position [128, 0]
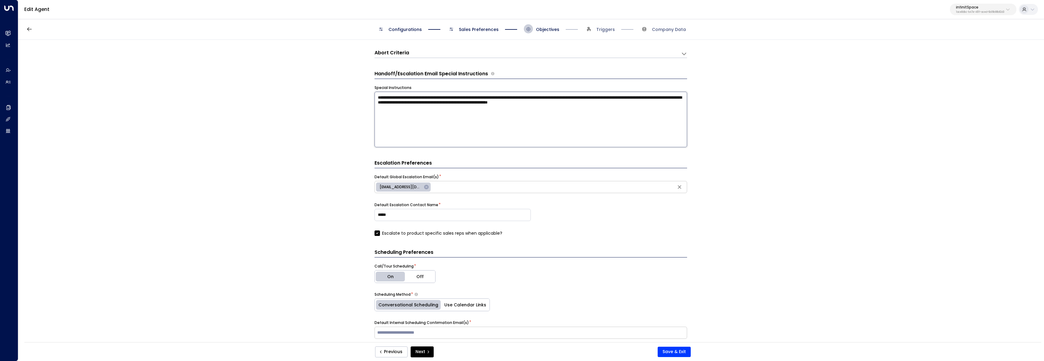
click at [656, 127] on textarea "**********" at bounding box center [530, 120] width 313 height 56
paste textarea "**********"
type textarea "**********"
click at [669, 346] on div "Previous Next Save & Exit" at bounding box center [533, 351] width 334 height 11
click at [673, 352] on button "Save & Exit" at bounding box center [674, 352] width 33 height 10
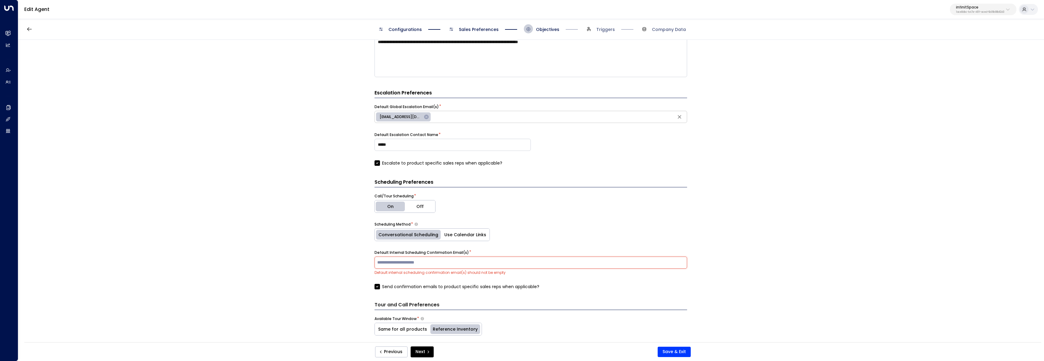
scroll to position [218, 0]
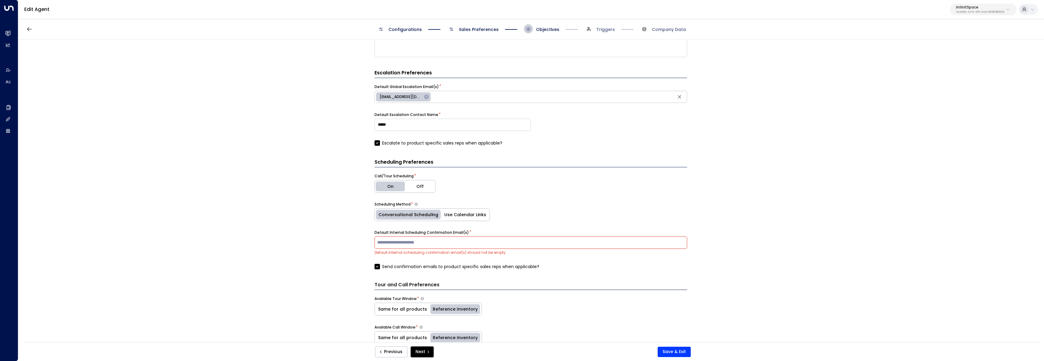
click at [434, 246] on input "text" at bounding box center [531, 242] width 310 height 9
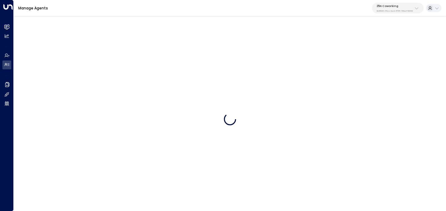
click at [393, 10] on p "3b9800f4-81ca-4ec0-8758-72fbe4763f36" at bounding box center [395, 11] width 36 height 2
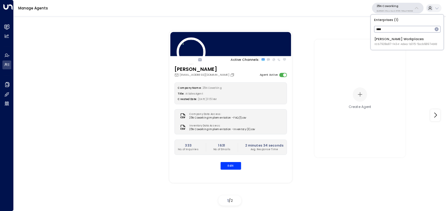
type input "****"
click at [385, 41] on div "[PERSON_NAME] Workplaces ID: b7928a87-f434-4dea-b015-5ccb68974bfd" at bounding box center [405, 41] width 63 height 9
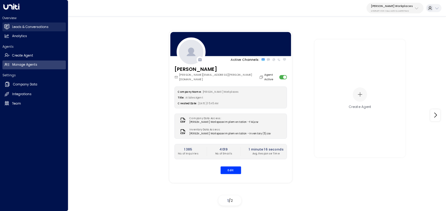
click at [12, 25] on h2 "Leads & Conversations" at bounding box center [30, 27] width 36 height 5
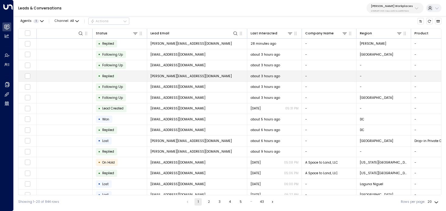
scroll to position [0, 11]
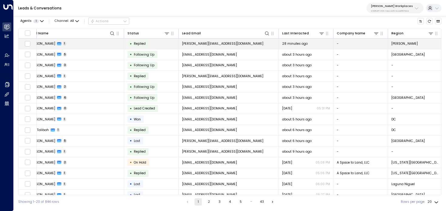
click at [108, 41] on td "[PERSON_NAME] 1" at bounding box center [74, 44] width 99 height 11
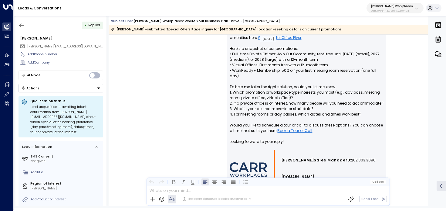
scroll to position [359, 0]
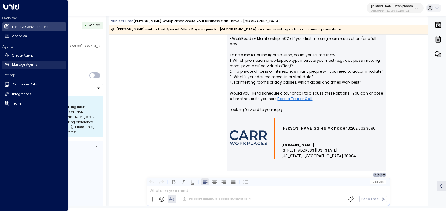
click at [7, 64] on icon at bounding box center [6, 64] width 5 height 5
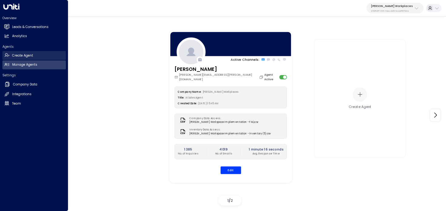
click at [9, 56] on icon at bounding box center [6, 55] width 5 height 5
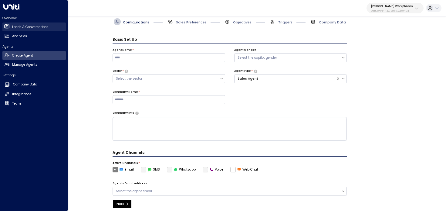
scroll to position [7, 0]
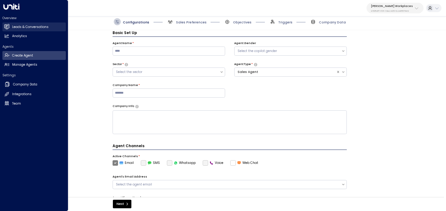
click at [28, 29] on h2 "Leads & Conversations" at bounding box center [30, 27] width 36 height 5
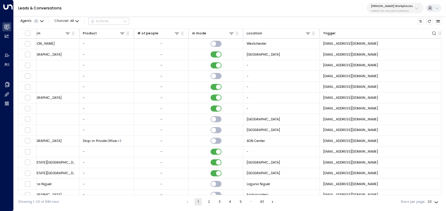
scroll to position [0, 393]
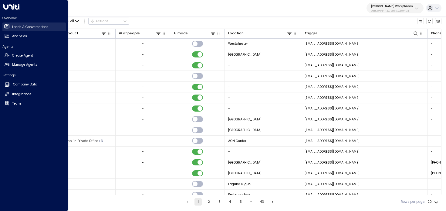
click at [39, 25] on h2 "Leads & Conversations" at bounding box center [30, 27] width 36 height 5
click at [42, 64] on link "Manage Agents Manage Agents" at bounding box center [33, 64] width 63 height 9
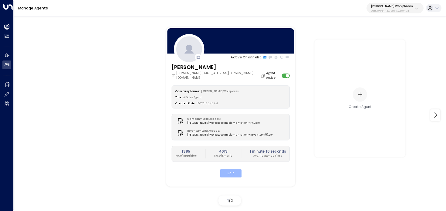
click at [230, 169] on button "Edit" at bounding box center [231, 173] width 22 height 8
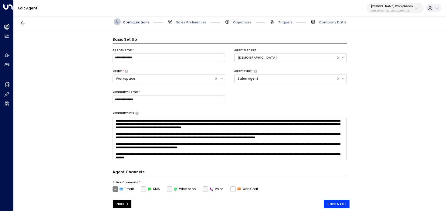
scroll to position [7, 0]
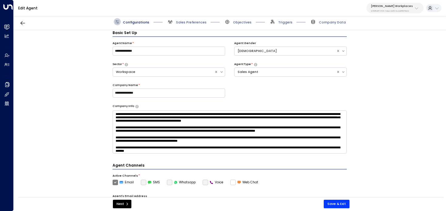
click at [293, 21] on div "Configurations Sales Preferences Objectives Triggers Company Data" at bounding box center [230, 21] width 232 height 7
click at [245, 22] on span "Objectives" at bounding box center [242, 22] width 19 height 5
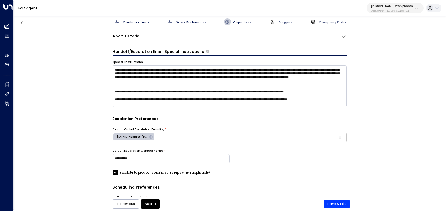
scroll to position [253, 0]
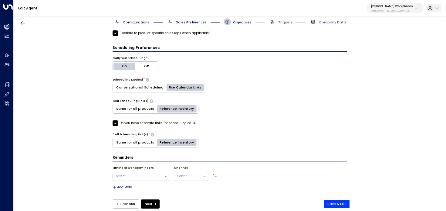
click at [404, 4] on p "[PERSON_NAME] Workplaces" at bounding box center [392, 6] width 42 height 4
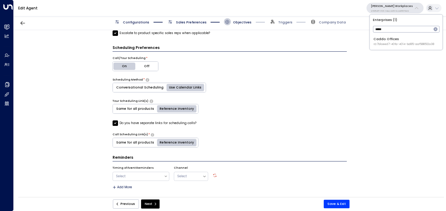
type input "*****"
click at [399, 42] on span "ID: 7b1ceed7-40fa-4014-bd85-aaf588512a38" at bounding box center [404, 44] width 61 height 4
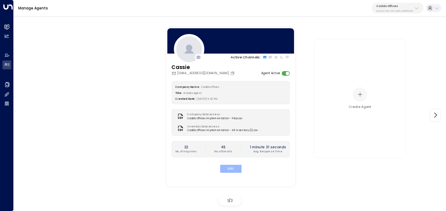
click at [232, 169] on button "Edit" at bounding box center [231, 168] width 22 height 8
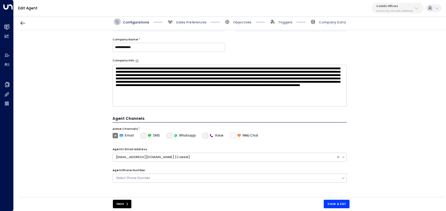
scroll to position [178, 0]
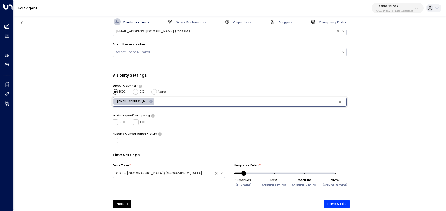
click at [172, 99] on input "text" at bounding box center [251, 102] width 190 height 8
type input "**********"
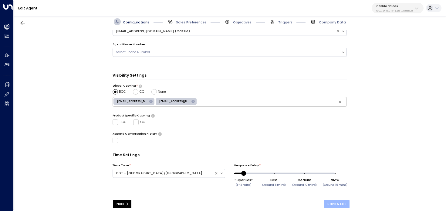
click at [336, 203] on button "Save & Exit" at bounding box center [337, 203] width 26 height 8
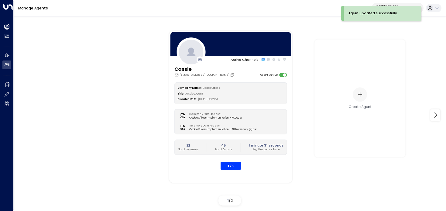
click at [381, 6] on div "Agent updated successfully." at bounding box center [382, 13] width 77 height 15
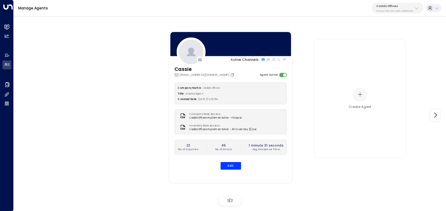
click at [385, 9] on div "Caddo Offices 7b1ceed7-40fa-4014-bd85-aaf588512a38" at bounding box center [394, 8] width 37 height 8
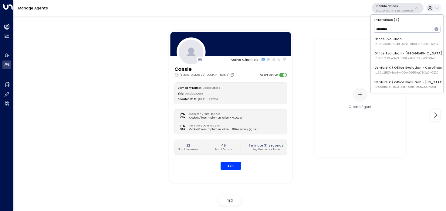
type input "*********"
click at [402, 57] on span "ID: 541b7cf3-e9a3-430f-a848-67ab73021fe0" at bounding box center [408, 58] width 68 height 4
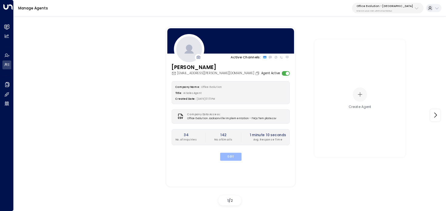
click at [234, 158] on button "Edit" at bounding box center [231, 156] width 22 height 8
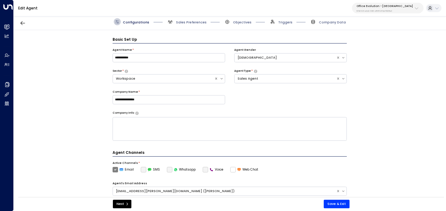
scroll to position [7, 0]
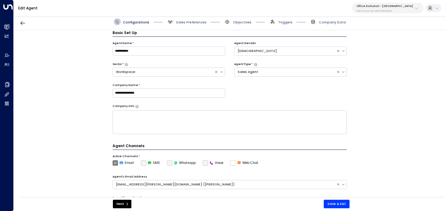
click at [242, 25] on div "Configurations Sales Preferences Objectives Triggers Company Data" at bounding box center [230, 22] width 432 height 16
click at [241, 22] on span "Objectives" at bounding box center [242, 22] width 19 height 5
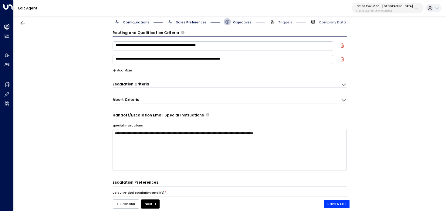
click at [198, 24] on span "Sales Preferences" at bounding box center [191, 22] width 31 height 5
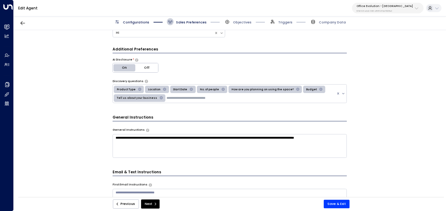
scroll to position [116, 0]
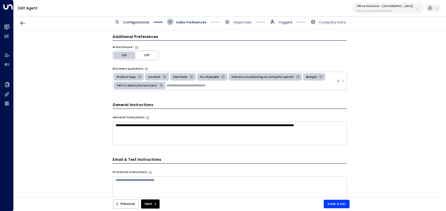
click at [280, 22] on span "Triggers" at bounding box center [285, 22] width 14 height 5
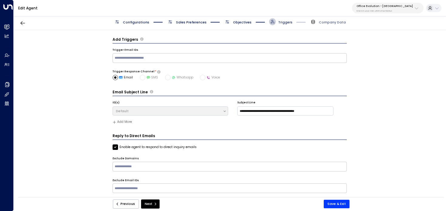
scroll to position [0, 0]
click at [239, 23] on span "Objectives" at bounding box center [242, 22] width 19 height 5
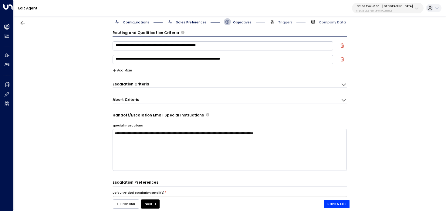
scroll to position [148, 0]
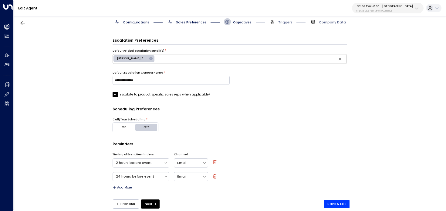
click at [194, 21] on span "Sales Preferences" at bounding box center [191, 22] width 31 height 5
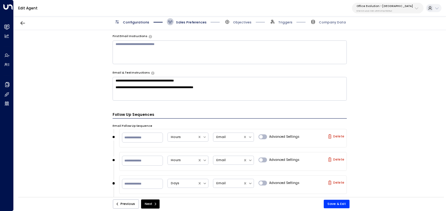
scroll to position [0, 0]
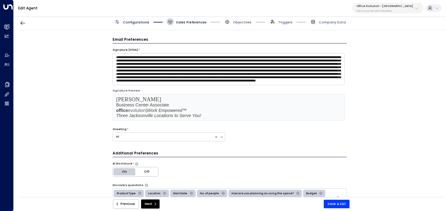
click at [143, 22] on span "Configurations" at bounding box center [136, 22] width 26 height 5
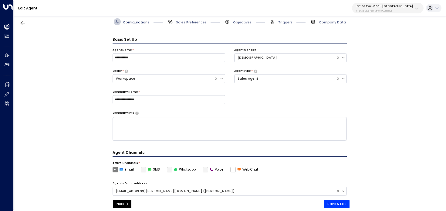
scroll to position [7, 0]
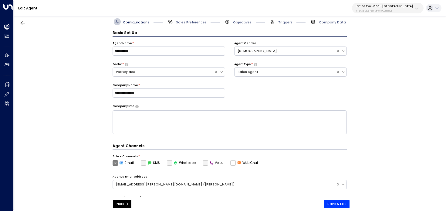
click at [175, 20] on span "Sales Preferences" at bounding box center [187, 21] width 40 height 7
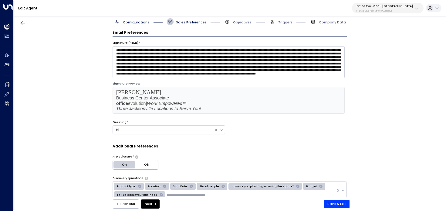
scroll to position [0, 0]
click at [133, 23] on span "Configurations" at bounding box center [136, 22] width 26 height 5
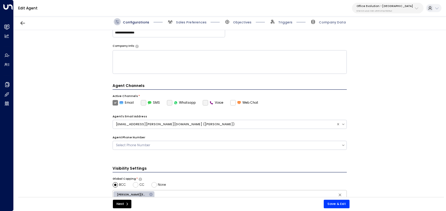
scroll to position [160, 0]
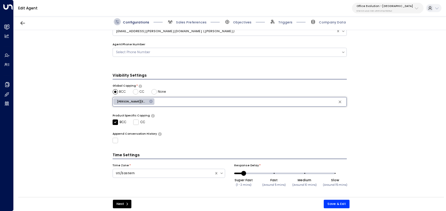
click at [173, 100] on input "text" at bounding box center [251, 102] width 190 height 8
paste input "**********"
type input "**********"
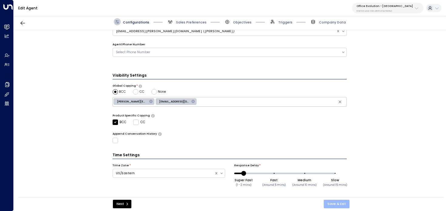
click at [336, 200] on button "Save & Exit" at bounding box center [337, 203] width 26 height 8
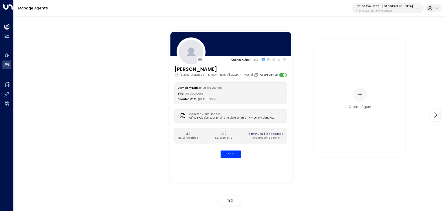
click at [396, 10] on p "541b7cf3-e9a3-430f-a848-67ab73021fe0" at bounding box center [385, 11] width 56 height 2
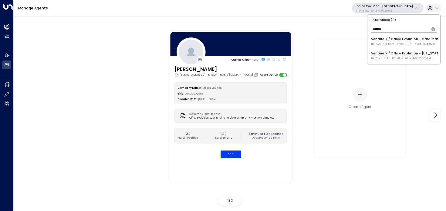
type input "*******"
click at [415, 57] on span "ID: 55add3b1-1b83-41a7-91ae-b657300f4a1a" at bounding box center [406, 58] width 71 height 4
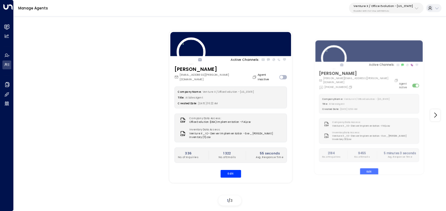
click at [378, 10] on p "55add3b1-1b83-41a7-91ae-b657300f4a1a" at bounding box center [383, 11] width 59 height 2
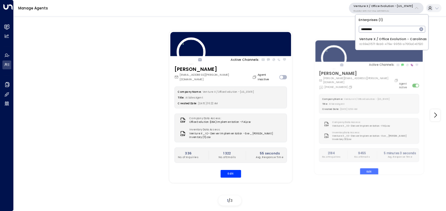
type input "*********"
click at [391, 43] on span "ID: 69e21571-8cb6-479e-9956-a76f3a040520" at bounding box center [393, 44] width 68 height 4
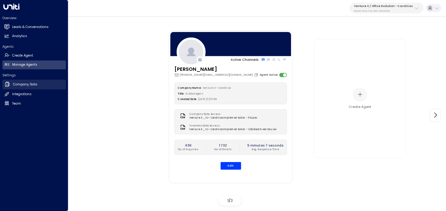
click at [36, 83] on h2 "Company Data" at bounding box center [25, 84] width 24 height 5
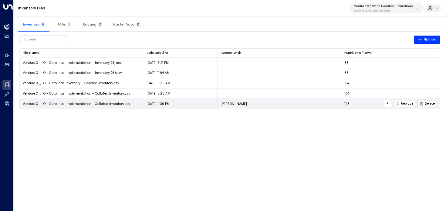
click at [406, 104] on span "Replace" at bounding box center [405, 104] width 18 height 4
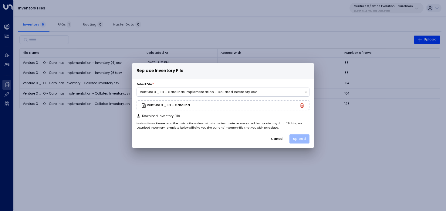
click at [304, 138] on button "Upload" at bounding box center [300, 138] width 20 height 9
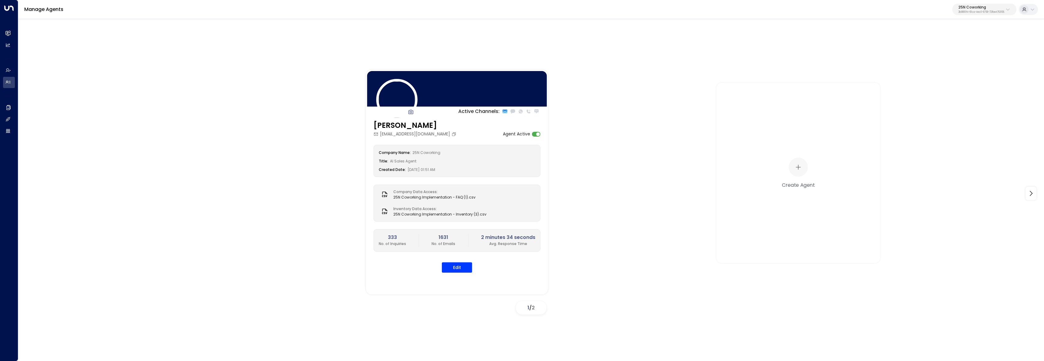
click at [958, 12] on p "3b9800f4-81ca-4ec0-8758-72fbe4763f36" at bounding box center [981, 12] width 46 height 2
type input "*********"
click at [934, 66] on span "ID: 55add3b1-1b83-41a7-91ae-b657300f4a1a" at bounding box center [970, 68] width 92 height 5
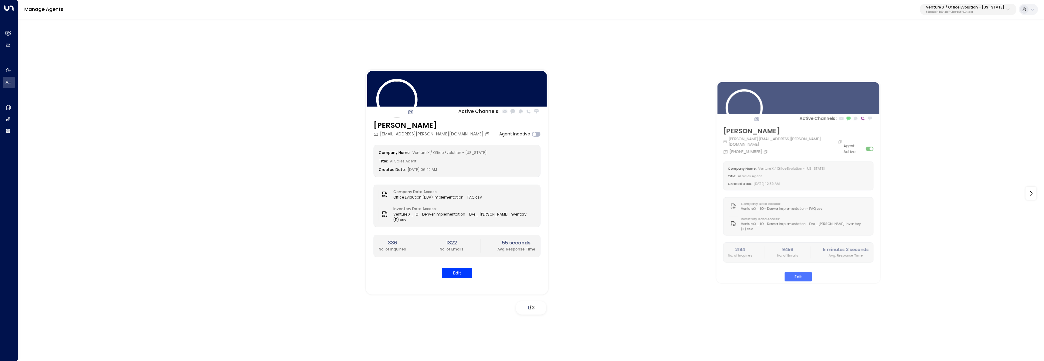
click at [945, 19] on div "Manage Agents Venture X / Office Evolution - [US_STATE] 55add3b1-1b83-41a7-91ae…" at bounding box center [531, 9] width 1026 height 19
click at [943, 15] on button "Venture X / Office Evolution - [US_STATE] 55add3b1-1b83-41a7-91ae-b657300f4a1a" at bounding box center [968, 10] width 97 height 12
type input "*******"
click at [947, 45] on div "Venture X / Office Evolution - Carolinas ID: 69e21571-8cb6-479e-9956-a76f3a0405…" at bounding box center [975, 48] width 87 height 12
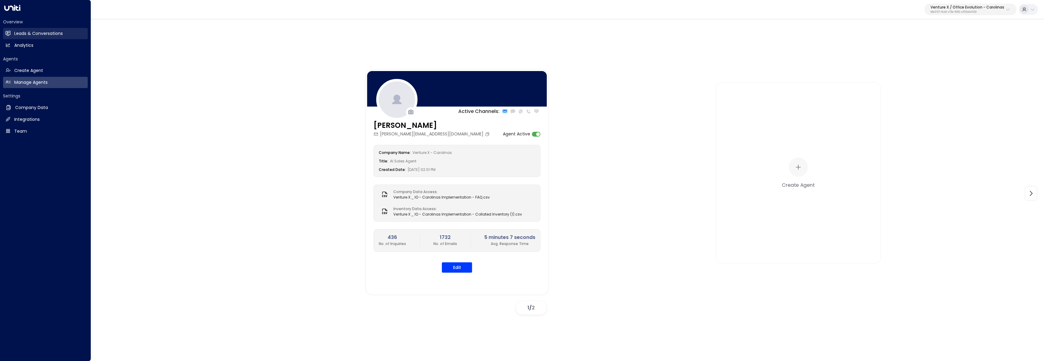
click at [12, 29] on link "Leads & Conversations Leads & Conversations" at bounding box center [45, 33] width 85 height 11
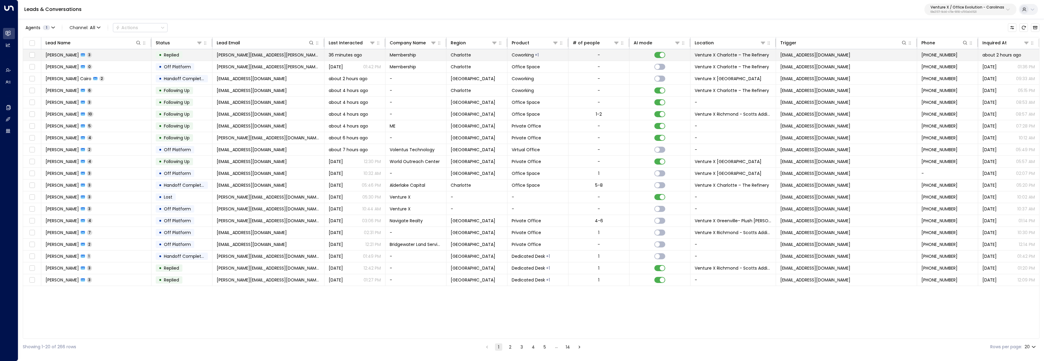
click at [114, 56] on td "[PERSON_NAME] 3" at bounding box center [96, 55] width 110 height 12
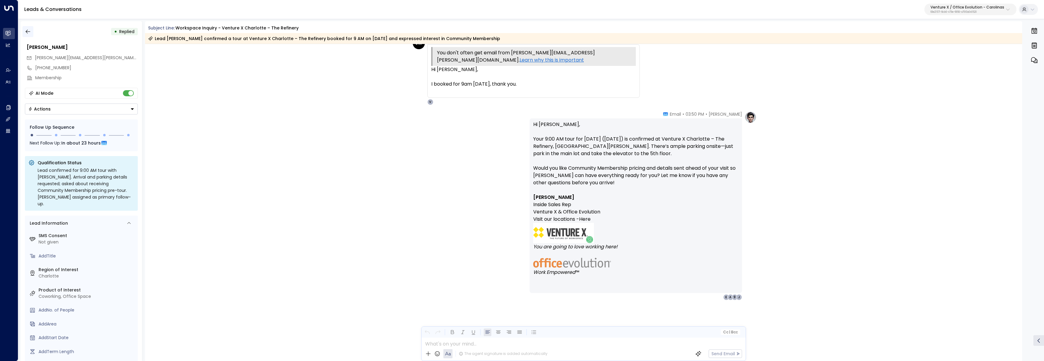
click at [29, 35] on button "button" at bounding box center [27, 31] width 11 height 11
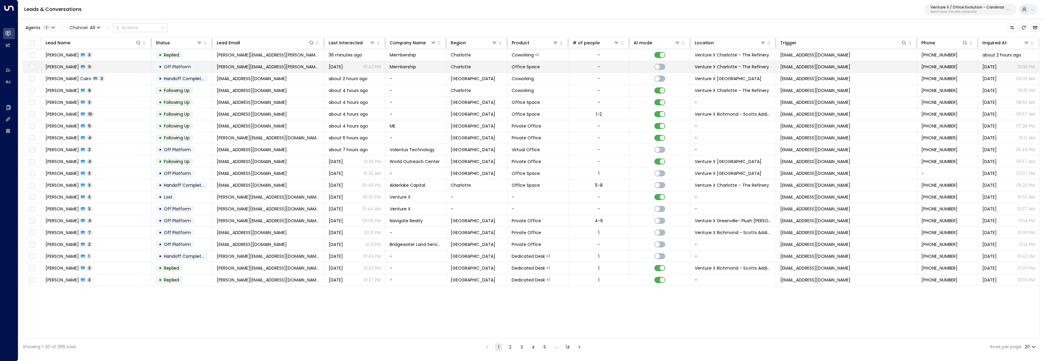
click at [123, 67] on td "[PERSON_NAME] 0" at bounding box center [96, 67] width 110 height 12
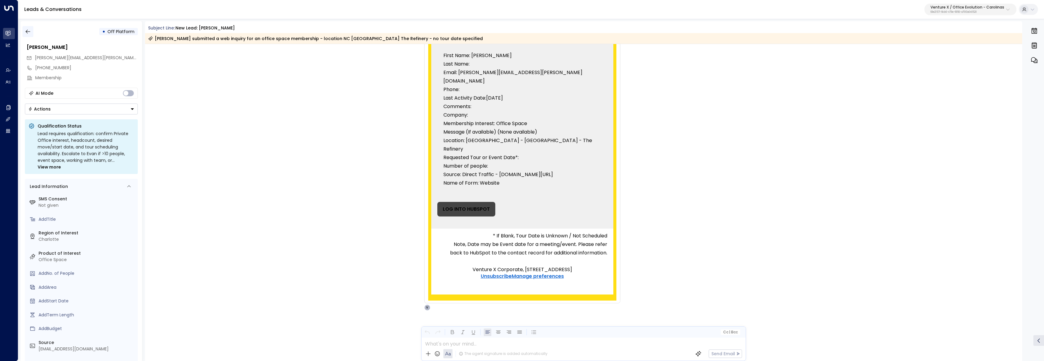
click at [29, 34] on icon "button" at bounding box center [28, 32] width 6 height 6
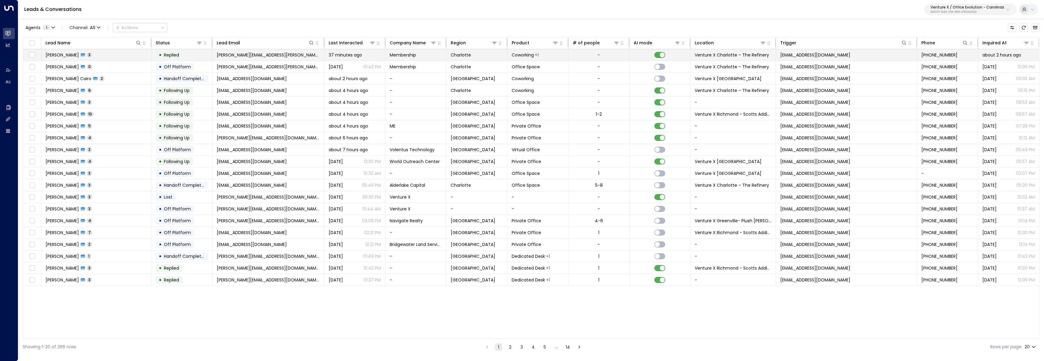
click at [104, 56] on td "Joe Wellwood 3" at bounding box center [96, 55] width 110 height 12
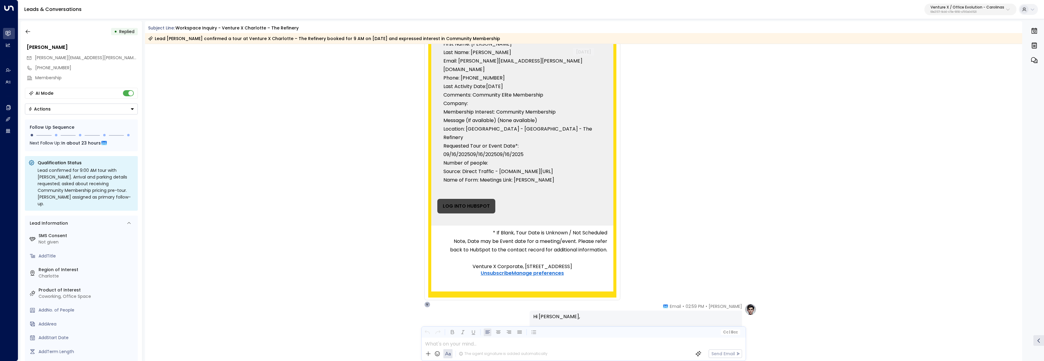
scroll to position [103, 0]
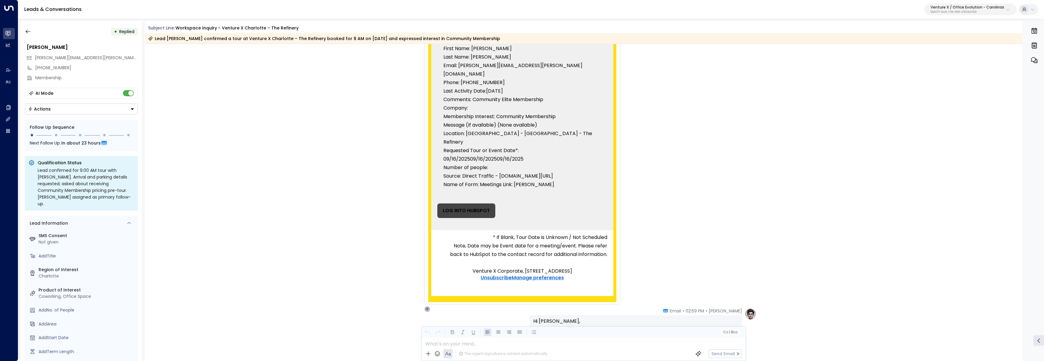
drag, startPoint x: 514, startPoint y: 167, endPoint x: 557, endPoint y: 168, distance: 42.5
click at [557, 180] on p "Name of Form: Meetings Link: evan-preslopsky" at bounding box center [522, 184] width 158 height 8
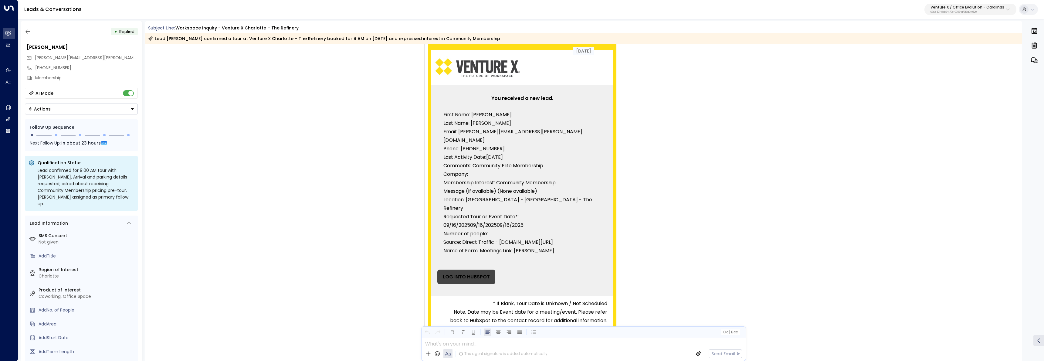
scroll to position [37, 0]
click at [28, 32] on icon "button" at bounding box center [28, 32] width 6 height 6
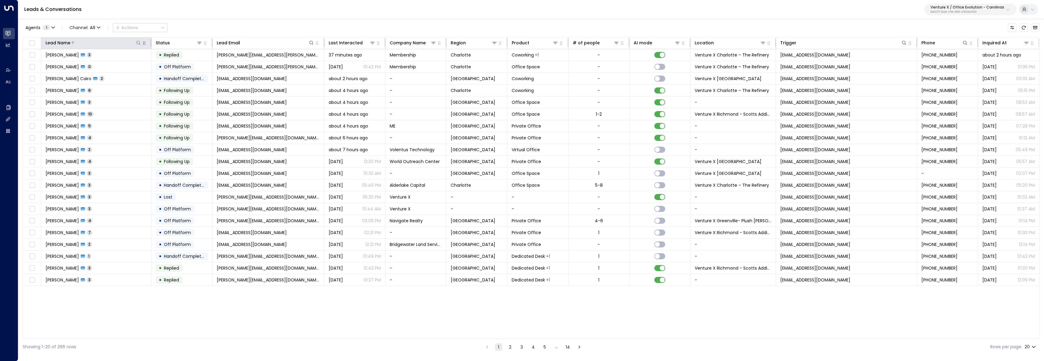
click at [139, 45] on button at bounding box center [138, 43] width 6 height 6
type input "***"
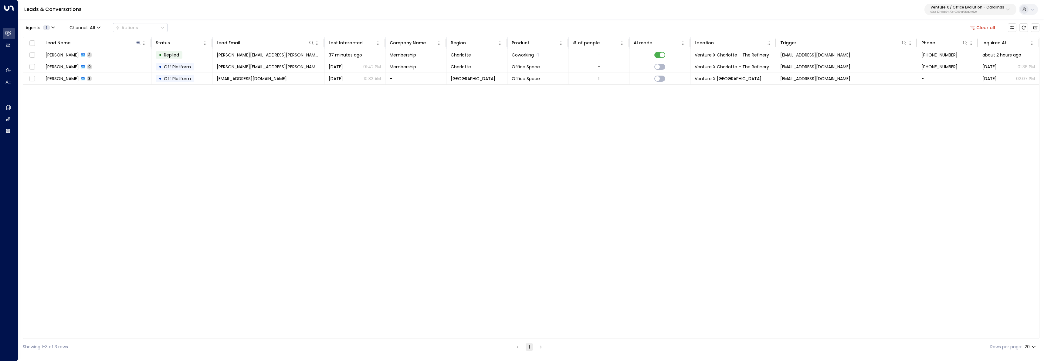
click at [194, 25] on div "Agents 1 Channel: All Actions Clear all" at bounding box center [531, 27] width 1017 height 13
click at [118, 73] on td "Joe Swanson 3" at bounding box center [96, 79] width 110 height 12
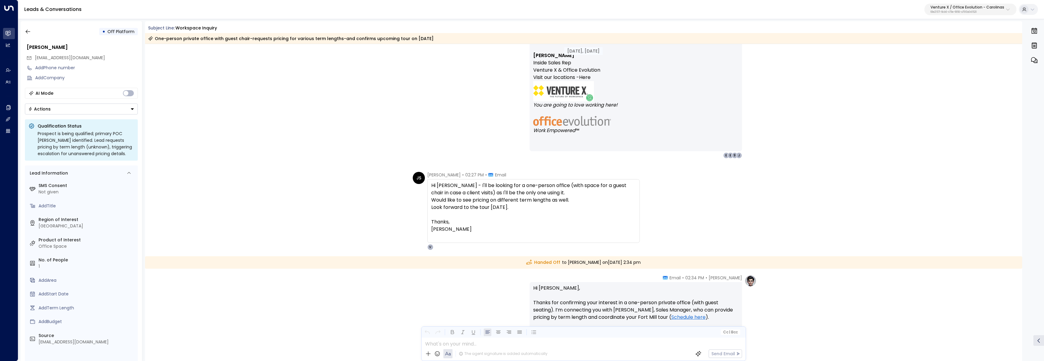
scroll to position [472, 0]
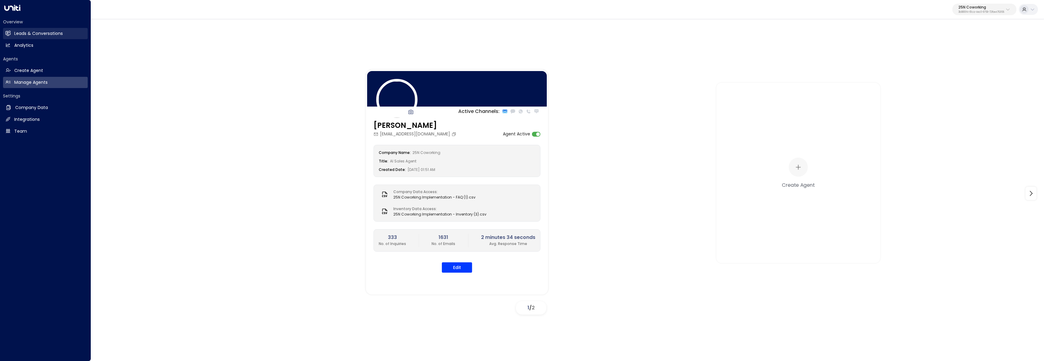
click at [6, 36] on link "Leads & Conversations Leads & Conversations" at bounding box center [45, 33] width 85 height 11
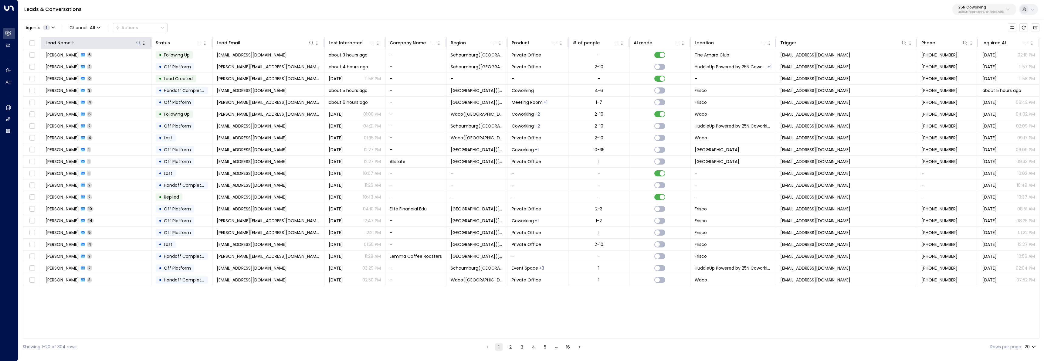
click at [136, 42] on icon at bounding box center [138, 42] width 5 height 5
type input "******"
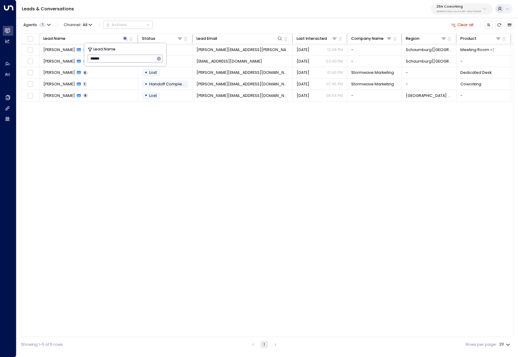
click at [265, 166] on div "Lead Name Status Lead Email Last Interacted Company Name Region Product # of pe…" at bounding box center [267, 184] width 493 height 303
drag, startPoint x: 467, startPoint y: 8, endPoint x: 465, endPoint y: 15, distance: 7.2
click at [467, 8] on p "25N Coworking" at bounding box center [459, 7] width 45 height 4
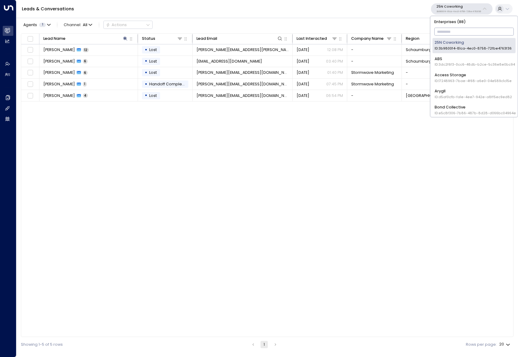
type input "*"
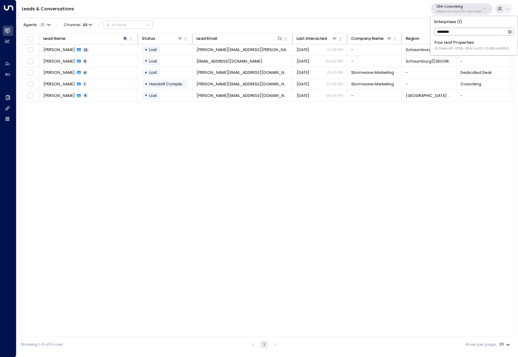
type input "********"
click at [457, 49] on span "ID: 34e1cd17-0f68-49af-bd32-3c48ce8611d1" at bounding box center [472, 48] width 74 height 5
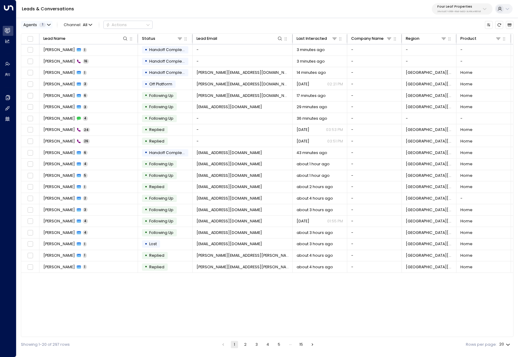
click at [42, 24] on span "1" at bounding box center [42, 25] width 7 height 4
click at [131, 11] on div at bounding box center [259, 178] width 518 height 357
click at [124, 38] on icon at bounding box center [125, 38] width 5 height 5
type input "******"
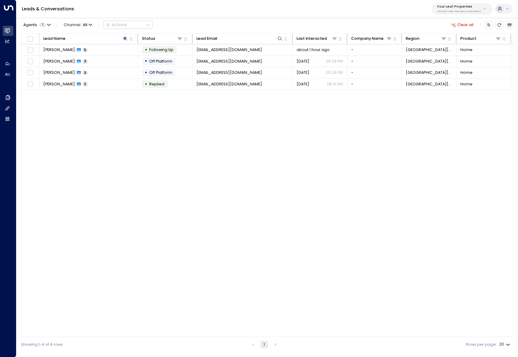
click at [116, 134] on div "Lead Name Status Lead Email Last Interacted Company Name Region Product # of pe…" at bounding box center [267, 184] width 493 height 303
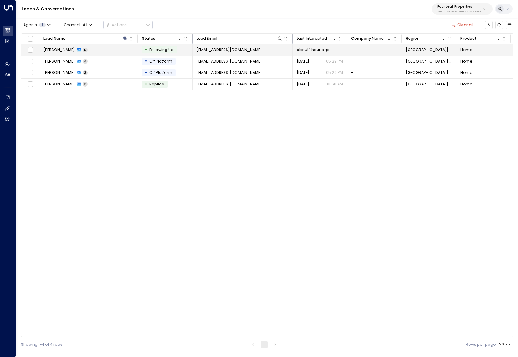
click at [86, 54] on td "Daniel White 5" at bounding box center [88, 49] width 99 height 11
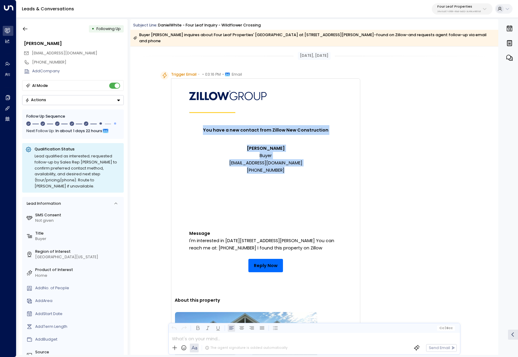
drag, startPoint x: 200, startPoint y: 117, endPoint x: 330, endPoint y: 174, distance: 142.1
click at [330, 174] on tbody "You have a new contact from Zillow New Construction Daniel White Buyer lilwhite…" at bounding box center [266, 194] width 182 height 184
drag, startPoint x: 178, startPoint y: 236, endPoint x: 329, endPoint y: 245, distance: 151.7
click at [329, 245] on td "Message I'm interested in 1200 Westover Blvd, Albion, MI, 49224 You can reach m…" at bounding box center [266, 228] width 182 height 46
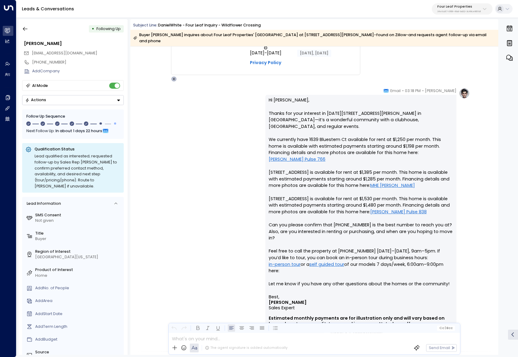
scroll to position [466, 0]
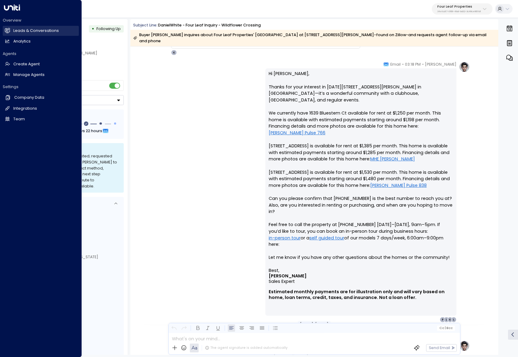
click at [10, 29] on link "Leads & Conversations Leads & Conversations" at bounding box center [41, 31] width 76 height 10
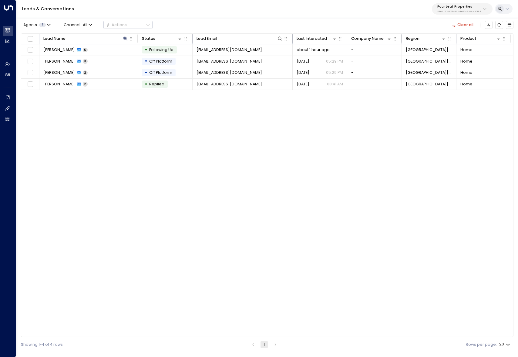
click at [457, 23] on button "Clear all" at bounding box center [462, 25] width 27 height 8
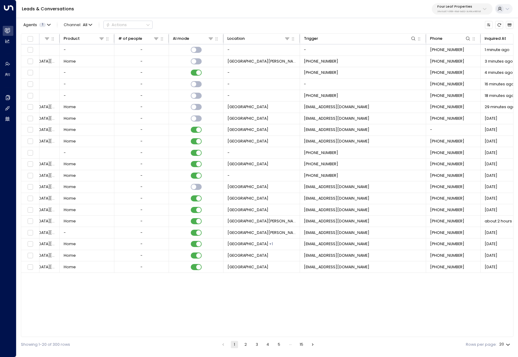
scroll to position [0, 420]
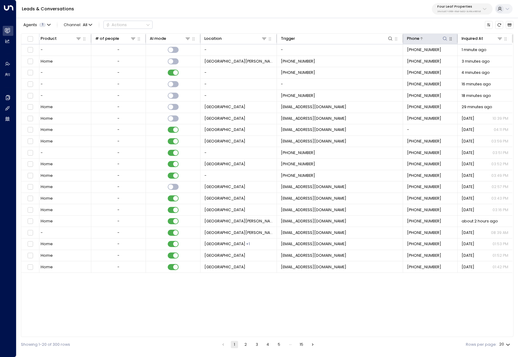
click at [446, 39] on icon at bounding box center [445, 38] width 5 height 5
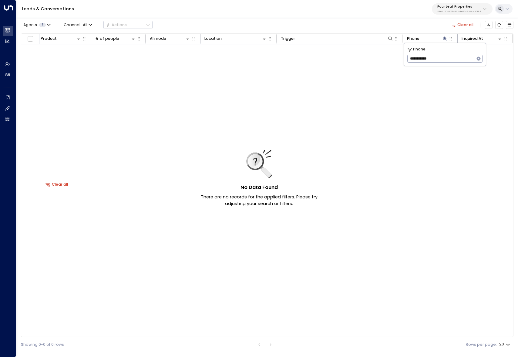
click at [412, 60] on input "**********" at bounding box center [441, 58] width 67 height 11
type input "**********"
drag, startPoint x: 427, startPoint y: 334, endPoint x: 305, endPoint y: 329, distance: 122.4
click at [304, 329] on div "Lead Name Status Lead Email Last Interacted Company Name Region Product # of pe…" at bounding box center [267, 184] width 493 height 303
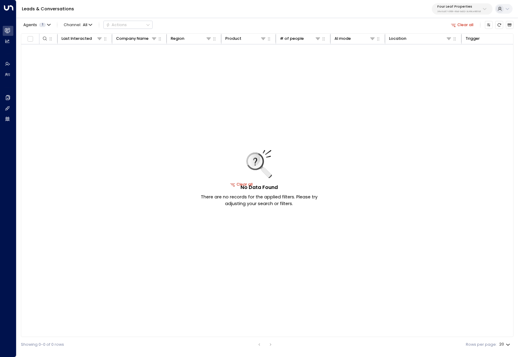
scroll to position [0, 420]
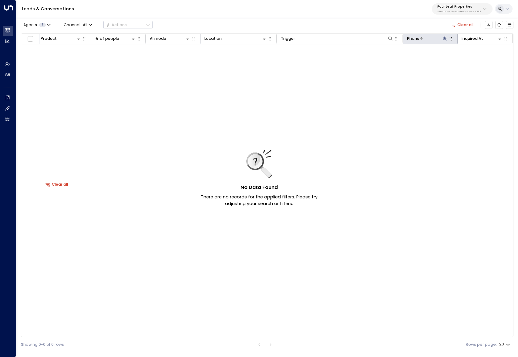
click at [443, 38] on icon at bounding box center [445, 38] width 4 height 4
click at [445, 38] on icon at bounding box center [445, 38] width 4 height 4
click at [477, 61] on icon "button" at bounding box center [478, 58] width 5 height 5
click at [464, 60] on input "text" at bounding box center [445, 58] width 75 height 11
paste input "**********"
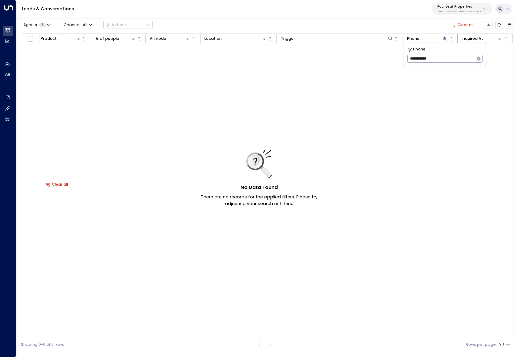
type input "**********"
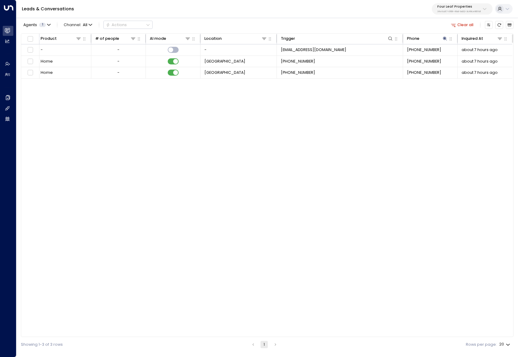
click at [385, 235] on div "Lead Name Status Lead Email Last Interacted Company Name Region Product # of pe…" at bounding box center [267, 184] width 493 height 303
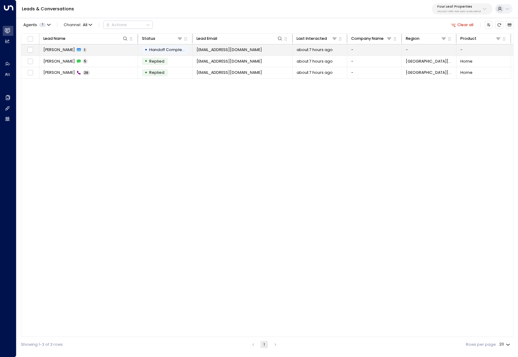
click at [230, 50] on span "joegehron@yahoo.com" at bounding box center [230, 49] width 66 height 5
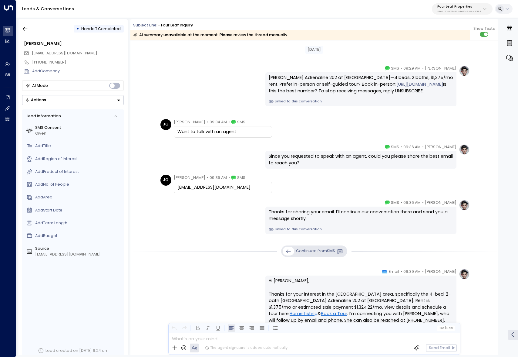
scroll to position [82, 0]
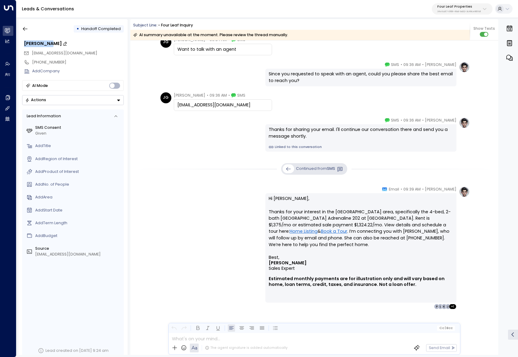
copy div "Joe Gehron"
drag, startPoint x: 24, startPoint y: 44, endPoint x: 49, endPoint y: 42, distance: 24.6
click at [49, 42] on div "Joe Gehron" at bounding box center [74, 43] width 100 height 7
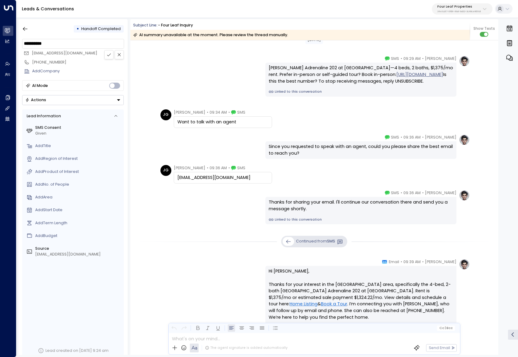
scroll to position [0, 0]
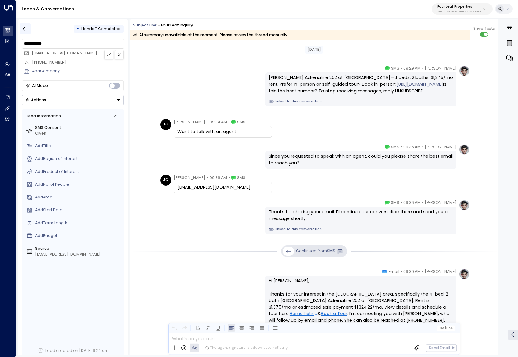
click at [30, 26] on div "• Handoff Completed" at bounding box center [73, 28] width 102 height 11
click at [28, 27] on icon "button" at bounding box center [25, 29] width 6 height 6
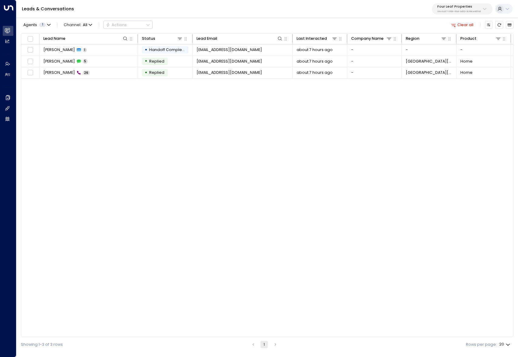
click at [459, 25] on button "Clear all" at bounding box center [462, 25] width 27 height 8
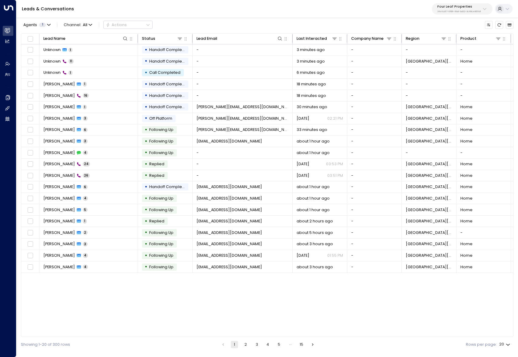
drag, startPoint x: 211, startPoint y: 337, endPoint x: 254, endPoint y: 333, distance: 43.0
click at [254, 333] on div "Agents 1 Channel: All Actions Lead Name Status Lead Email Last Interacted Compa…" at bounding box center [267, 183] width 493 height 335
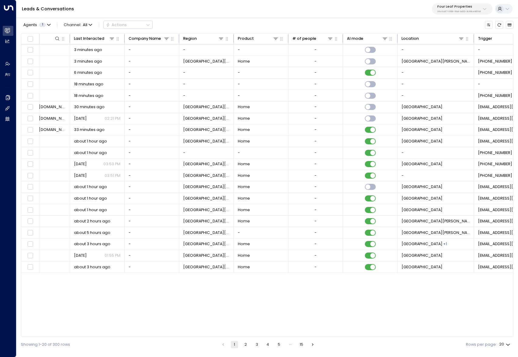
scroll to position [0, 261]
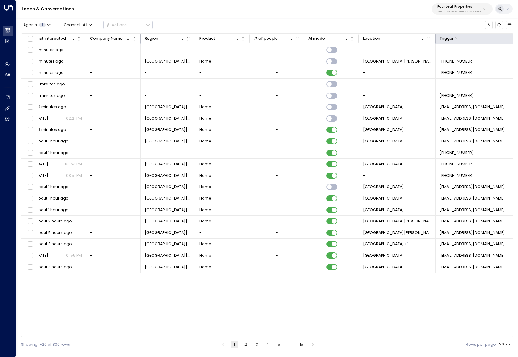
click at [500, 40] on div at bounding box center [503, 39] width 99 height 6
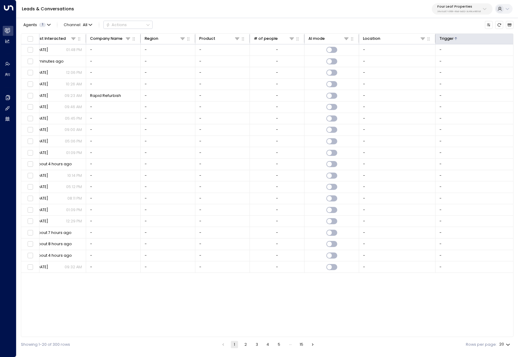
click at [470, 38] on div at bounding box center [503, 39] width 99 height 6
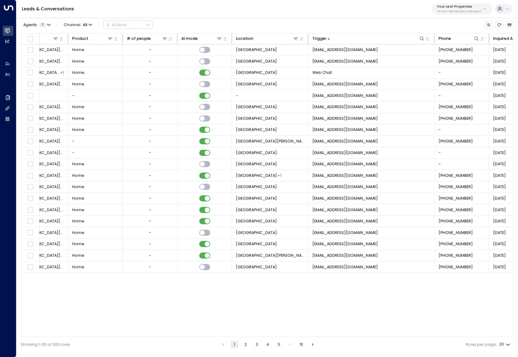
scroll to position [0, 420]
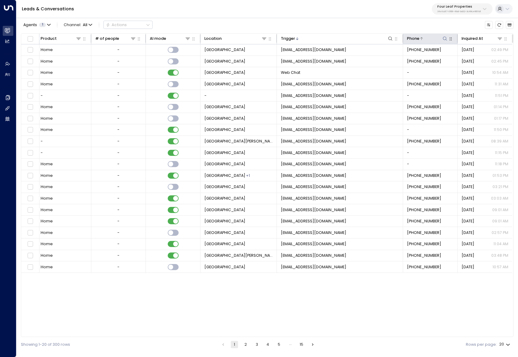
click at [444, 39] on icon at bounding box center [445, 38] width 5 height 5
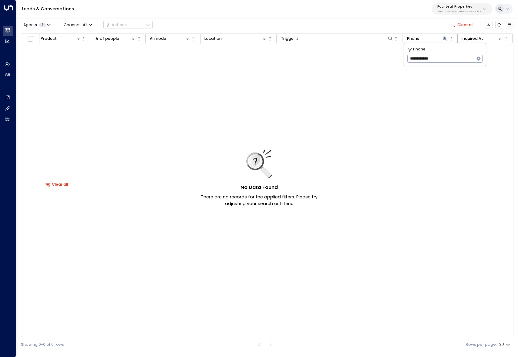
click at [426, 60] on input "**********" at bounding box center [441, 58] width 67 height 11
type input "**********"
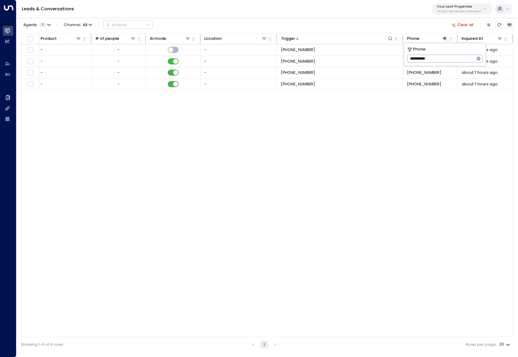
click at [338, 290] on div "Lead Name Status Lead Email Last Interacted Company Name Region Product # of pe…" at bounding box center [267, 184] width 493 height 303
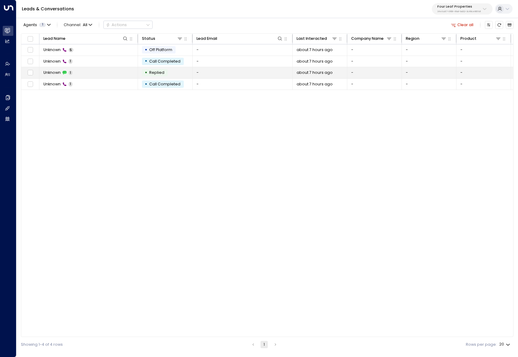
click at [110, 76] on td "Unknown 1" at bounding box center [88, 72] width 99 height 11
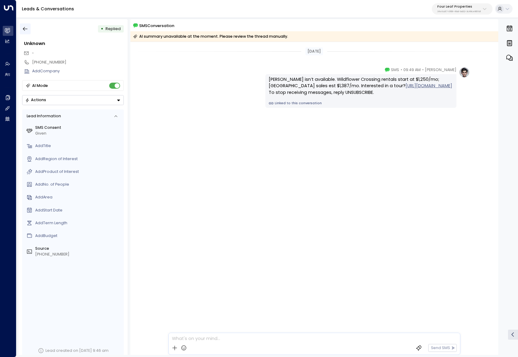
click at [28, 28] on icon "button" at bounding box center [25, 29] width 6 height 6
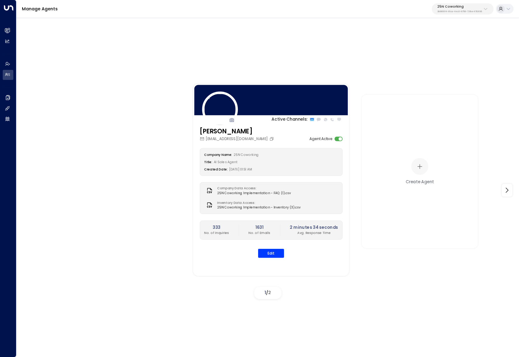
click at [473, 7] on p "25N Coworking" at bounding box center [459, 7] width 45 height 4
type input "*********"
click at [452, 42] on div "Four Leaf Properties ID: 34e1cd17-0f68-49af-bd32-3c48ce8611d1" at bounding box center [472, 45] width 74 height 11
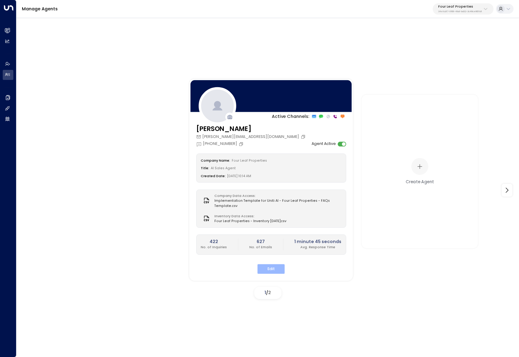
click at [270, 263] on div "Company Name: Four Leaf Properties Title: AI Sales Agent Created Date: [DATE] 1…" at bounding box center [271, 214] width 150 height 120
click at [264, 266] on button "Edit" at bounding box center [270, 268] width 27 height 9
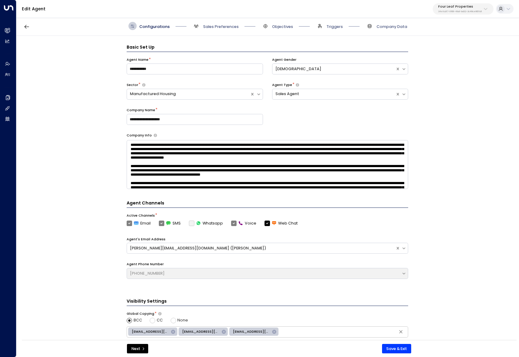
scroll to position [8, 0]
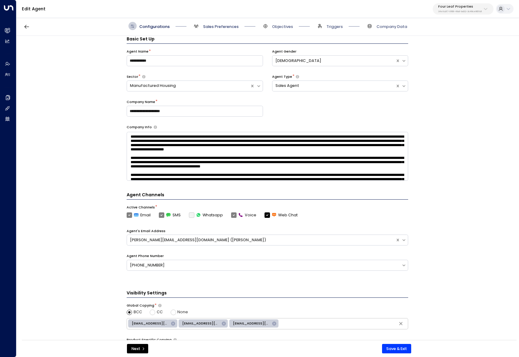
click at [214, 26] on span "Sales Preferences" at bounding box center [221, 26] width 36 height 5
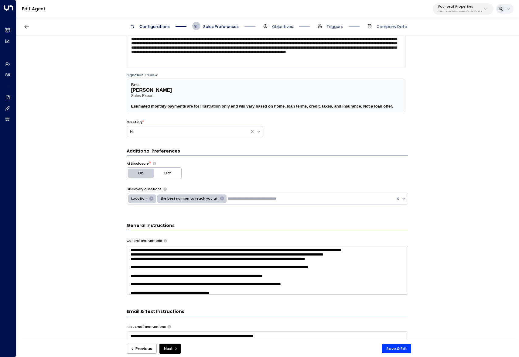
scroll to position [39, 0]
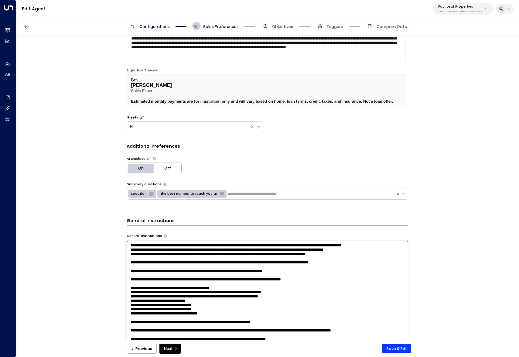
drag, startPoint x: 128, startPoint y: 247, endPoint x: 225, endPoint y: 248, distance: 97.7
click at [225, 248] on textarea at bounding box center [267, 309] width 281 height 136
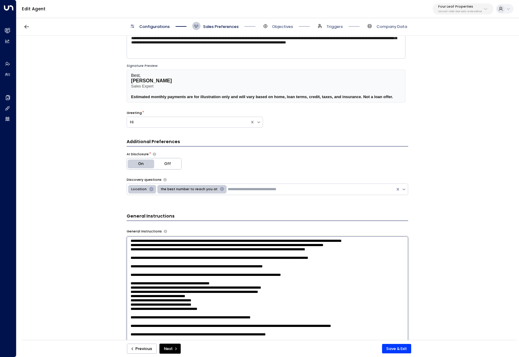
scroll to position [44, 0]
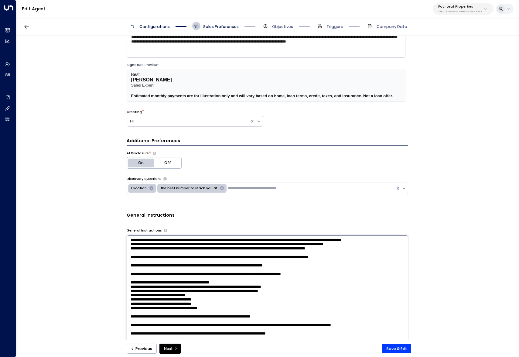
click at [391, 237] on textarea at bounding box center [267, 303] width 281 height 136
click at [392, 241] on textarea at bounding box center [267, 303] width 281 height 136
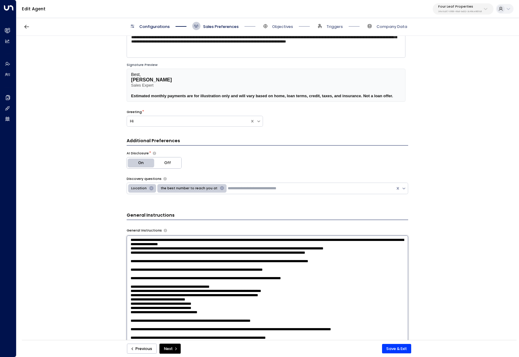
click at [196, 253] on textarea at bounding box center [267, 303] width 281 height 136
click at [313, 246] on textarea at bounding box center [267, 303] width 281 height 136
click at [361, 248] on textarea at bounding box center [267, 303] width 281 height 136
click at [364, 249] on textarea at bounding box center [267, 303] width 281 height 136
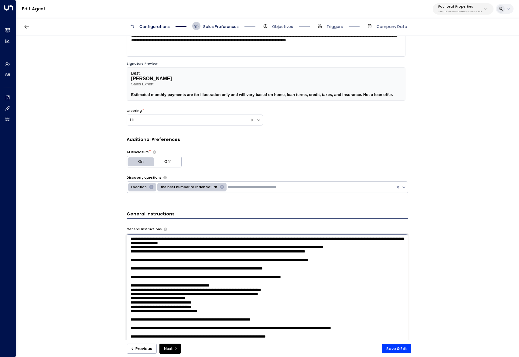
click at [258, 256] on textarea at bounding box center [267, 302] width 281 height 136
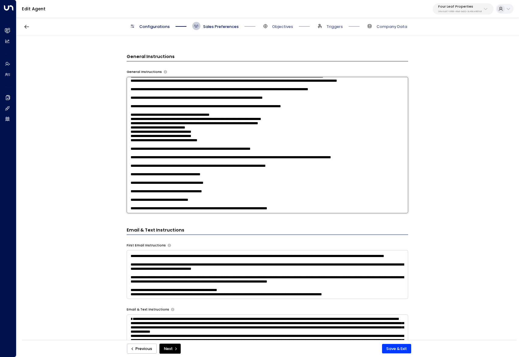
scroll to position [277, 0]
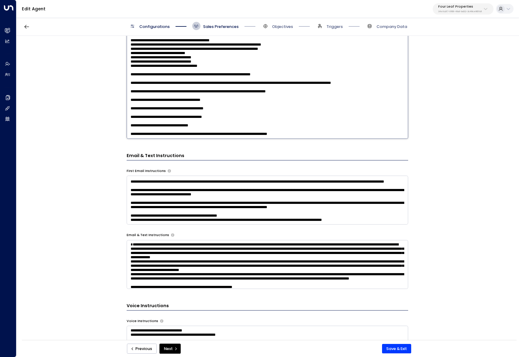
type textarea "**********"
click at [128, 250] on textarea at bounding box center [267, 264] width 281 height 49
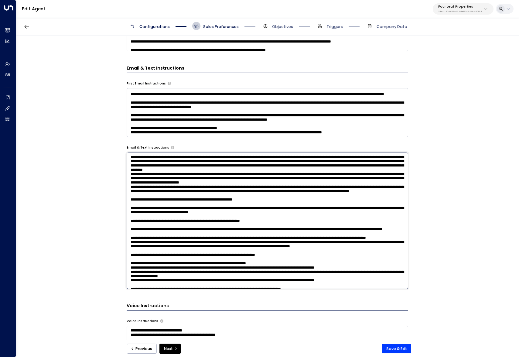
drag, startPoint x: 311, startPoint y: 232, endPoint x: 300, endPoint y: 228, distance: 11.7
click at [300, 228] on textarea at bounding box center [267, 220] width 281 height 136
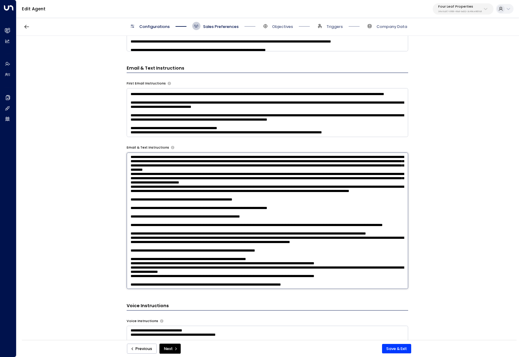
click at [218, 241] on textarea at bounding box center [267, 220] width 281 height 136
drag, startPoint x: 283, startPoint y: 239, endPoint x: 92, endPoint y: 239, distance: 190.6
click at [92, 239] on div "**********" at bounding box center [267, 189] width 502 height 307
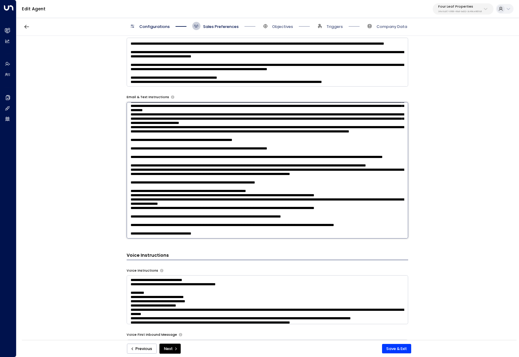
scroll to position [329, 0]
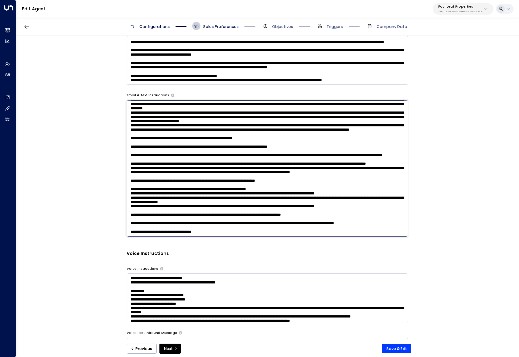
type textarea "**********"
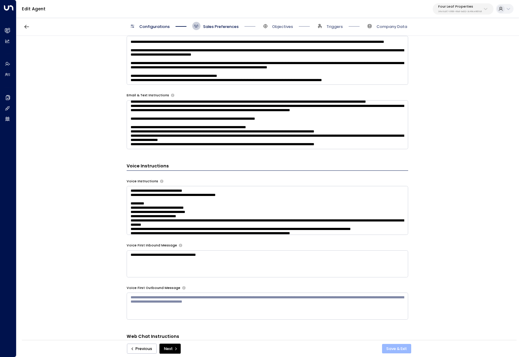
click at [393, 350] on button "Save & Exit" at bounding box center [396, 349] width 29 height 10
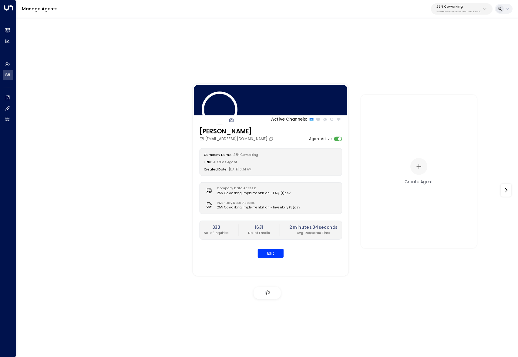
drag, startPoint x: 451, startPoint y: 5, endPoint x: 449, endPoint y: 13, distance: 7.9
click at [451, 5] on p "25N Coworking" at bounding box center [459, 7] width 45 height 4
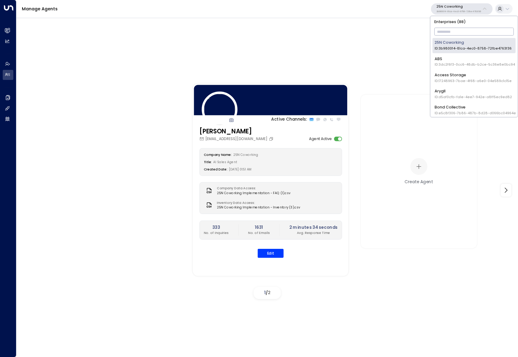
click at [467, 32] on input "text" at bounding box center [475, 31] width 80 height 11
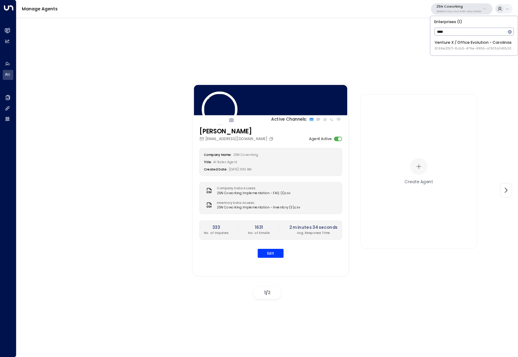
type input "****"
click at [452, 47] on span "ID: 69e21571-8cb6-479e-9956-a76f3a040520" at bounding box center [473, 48] width 77 height 5
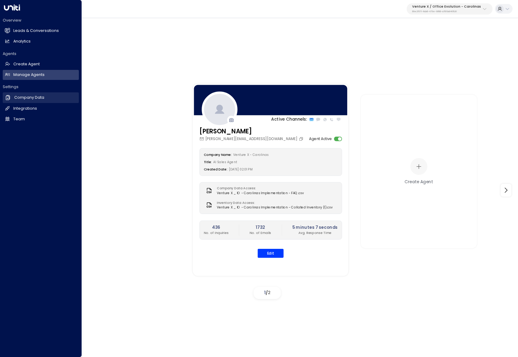
click at [8, 99] on icon at bounding box center [8, 97] width 4 height 5
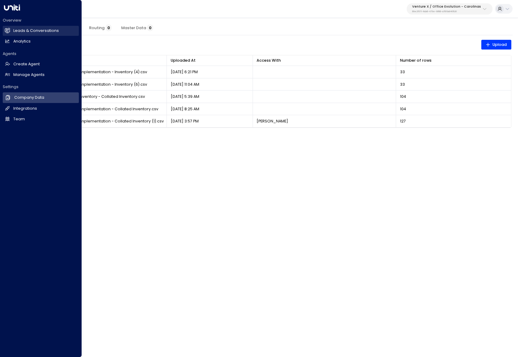
click at [11, 31] on link "Leads & Conversations Leads & Conversations" at bounding box center [41, 31] width 76 height 10
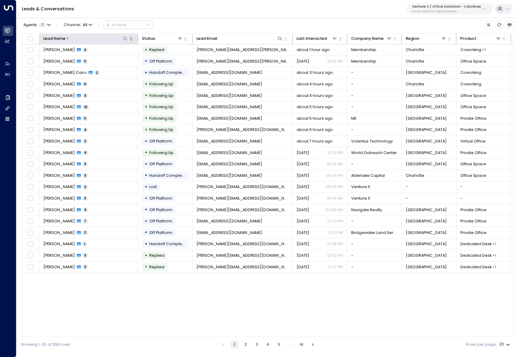
click at [124, 38] on icon at bounding box center [125, 38] width 5 height 5
type input "**********"
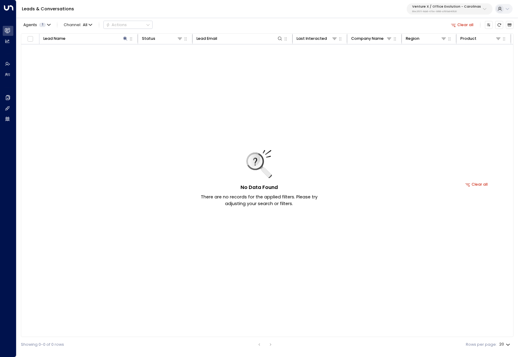
click at [183, 189] on div "No Data Found There are no records for the applied filters. Please try adjustin…" at bounding box center [476, 184] width 911 height 280
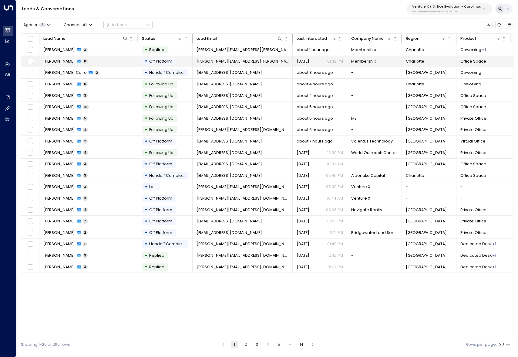
click at [105, 61] on td "Joe Wellwood 0" at bounding box center [88, 61] width 99 height 11
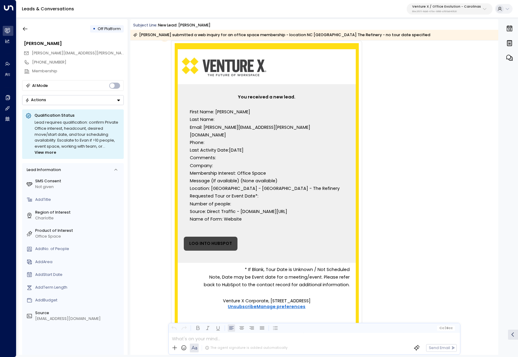
scroll to position [64, 0]
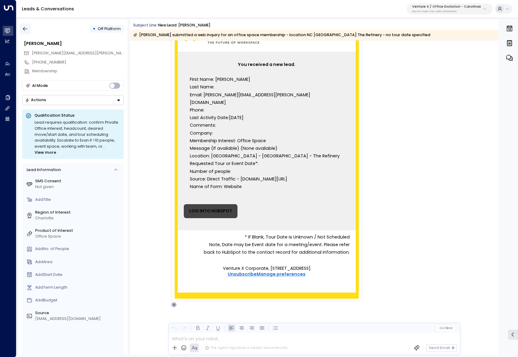
click at [25, 30] on icon "button" at bounding box center [25, 29] width 6 height 6
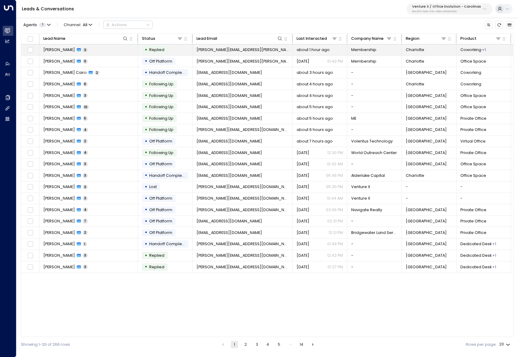
click at [86, 52] on td "Joe Wellwood 3" at bounding box center [88, 49] width 99 height 11
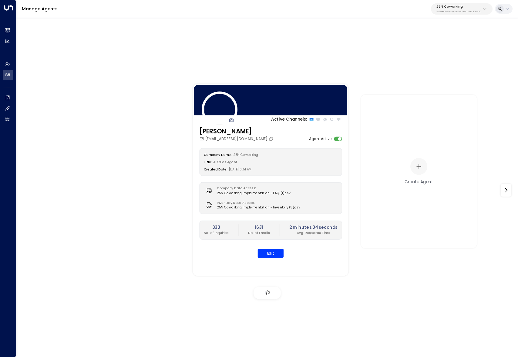
click at [451, 15] on div "Manage Agents 25N Coworking 3b9800f4-81ca-4ec0-8758-72fbe4763f36" at bounding box center [267, 9] width 502 height 18
click at [456, 8] on p "25N Coworking" at bounding box center [459, 7] width 45 height 4
type input "*********"
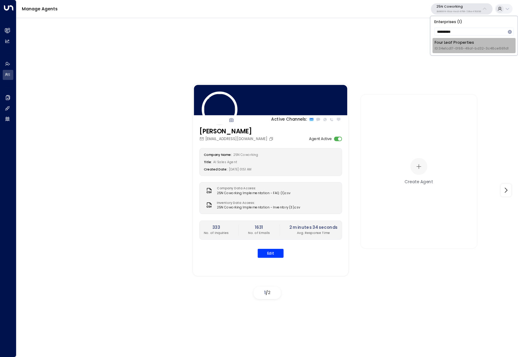
click at [451, 41] on div "Four Leaf Properties ID: 34e1cd17-0f68-49af-bd32-3c48ce8611d1" at bounding box center [472, 45] width 74 height 11
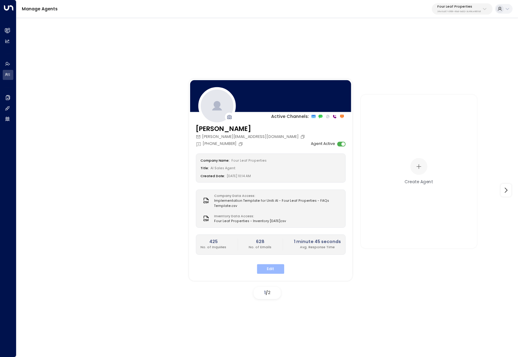
click at [276, 267] on button "Edit" at bounding box center [270, 268] width 27 height 9
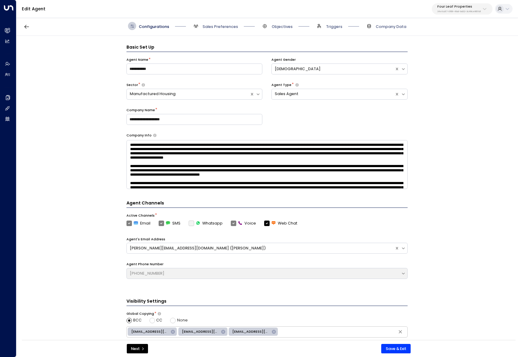
scroll to position [8, 0]
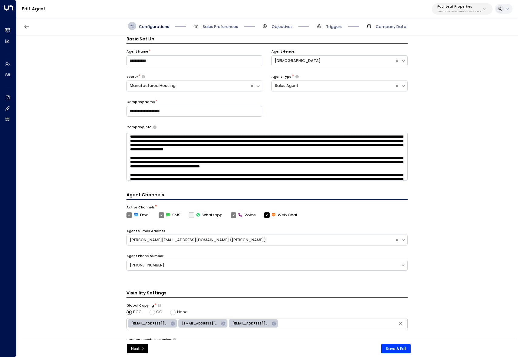
click at [330, 22] on div "Configurations Sales Preferences Objectives Triggers Company Data" at bounding box center [267, 25] width 502 height 19
click at [329, 26] on span "Triggers" at bounding box center [334, 26] width 16 height 5
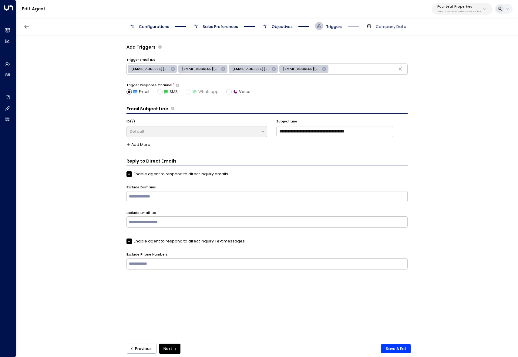
scroll to position [0, 0]
click at [266, 26] on icon at bounding box center [265, 26] width 5 height 5
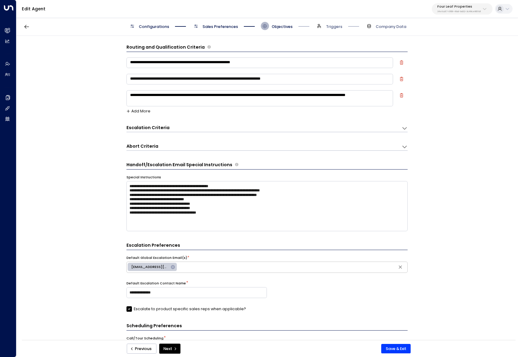
scroll to position [8, 0]
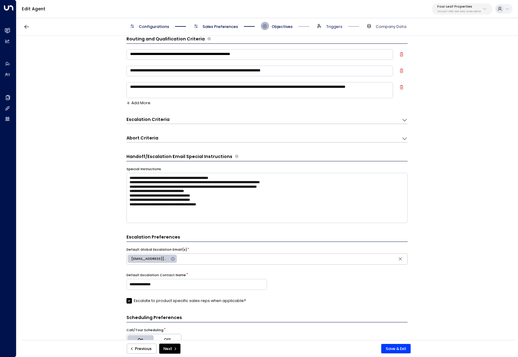
click at [336, 29] on span "Triggers" at bounding box center [334, 26] width 16 height 5
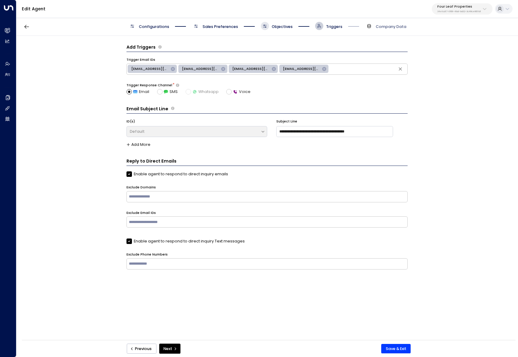
click at [287, 27] on span "Objectives" at bounding box center [282, 26] width 21 height 5
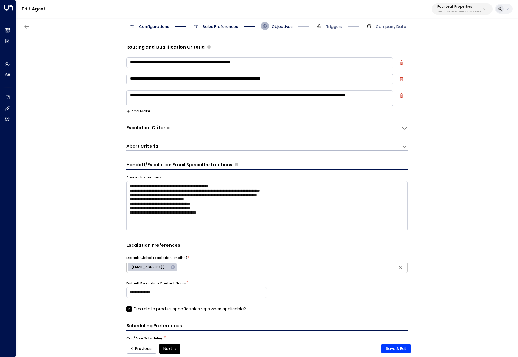
scroll to position [8, 0]
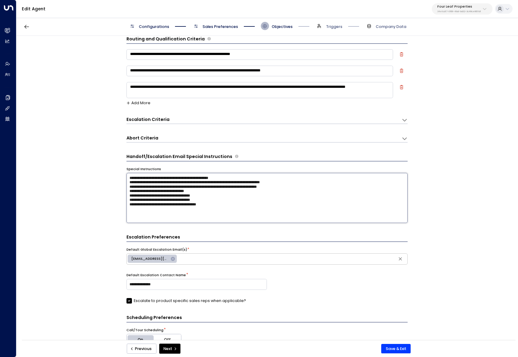
click at [235, 214] on textarea "**********" at bounding box center [267, 198] width 281 height 50
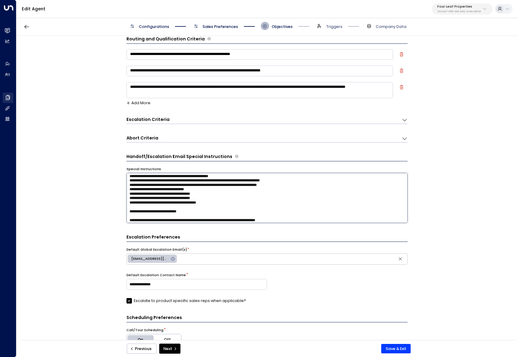
scroll to position [11, 0]
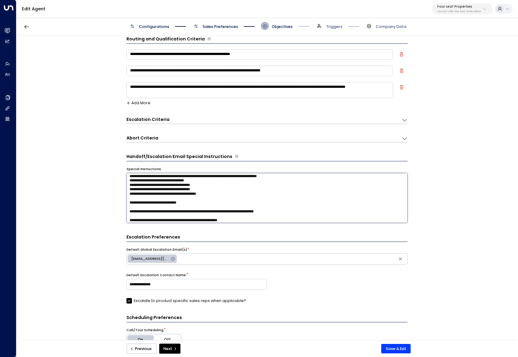
click at [175, 222] on textarea "**********" at bounding box center [267, 198] width 281 height 50
click at [155, 221] on textarea "**********" at bounding box center [267, 198] width 281 height 50
click at [155, 220] on textarea "**********" at bounding box center [267, 198] width 281 height 50
click at [268, 221] on textarea "**********" at bounding box center [267, 198] width 281 height 50
paste textarea "**********"
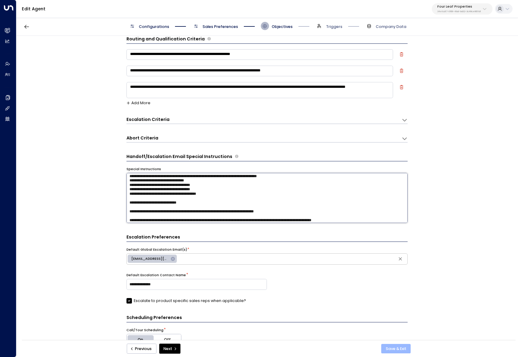
type textarea "**********"
click at [399, 344] on div "Previous Next Save & Exit" at bounding box center [269, 348] width 300 height 10
click at [399, 345] on button "Save & Exit" at bounding box center [395, 349] width 29 height 10
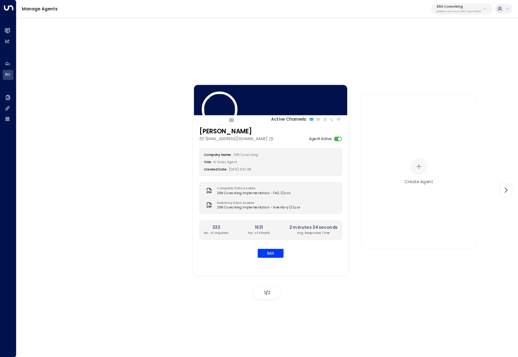
drag, startPoint x: 454, startPoint y: 2, endPoint x: 454, endPoint y: 10, distance: 8.2
click at [454, 2] on div "Manage Agents 25N Coworking 3b9800f4-81ca-4ec0-8758-72fbe4763f36" at bounding box center [267, 9] width 502 height 18
click at [454, 10] on p "3b9800f4-81ca-4ec0-8758-72fbe4763f36" at bounding box center [459, 11] width 45 height 2
type input "********"
click at [440, 44] on div "Four Leaf Properties ID: 34e1cd17-0f68-49af-bd32-3c48ce8611d1" at bounding box center [472, 45] width 74 height 11
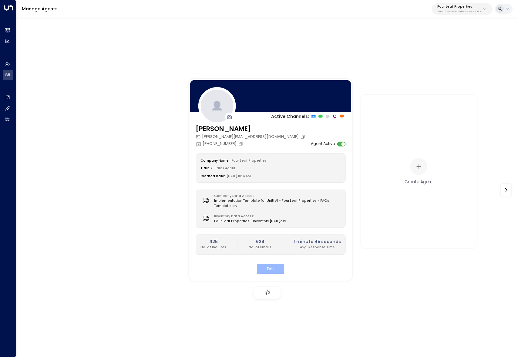
click at [280, 273] on button "Edit" at bounding box center [270, 268] width 27 height 9
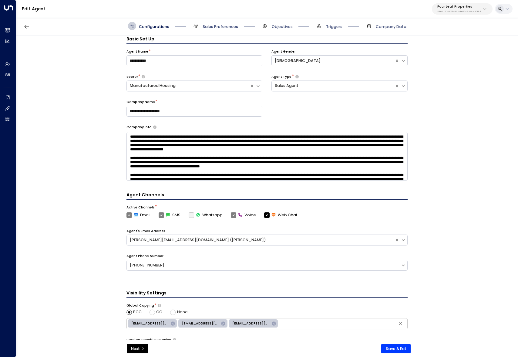
click at [217, 26] on span "Sales Preferences" at bounding box center [221, 26] width 36 height 5
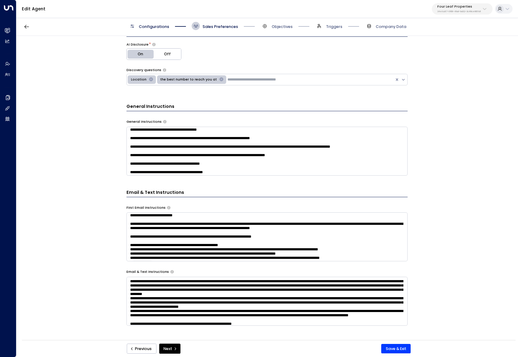
scroll to position [49, 0]
click at [323, 248] on textarea at bounding box center [267, 236] width 281 height 49
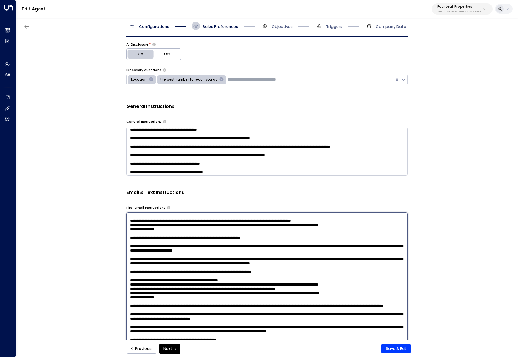
drag, startPoint x: 147, startPoint y: 246, endPoint x: 270, endPoint y: 243, distance: 123.5
click at [270, 243] on textarea at bounding box center [267, 280] width 281 height 136
click at [171, 353] on button "Next" at bounding box center [169, 348] width 21 height 10
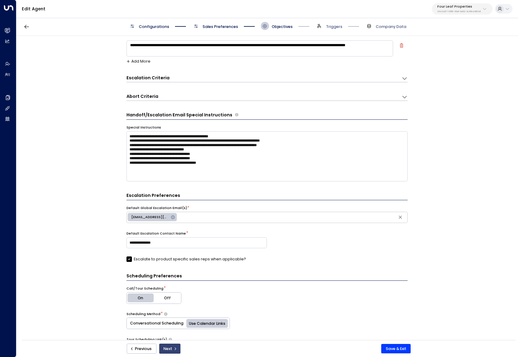
scroll to position [8, 0]
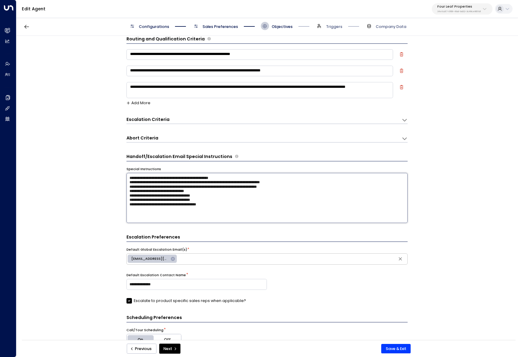
click at [229, 219] on textarea "**********" at bounding box center [267, 198] width 281 height 50
